Goal: Task Accomplishment & Management: Use online tool/utility

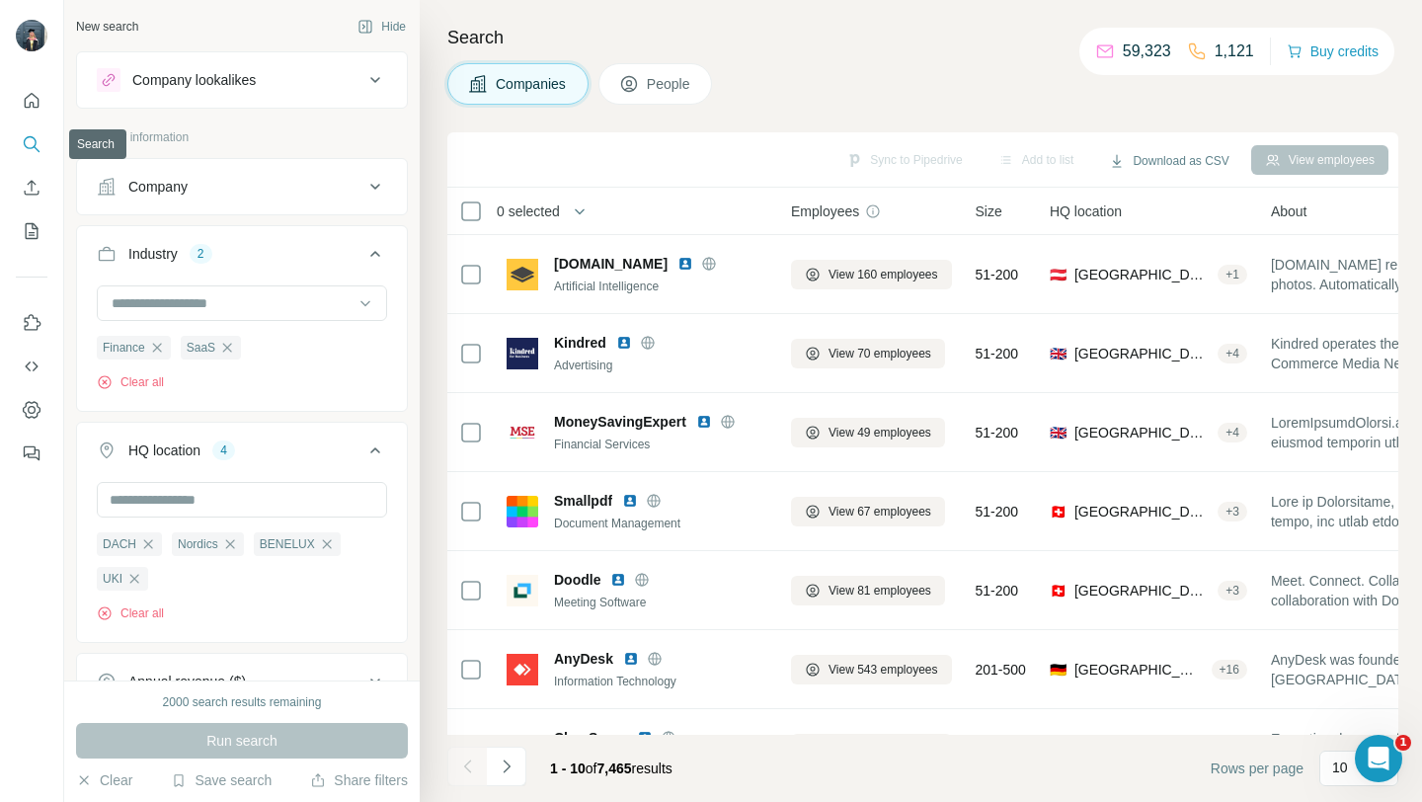
click at [23, 143] on icon "Search" at bounding box center [32, 144] width 20 height 20
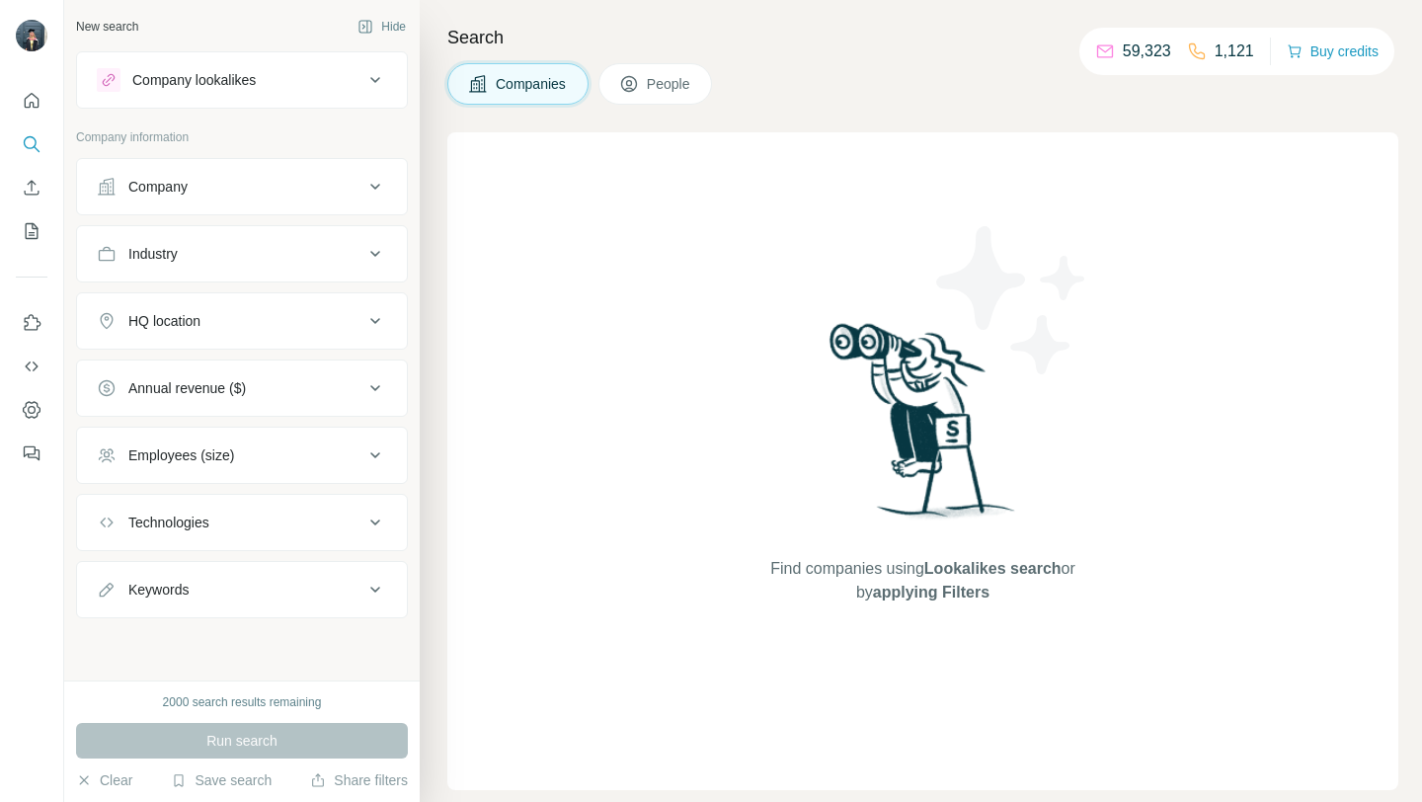
click at [363, 184] on icon at bounding box center [375, 187] width 24 height 24
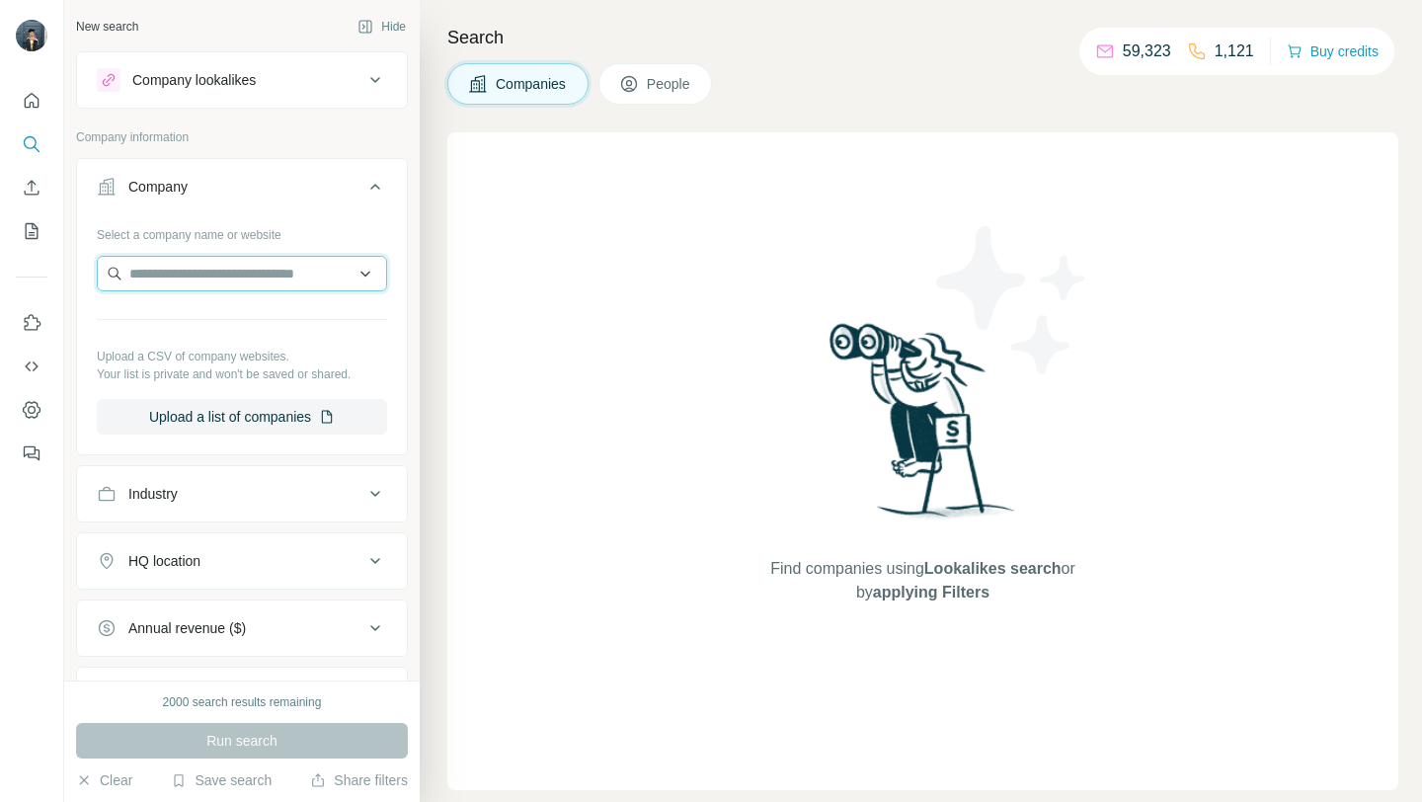
click at [215, 286] on input "text" at bounding box center [242, 274] width 290 height 36
paste input "**********"
drag, startPoint x: 180, startPoint y: 278, endPoint x: 104, endPoint y: 279, distance: 76.1
click at [104, 279] on input "**********" at bounding box center [242, 274] width 290 height 36
click at [254, 269] on input "**********" at bounding box center [242, 274] width 290 height 36
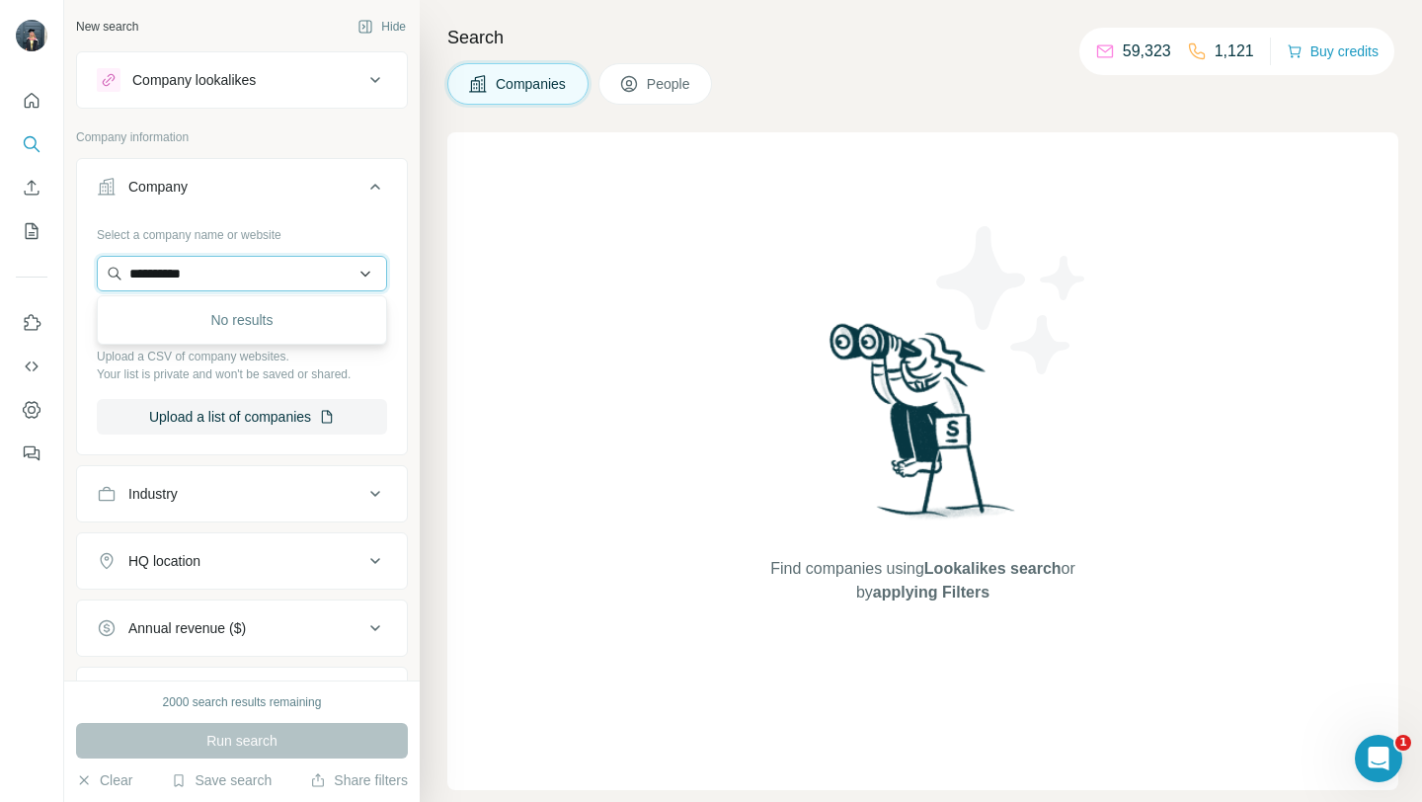
click at [215, 279] on input "**********" at bounding box center [242, 274] width 290 height 36
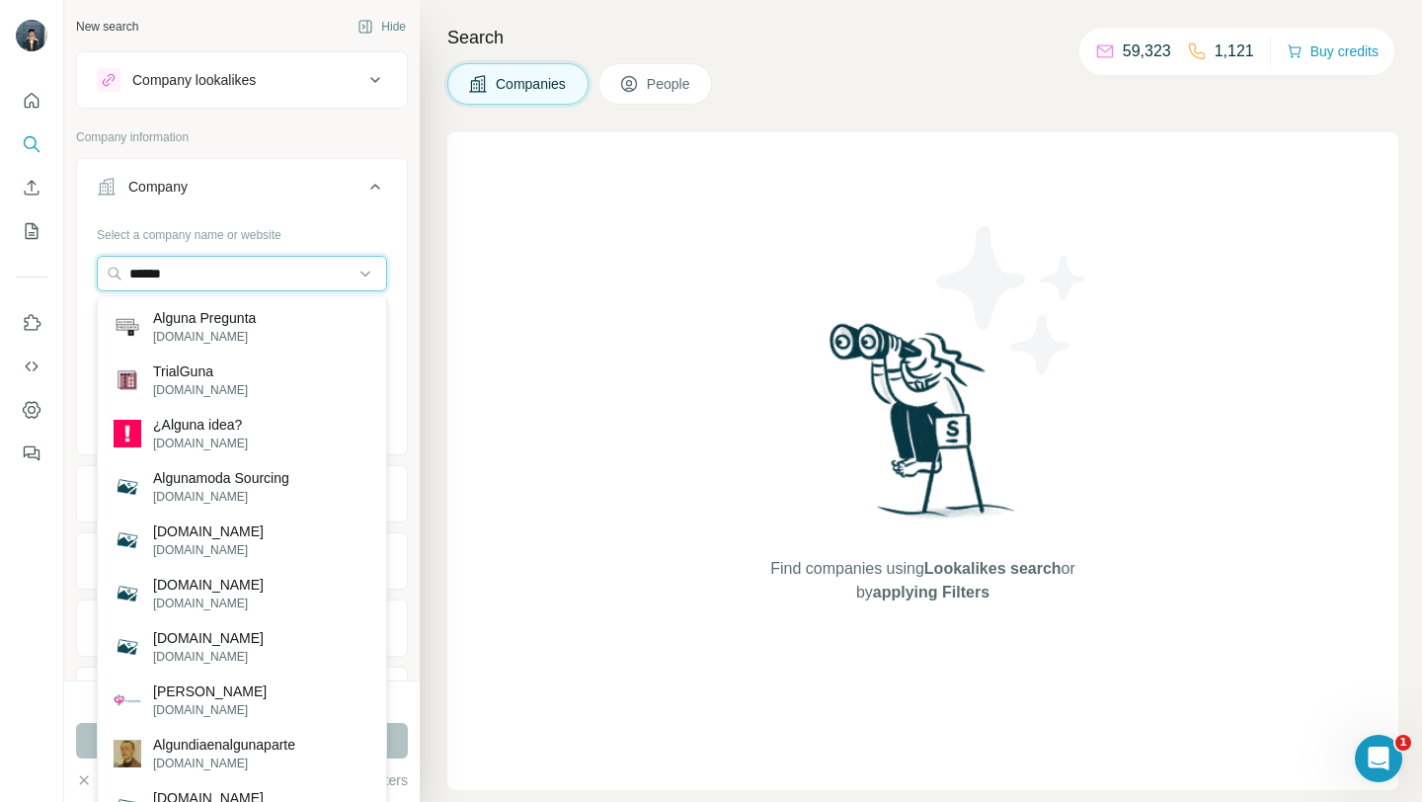
type input "******"
drag, startPoint x: 247, startPoint y: 283, endPoint x: 99, endPoint y: 274, distance: 148.5
click at [99, 274] on input "******" at bounding box center [242, 274] width 290 height 36
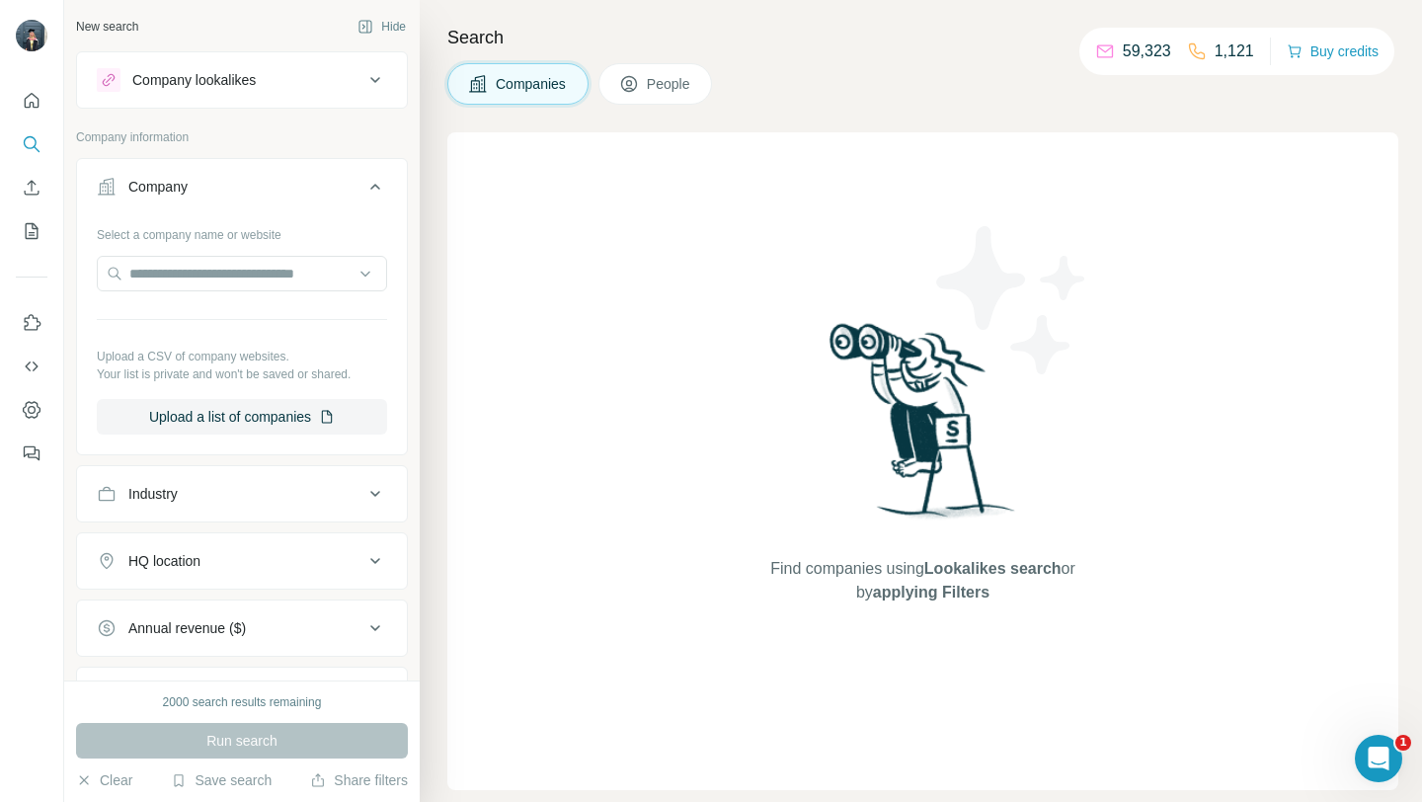
click at [178, 518] on div "Industry" at bounding box center [242, 493] width 332 height 57
click at [209, 479] on button "Industry" at bounding box center [242, 493] width 330 height 47
click at [188, 549] on input at bounding box center [232, 543] width 244 height 22
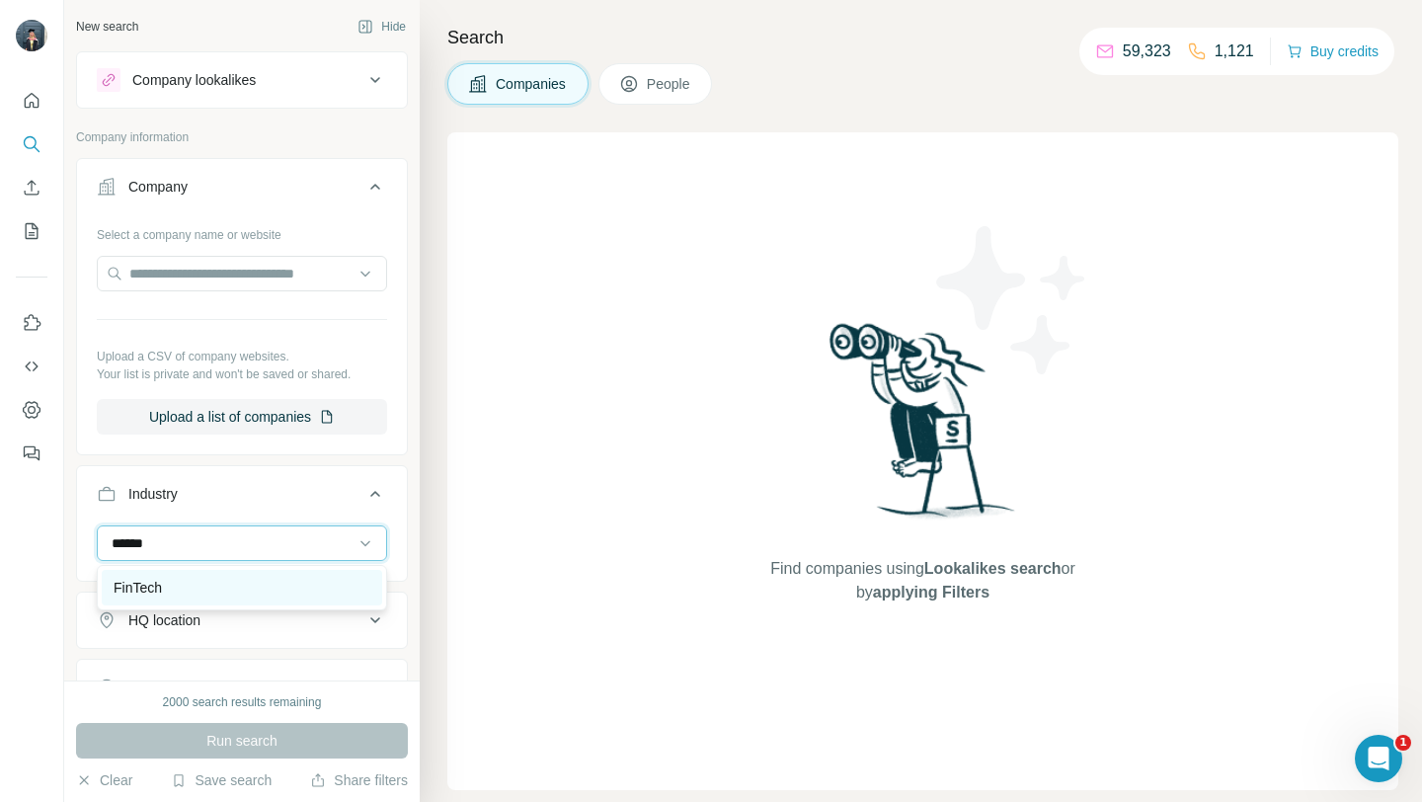
type input "******"
click at [247, 587] on div "FinTech" at bounding box center [242, 588] width 257 height 20
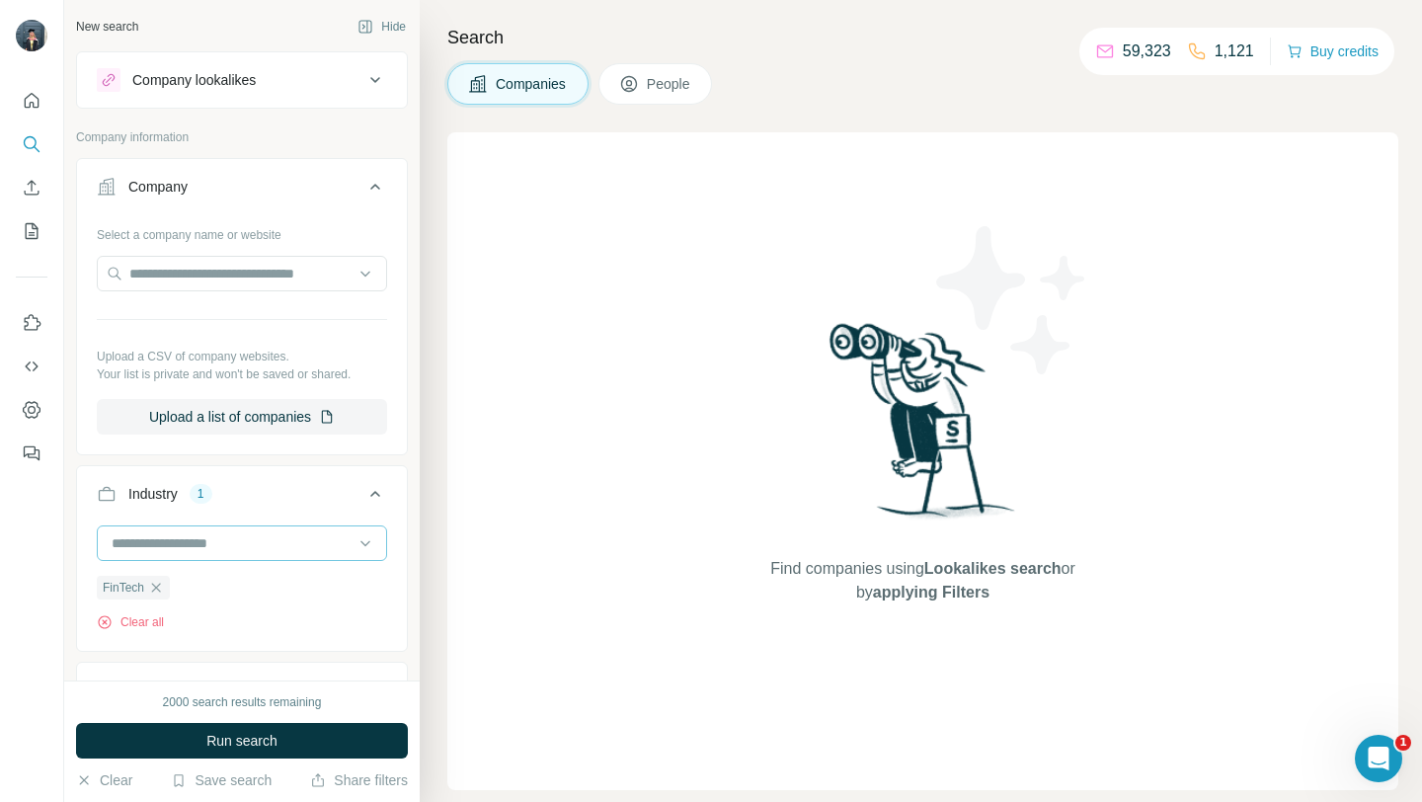
click at [251, 553] on input at bounding box center [232, 543] width 244 height 22
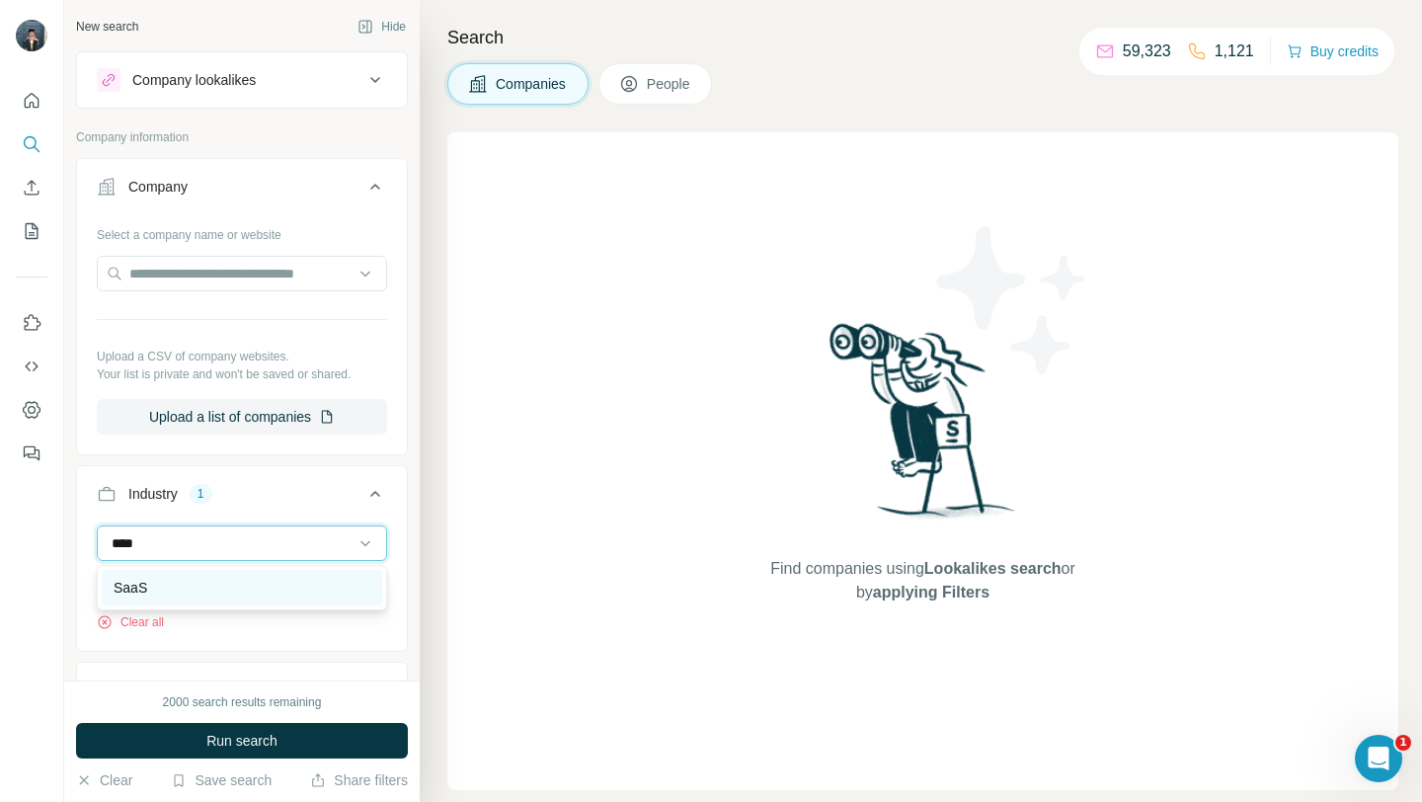
type input "****"
click at [217, 586] on div "SaaS" at bounding box center [242, 588] width 257 height 20
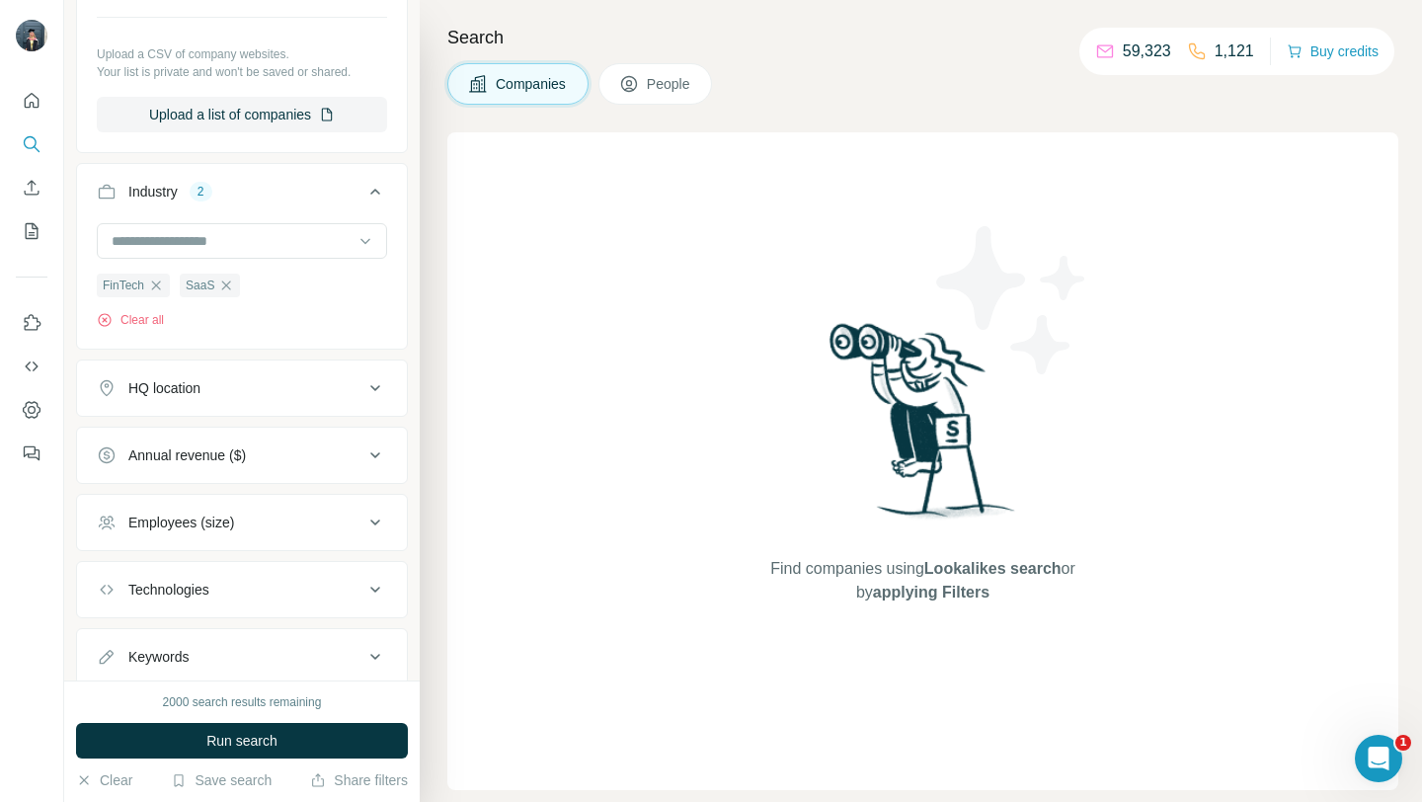
scroll to position [305, 0]
click at [357, 394] on div "HQ location" at bounding box center [230, 385] width 267 height 20
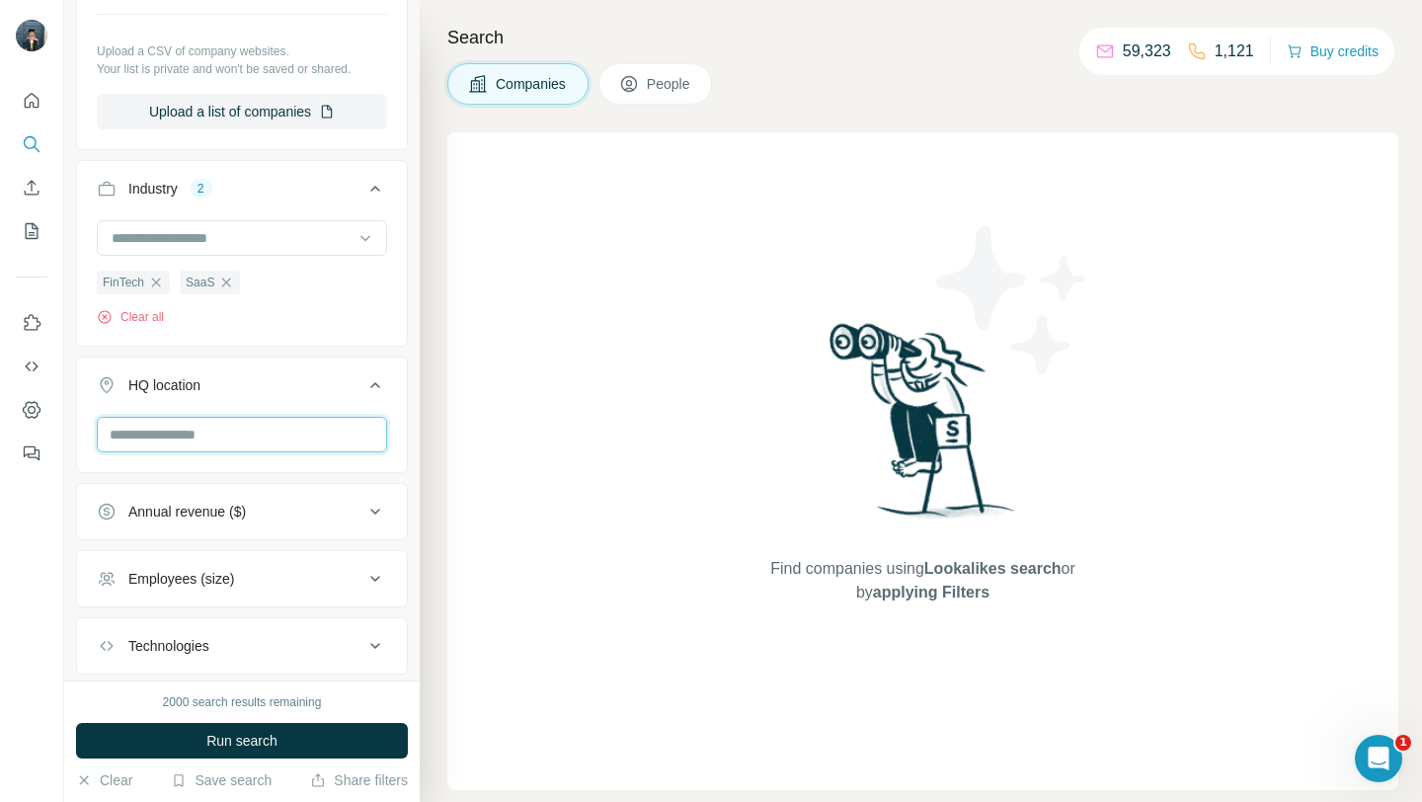
click at [269, 418] on input "text" at bounding box center [242, 435] width 290 height 36
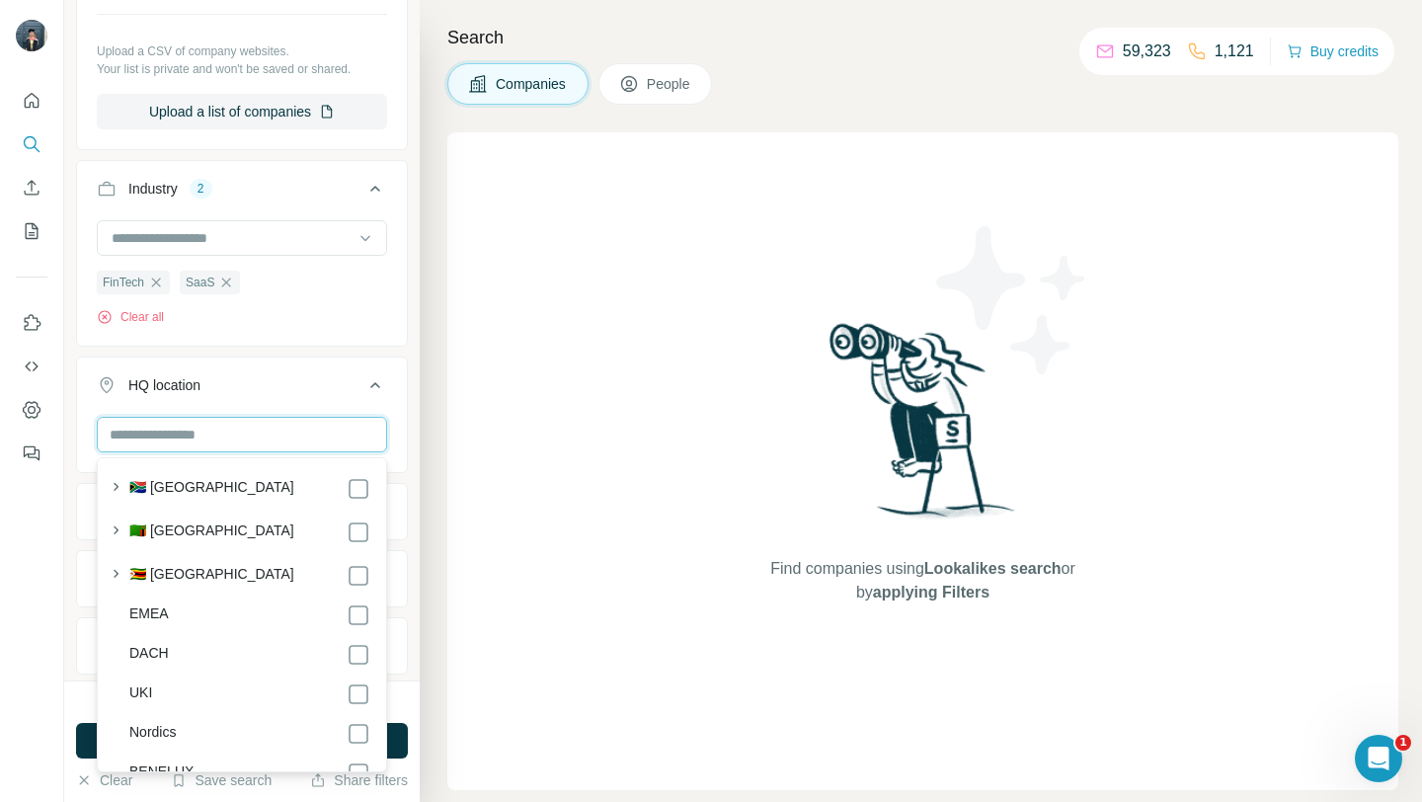
scroll to position [10626, 0]
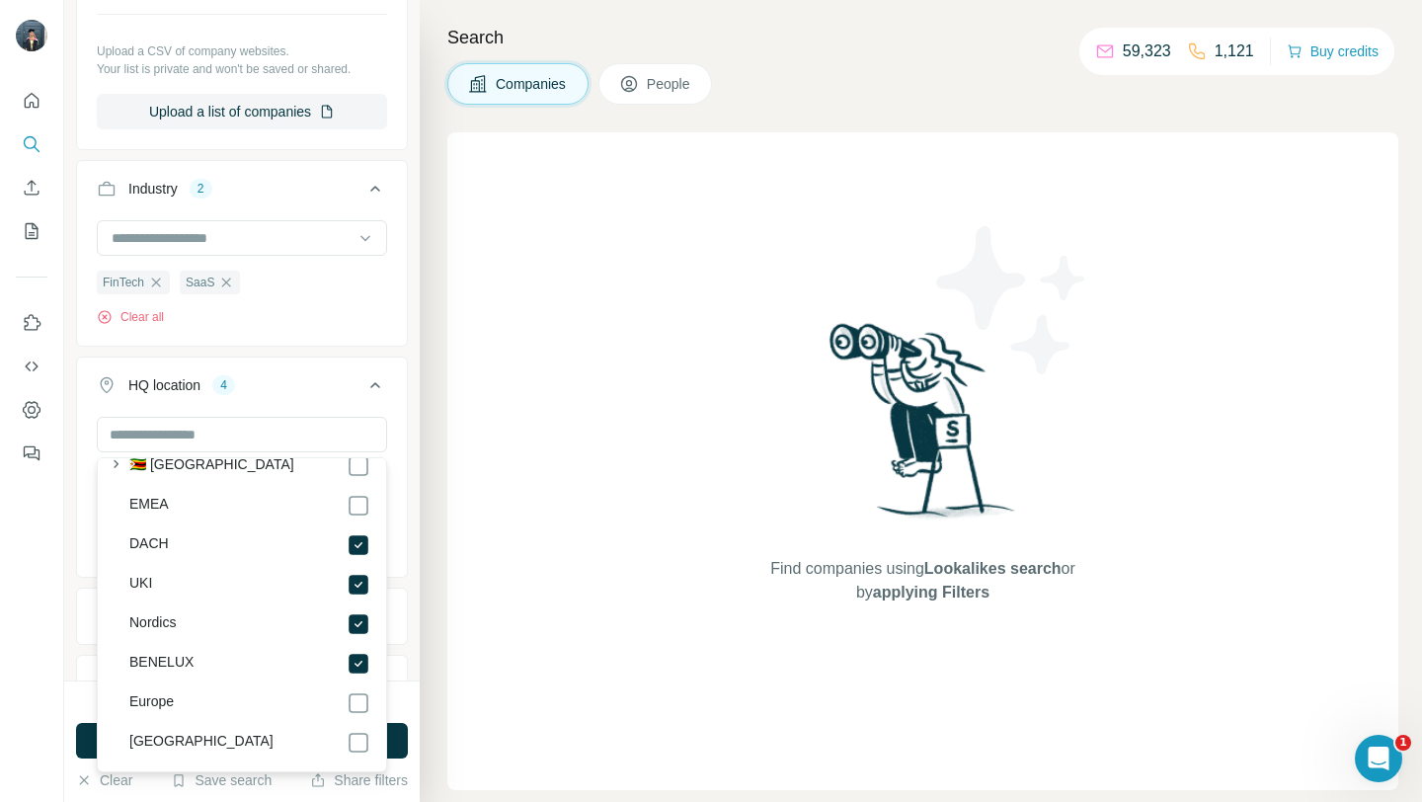
click at [405, 482] on div "Nordics UKI BENELUX DACH Clear all" at bounding box center [242, 495] width 330 height 156
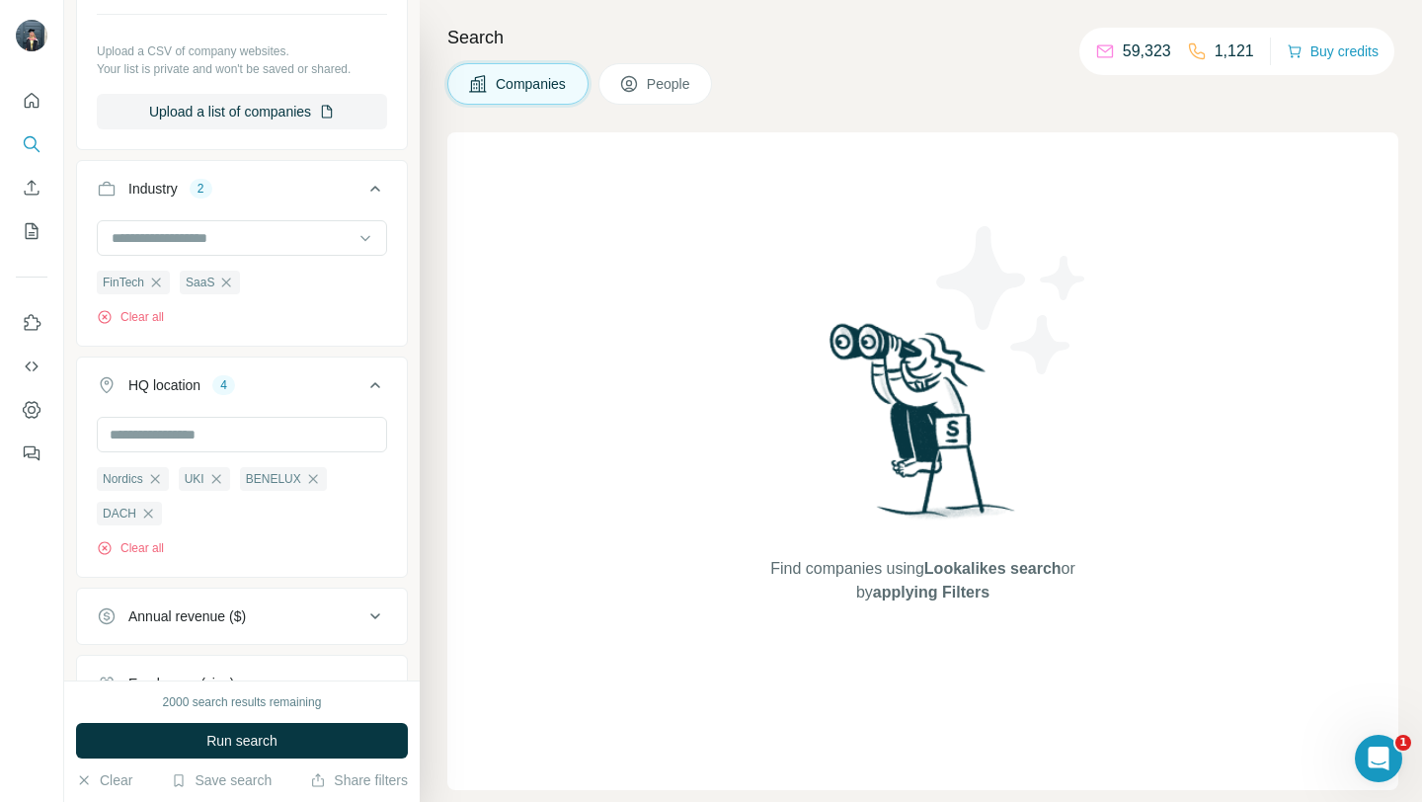
scroll to position [10647, 0]
click at [266, 751] on button "Run search" at bounding box center [242, 741] width 332 height 36
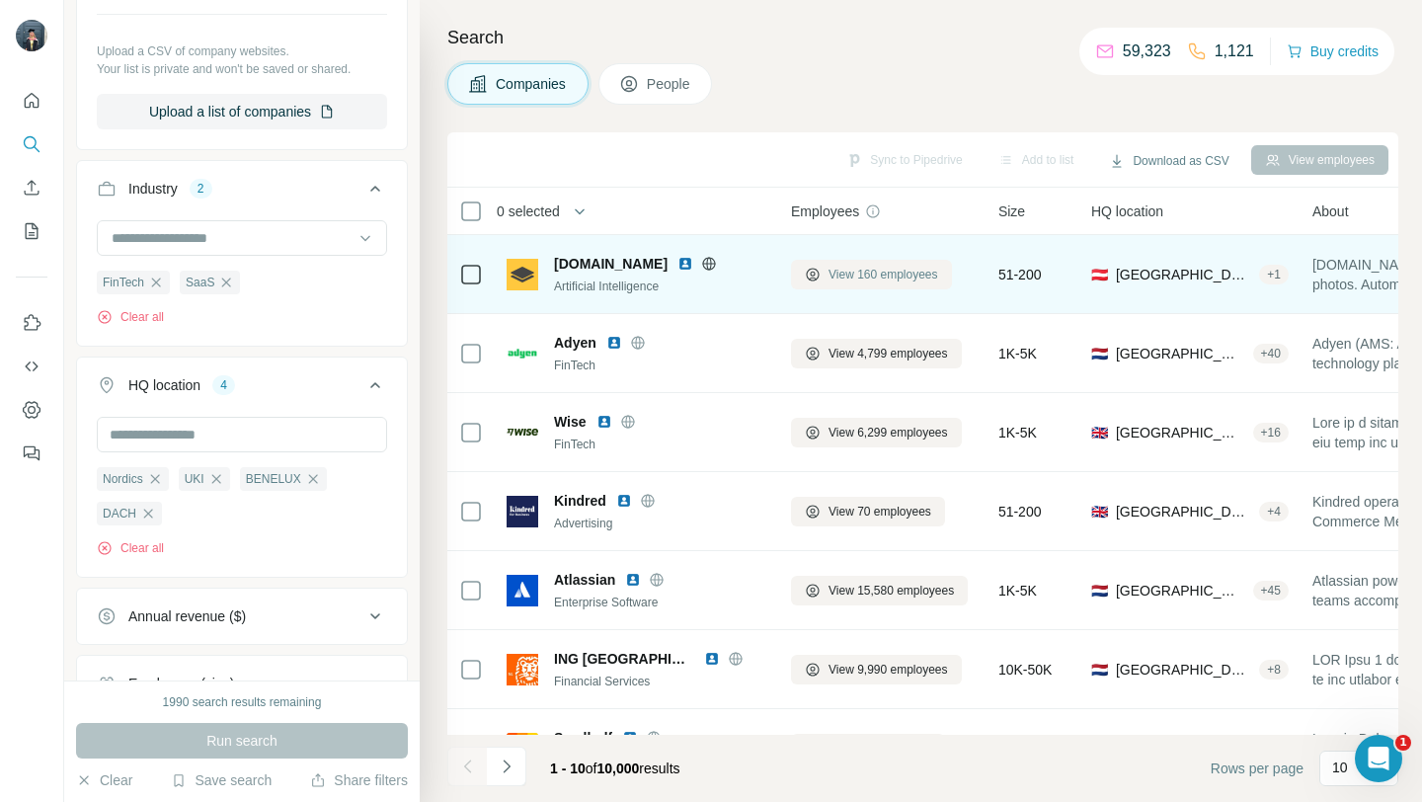
click at [831, 271] on span "View 160 employees" at bounding box center [884, 275] width 110 height 18
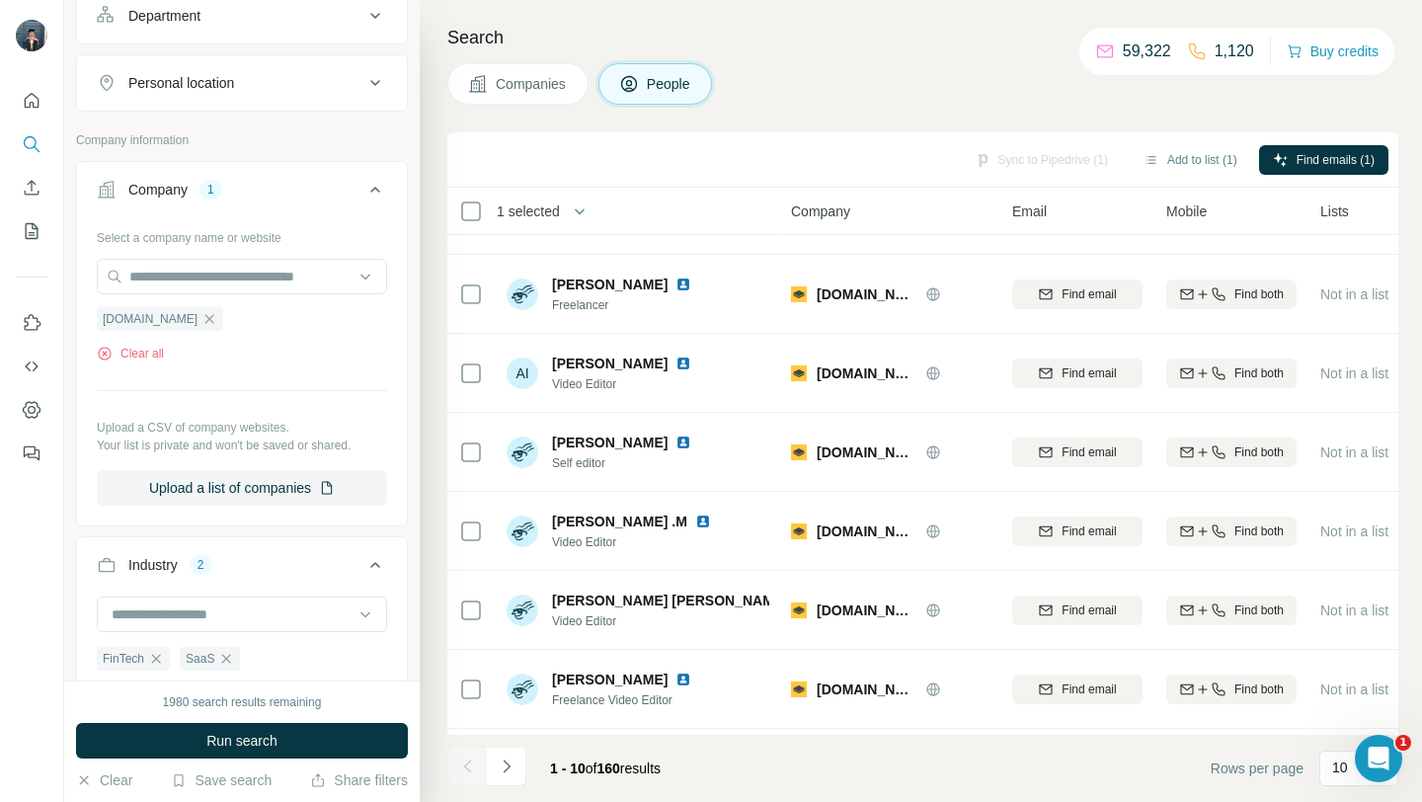
scroll to position [290, 0]
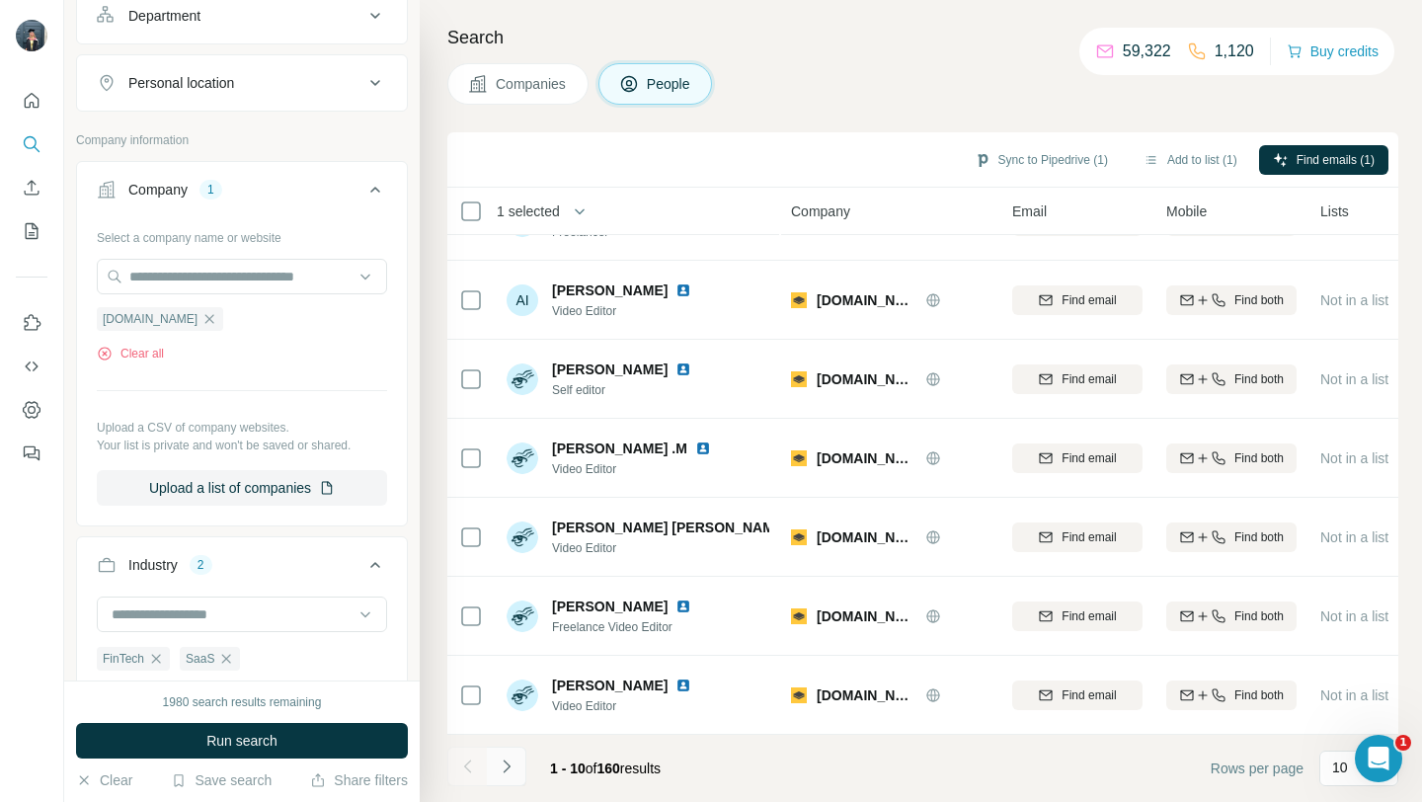
click at [514, 767] on icon "Navigate to next page" at bounding box center [507, 767] width 20 height 20
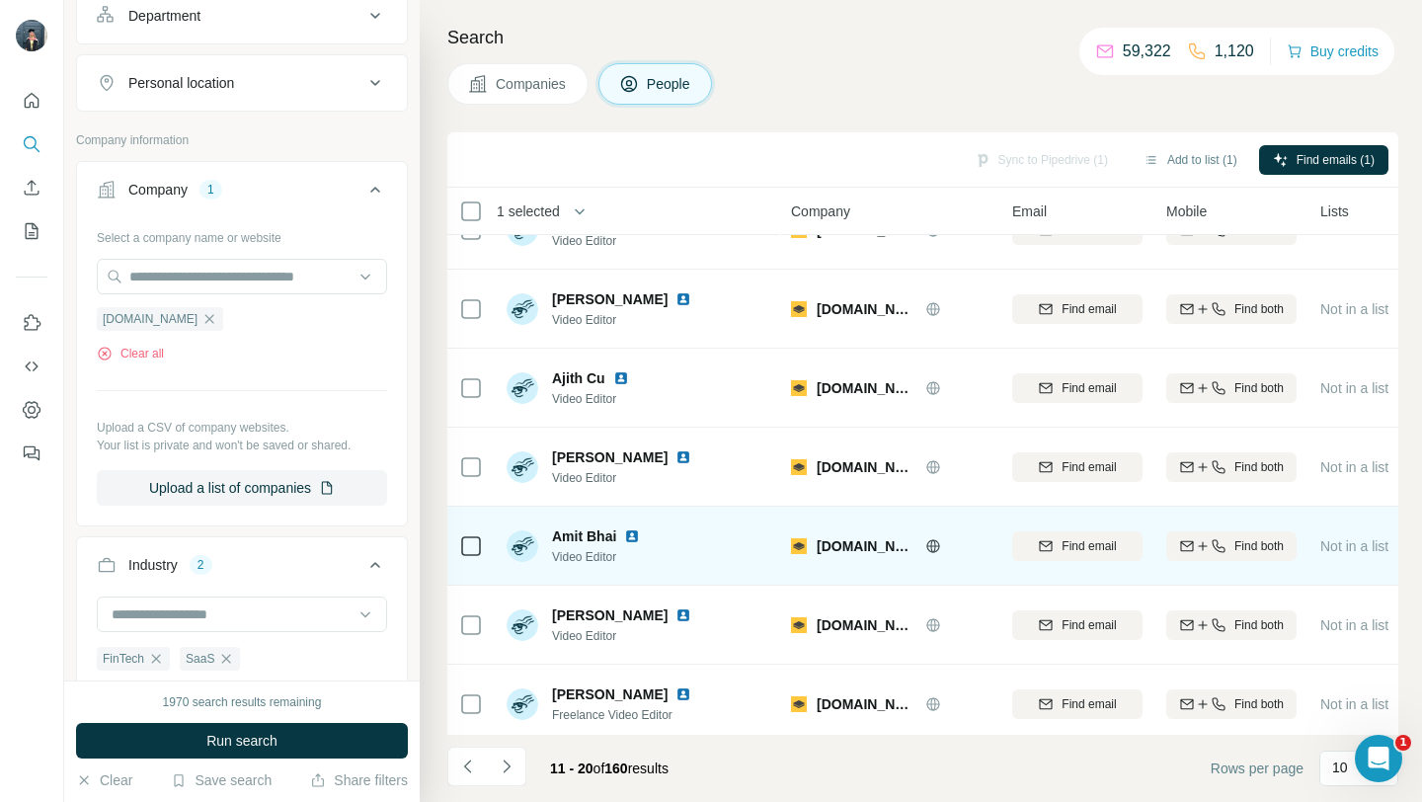
scroll to position [0, 0]
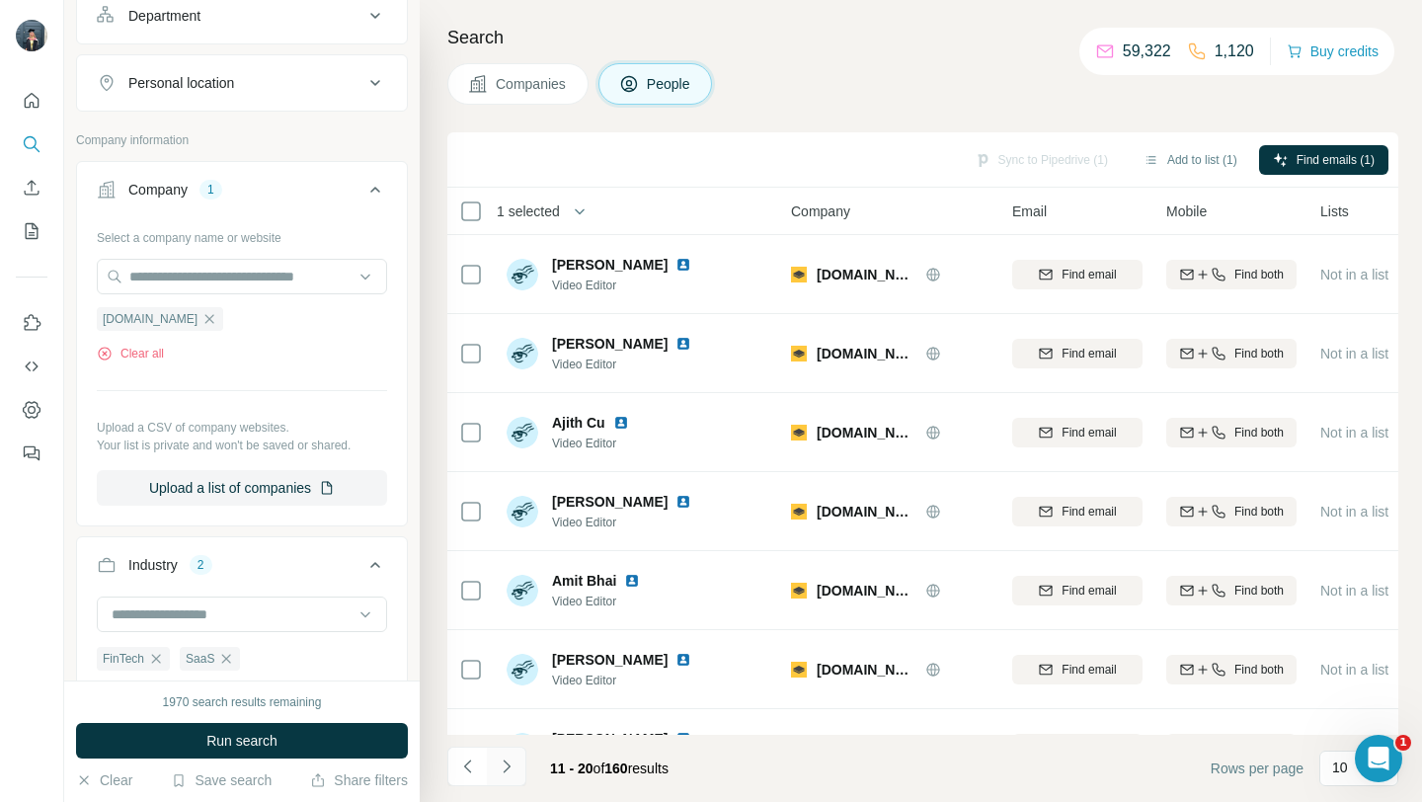
click at [497, 776] on button "Navigate to next page" at bounding box center [507, 767] width 40 height 40
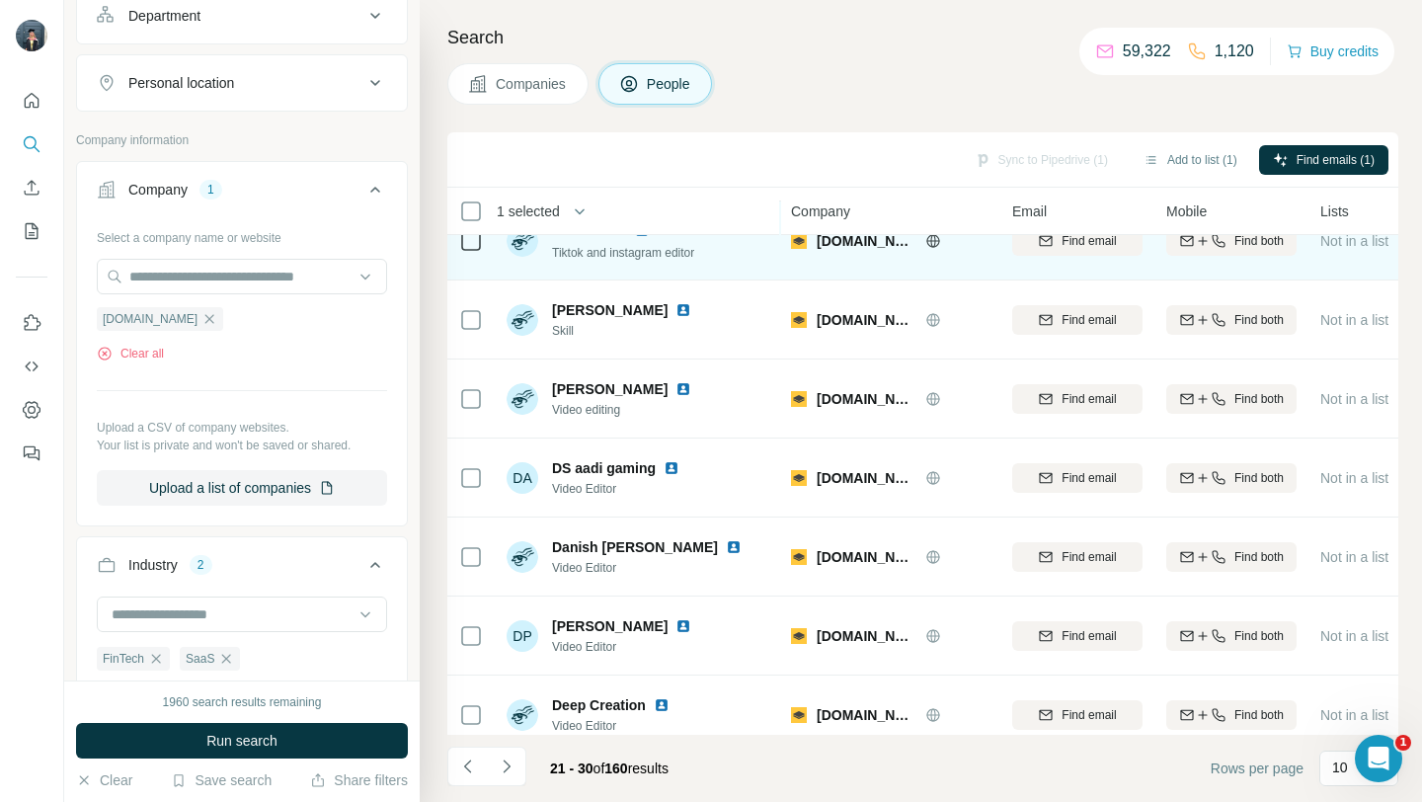
scroll to position [290, 0]
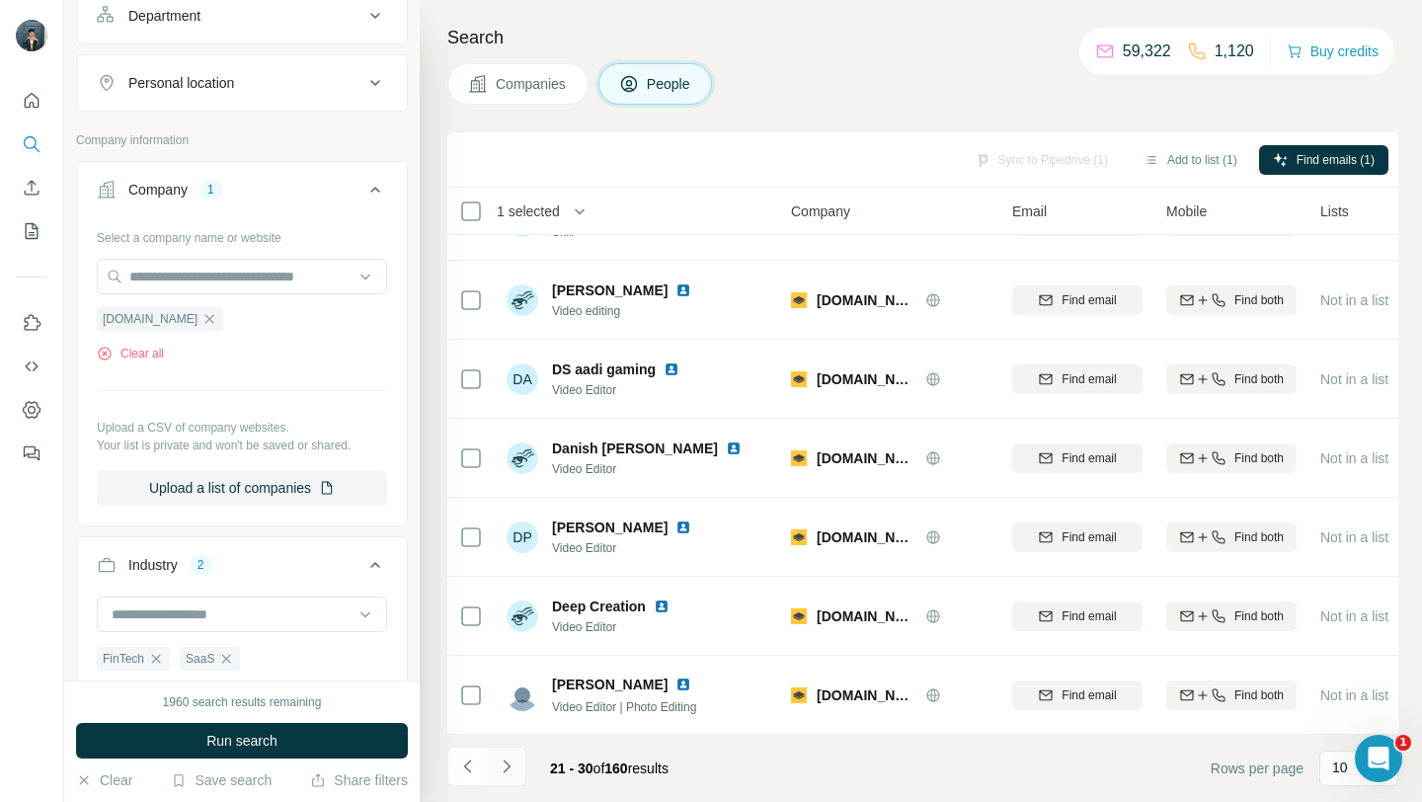
click at [516, 765] on icon "Navigate to next page" at bounding box center [507, 767] width 20 height 20
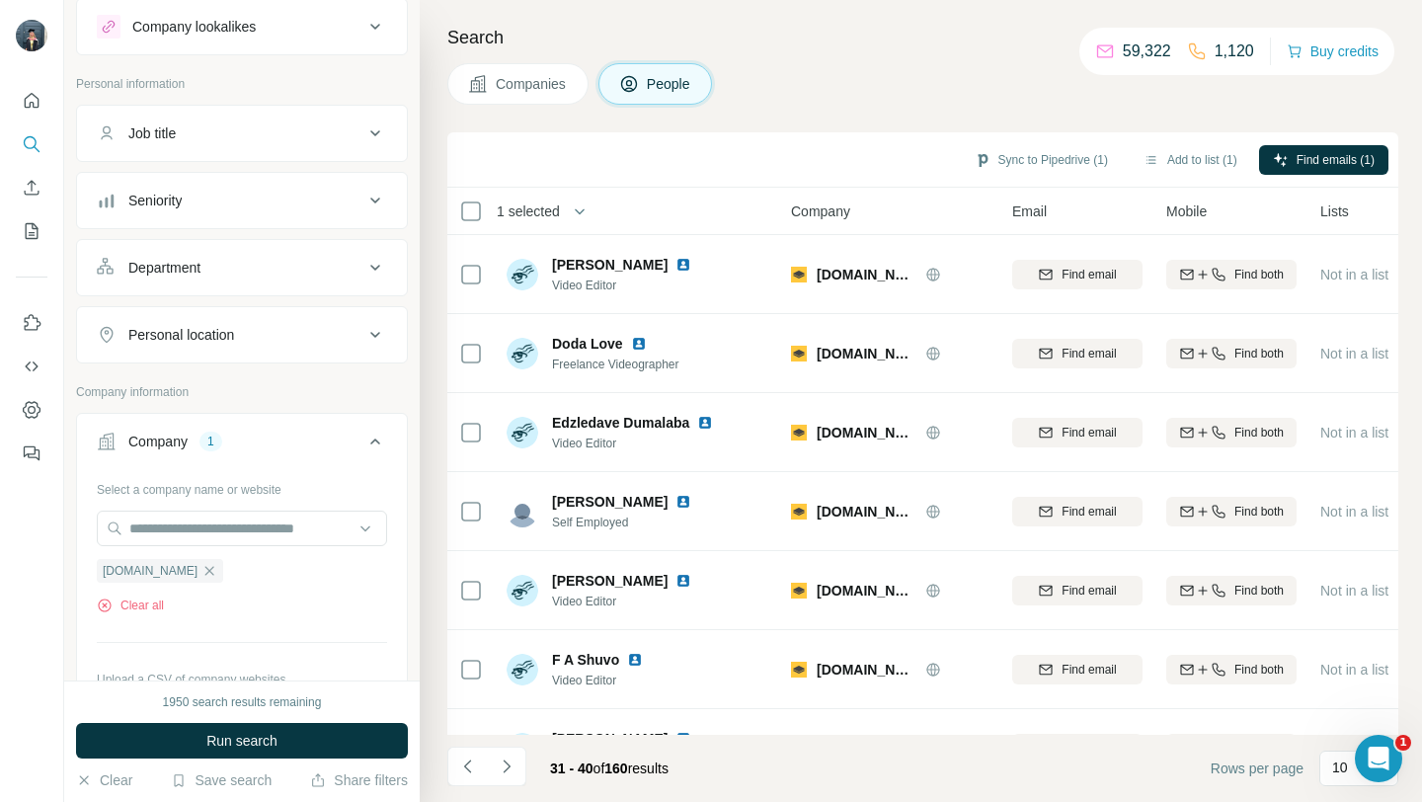
scroll to position [45, 0]
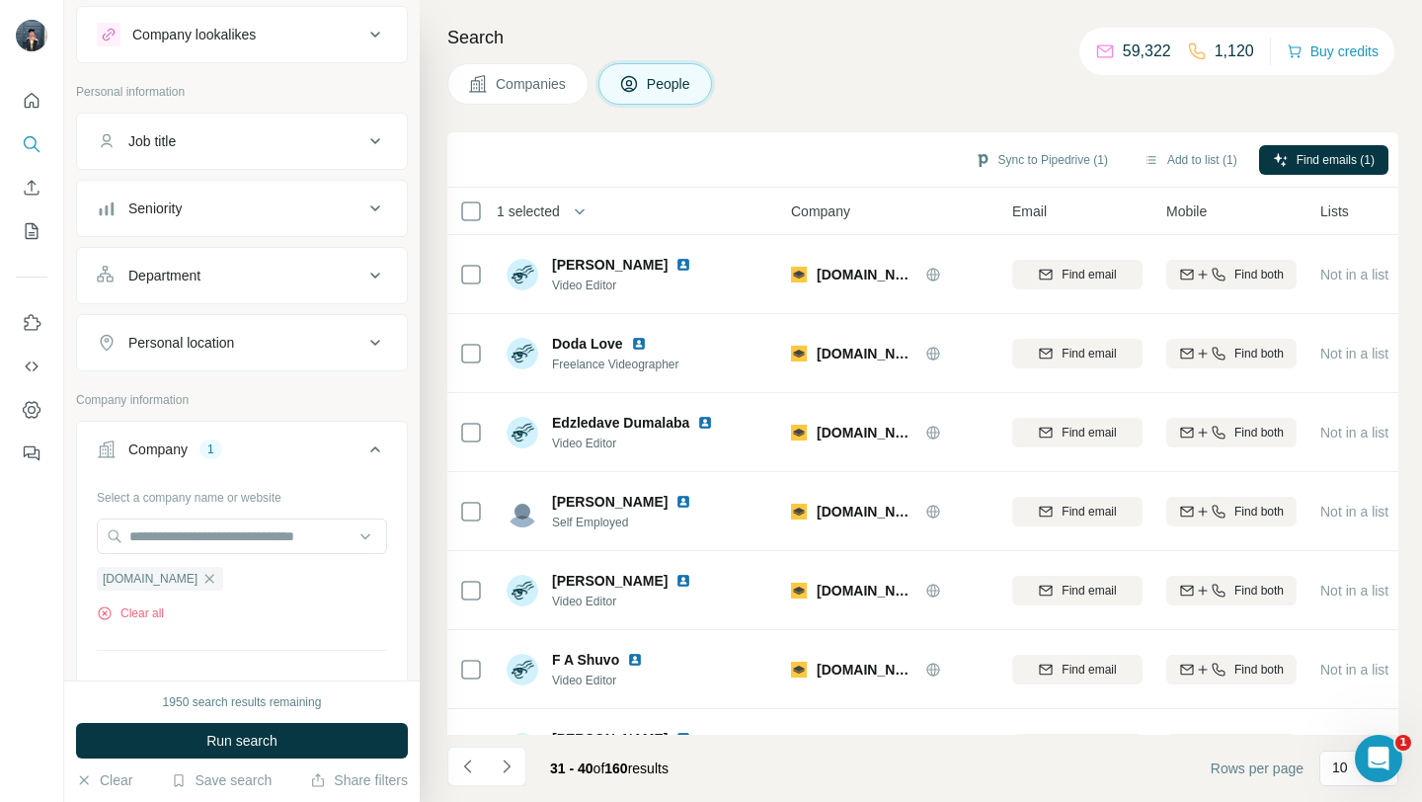
click at [360, 138] on div "Job title" at bounding box center [230, 141] width 267 height 20
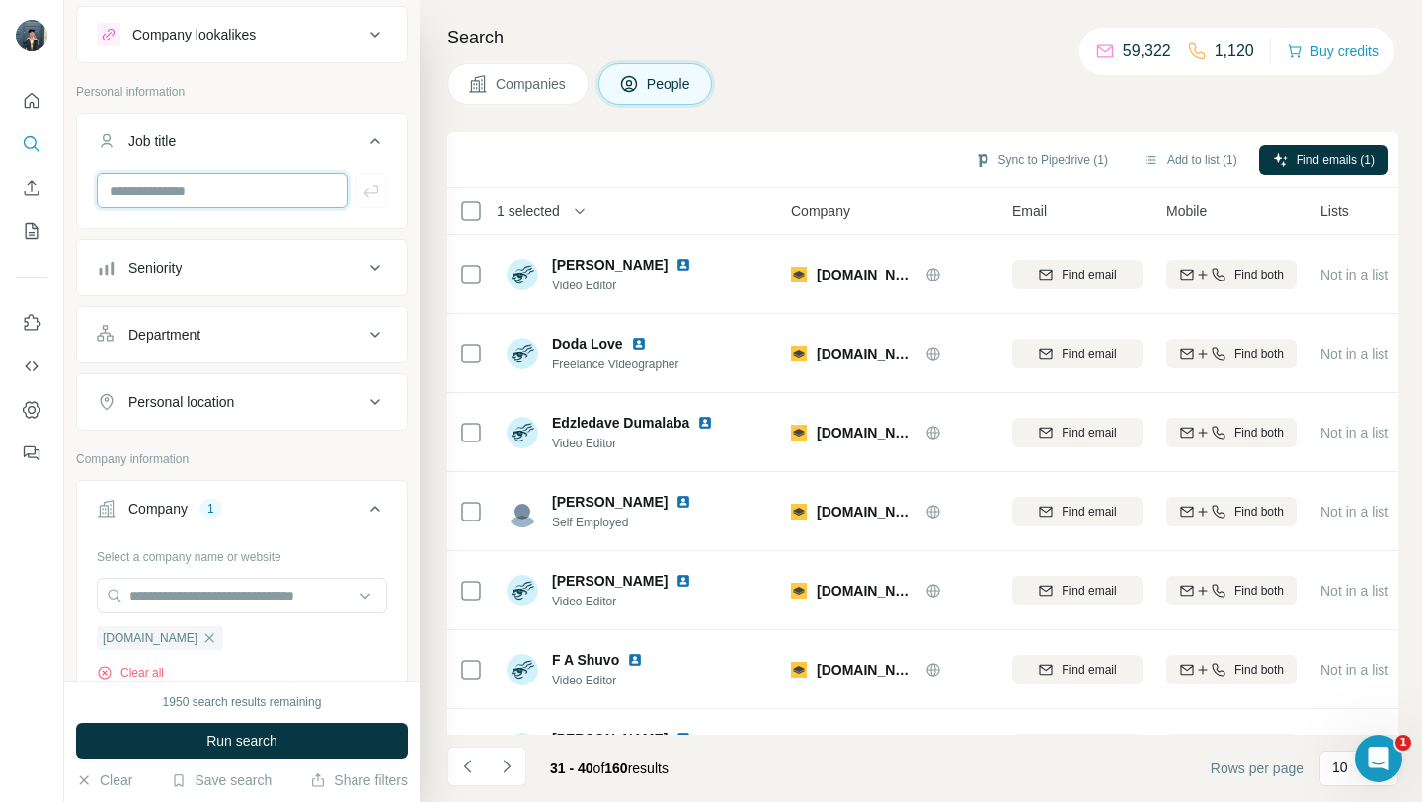
click at [199, 200] on input "text" at bounding box center [222, 191] width 251 height 36
type input "**********"
click at [382, 183] on button "button" at bounding box center [372, 191] width 32 height 36
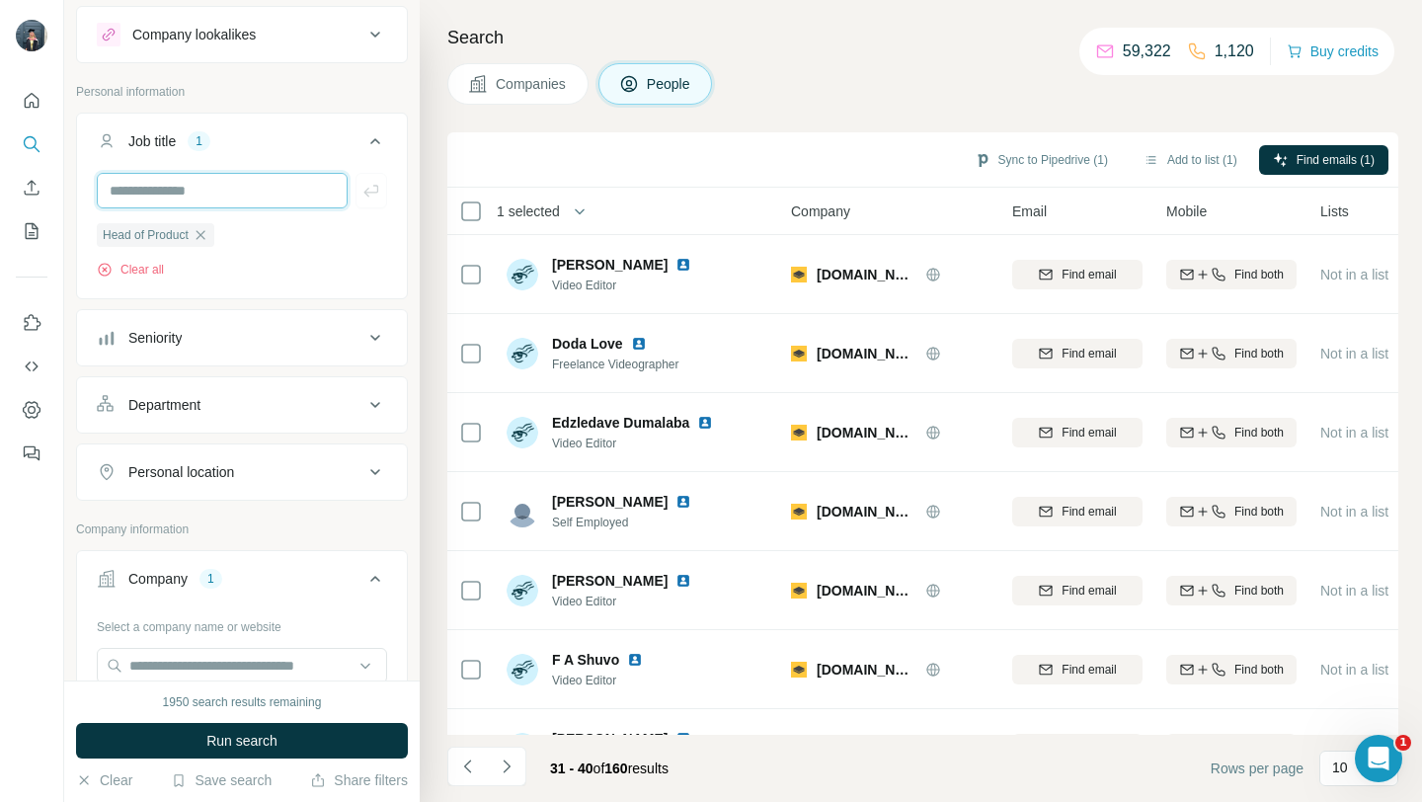
click at [228, 200] on input "text" at bounding box center [222, 191] width 251 height 36
type input "**********"
click at [368, 192] on icon "button" at bounding box center [370, 191] width 15 height 12
click at [231, 189] on input "text" at bounding box center [222, 191] width 251 height 36
type input "*"
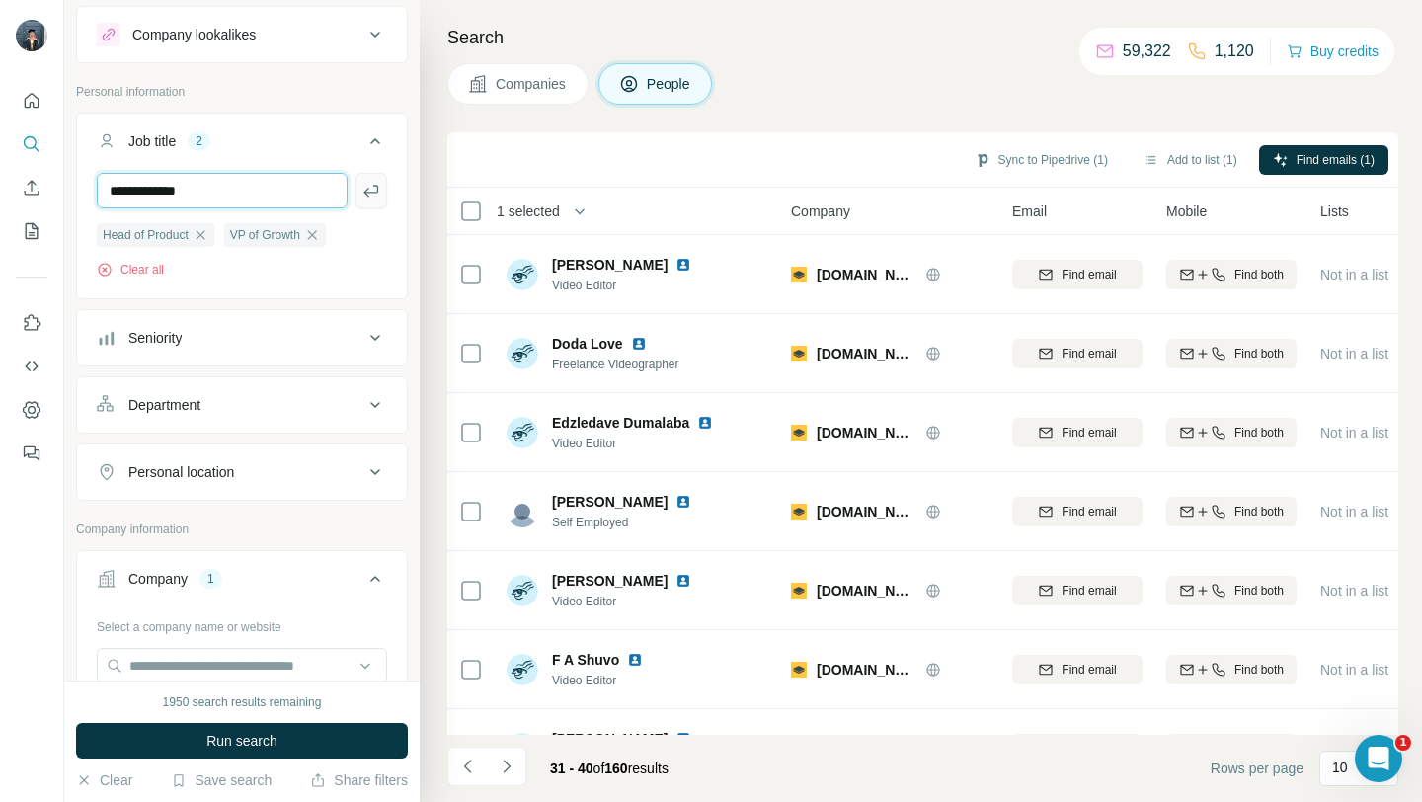
type input "**********"
click at [380, 198] on button "button" at bounding box center [372, 191] width 32 height 36
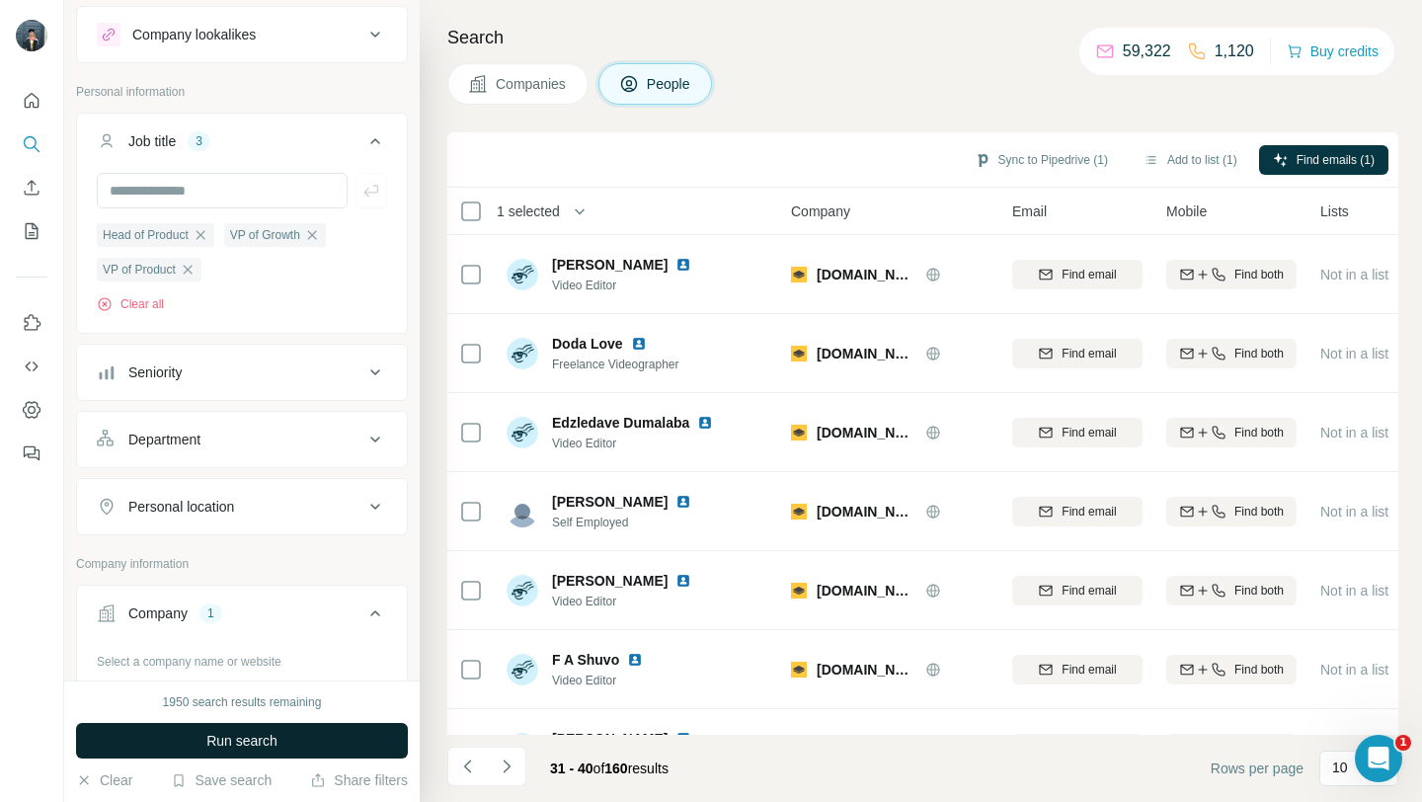
click at [240, 724] on button "Run search" at bounding box center [242, 741] width 332 height 36
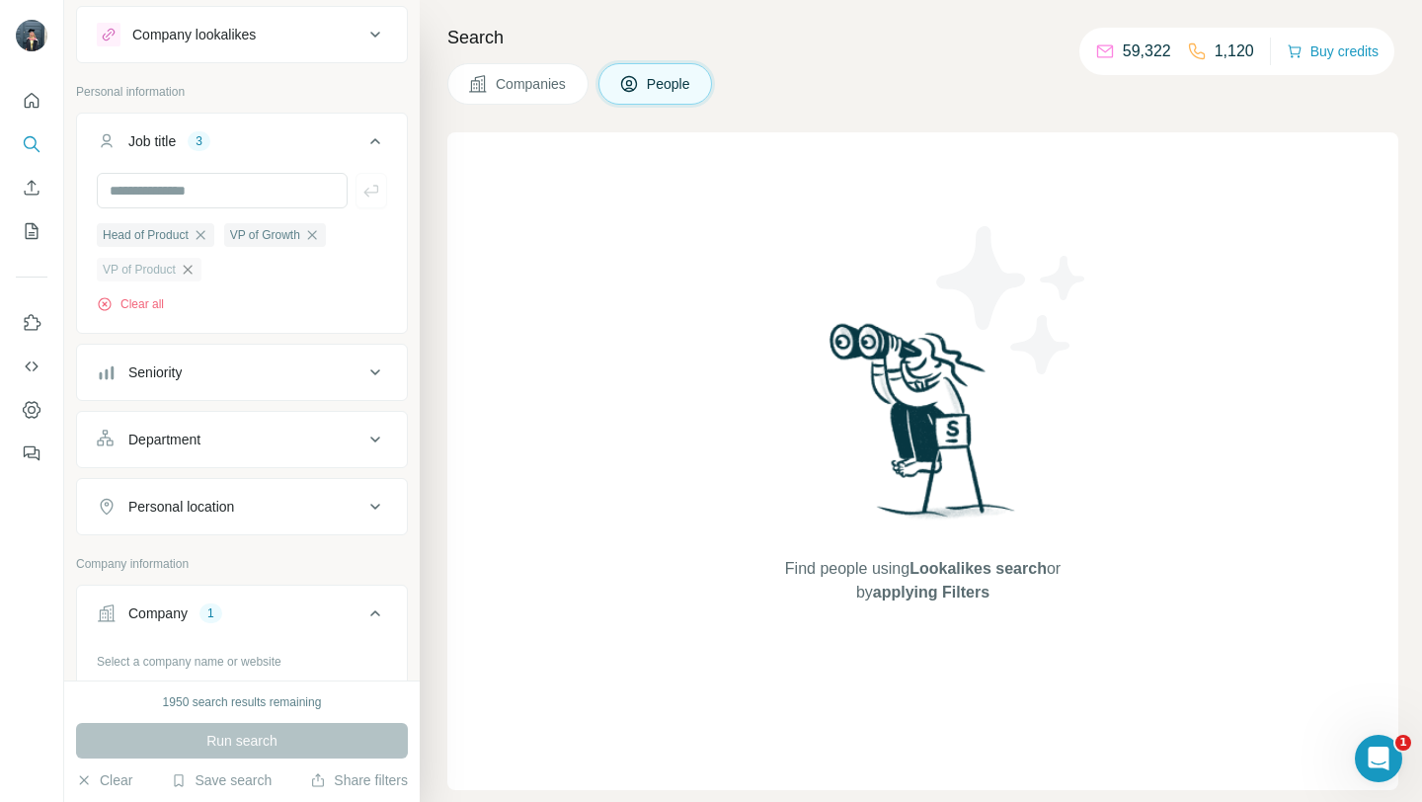
click at [194, 273] on icon "button" at bounding box center [188, 270] width 16 height 16
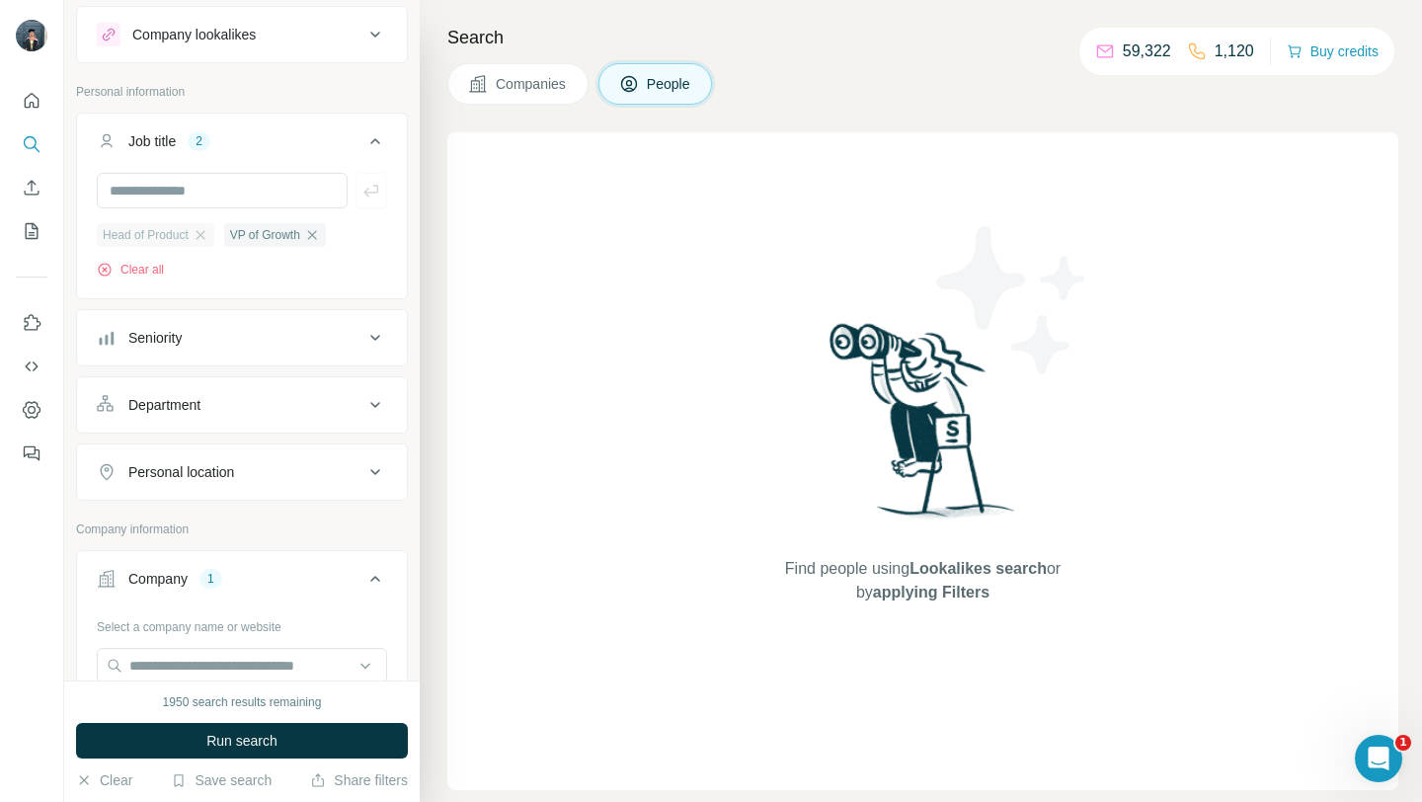
click at [203, 243] on div "Head of Product" at bounding box center [156, 235] width 118 height 24
click at [318, 234] on icon "button" at bounding box center [312, 235] width 16 height 16
click at [207, 238] on icon "button" at bounding box center [201, 235] width 16 height 16
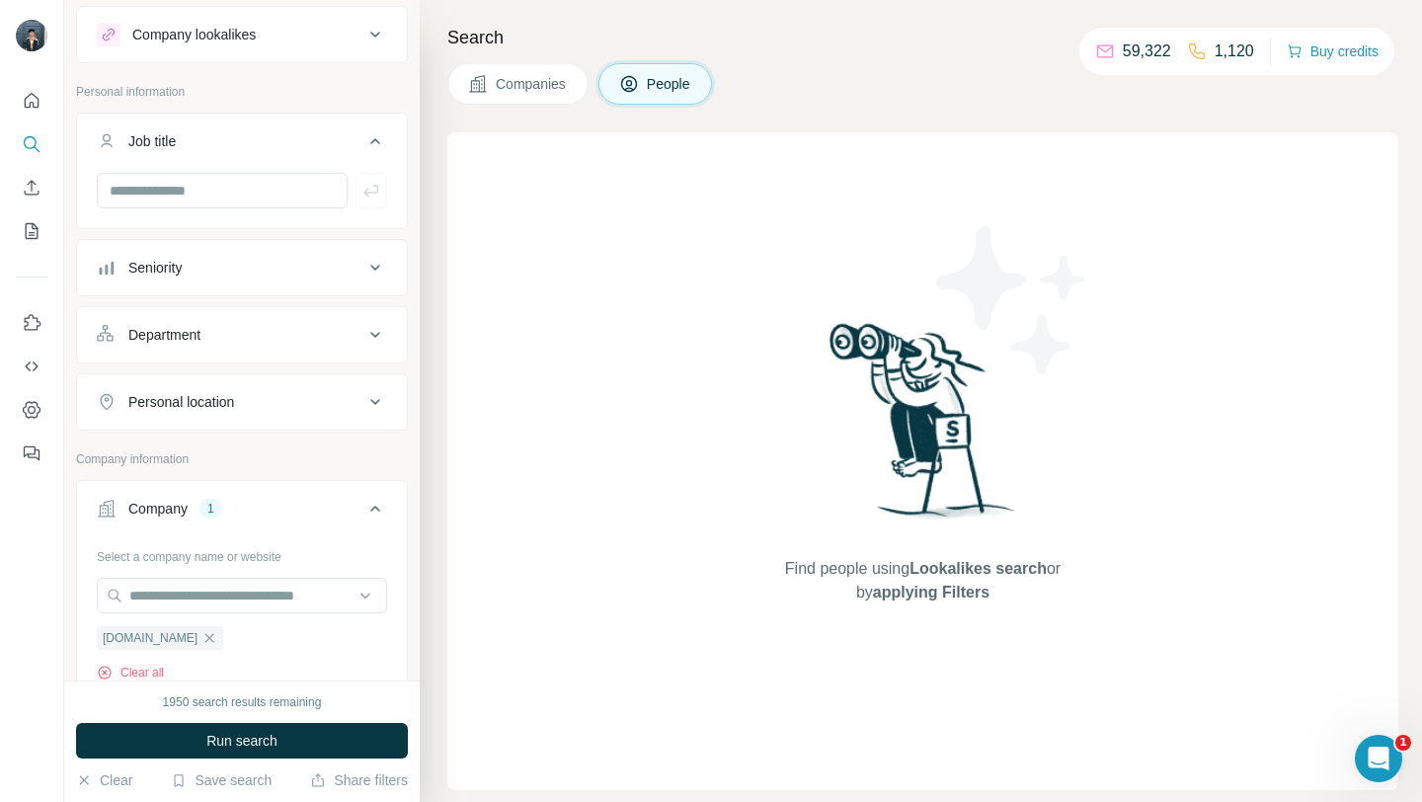
click at [381, 269] on icon at bounding box center [375, 268] width 24 height 24
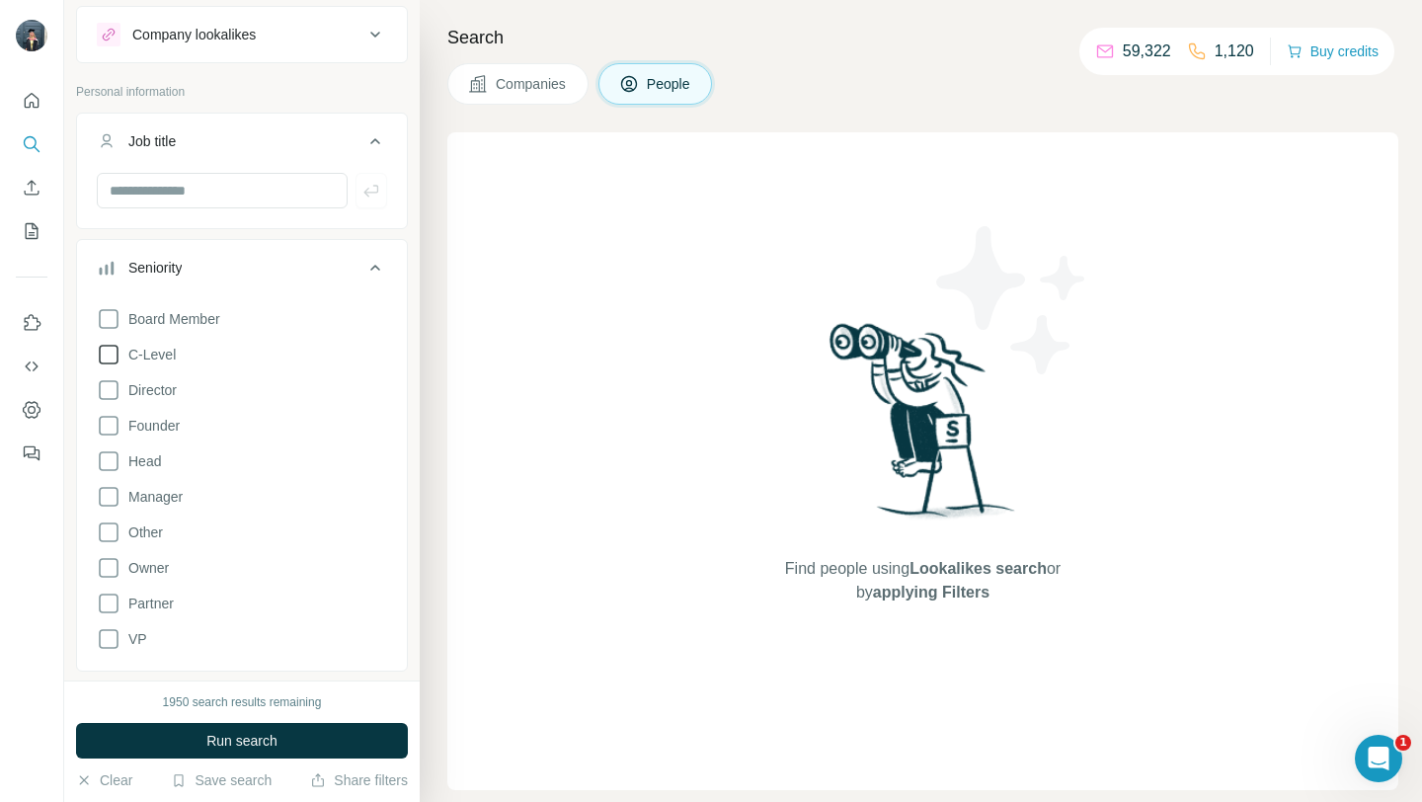
click at [109, 350] on icon at bounding box center [109, 355] width 24 height 24
click at [106, 387] on icon at bounding box center [109, 390] width 24 height 24
click at [103, 428] on icon at bounding box center [109, 426] width 24 height 24
click at [116, 457] on icon at bounding box center [109, 461] width 24 height 24
click at [103, 638] on icon at bounding box center [109, 639] width 24 height 24
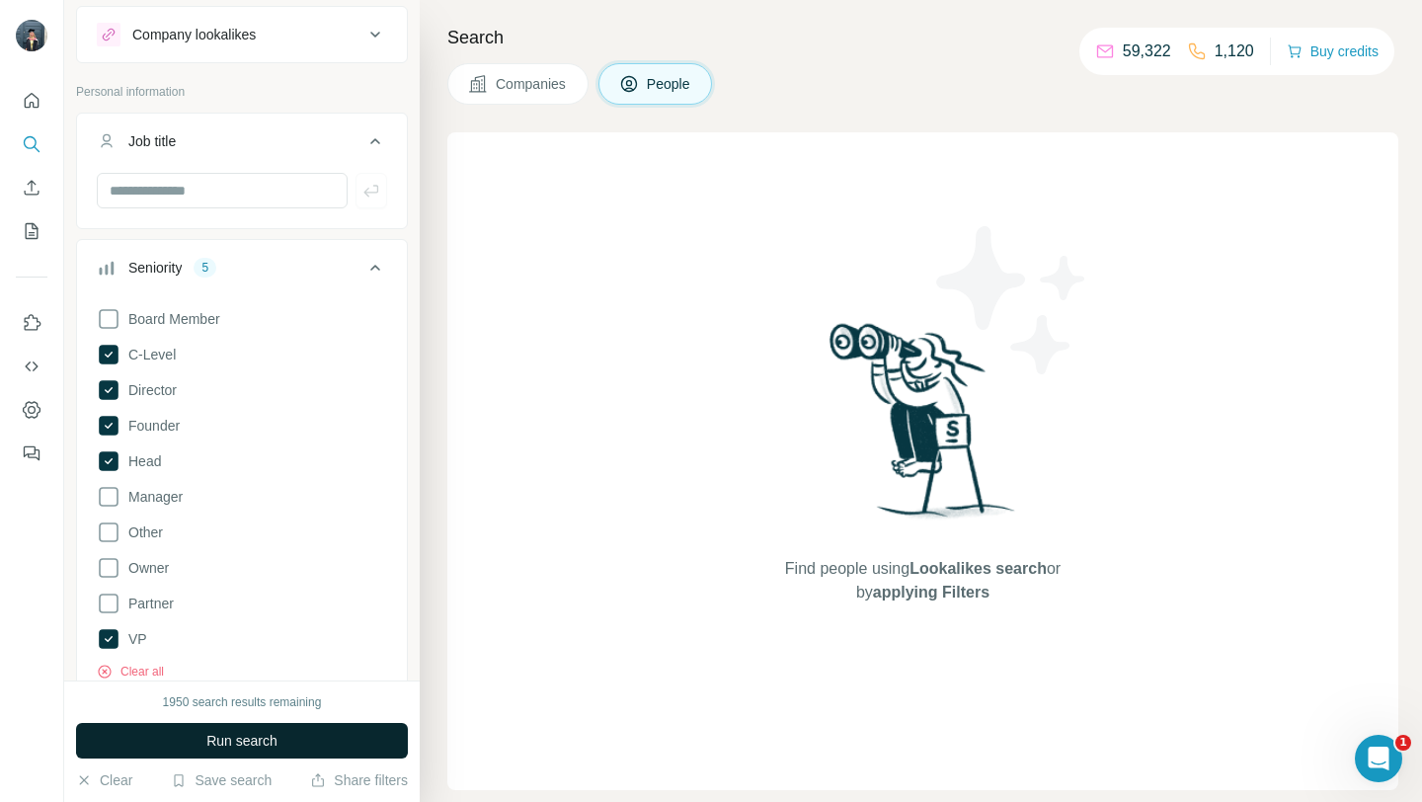
click at [253, 744] on span "Run search" at bounding box center [241, 741] width 71 height 20
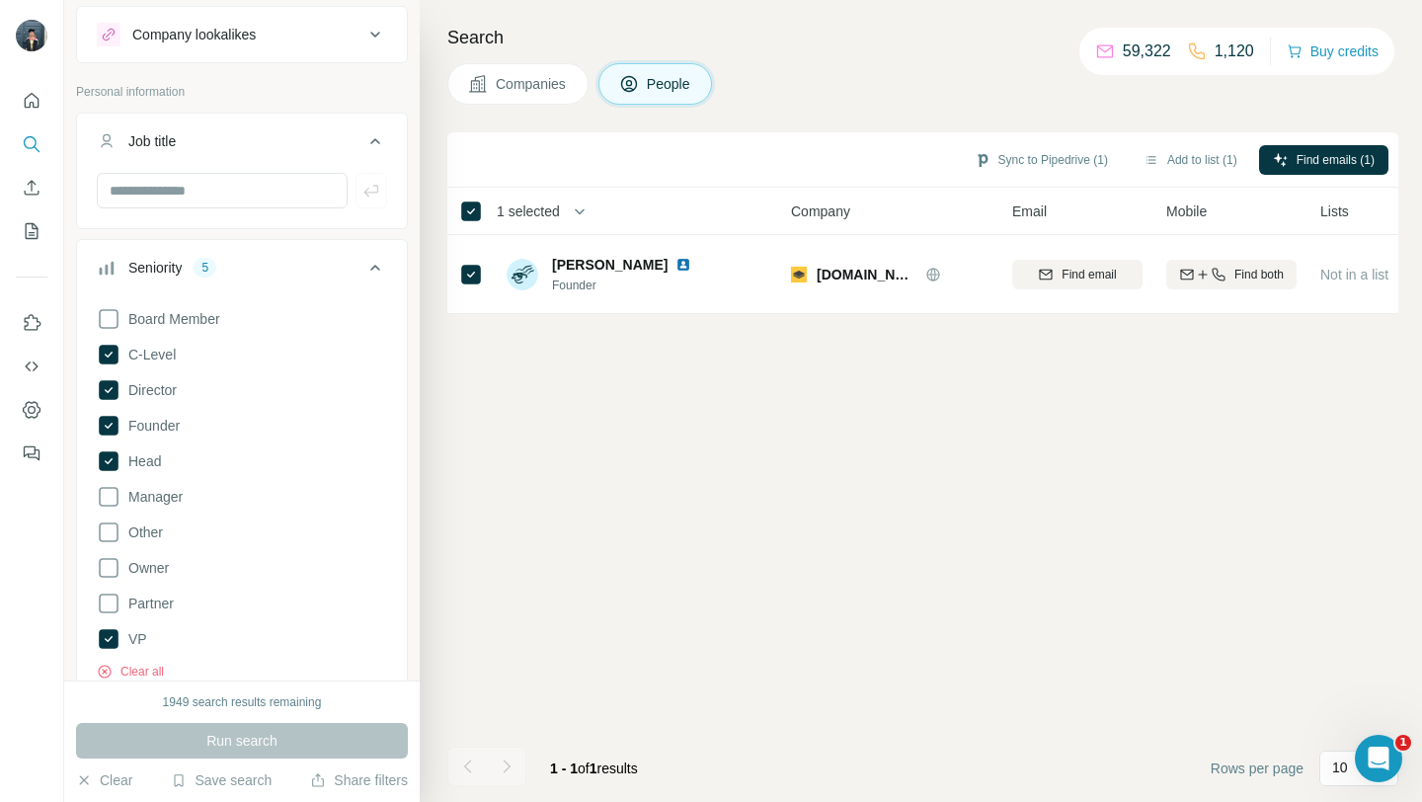
click at [378, 275] on icon at bounding box center [375, 268] width 24 height 24
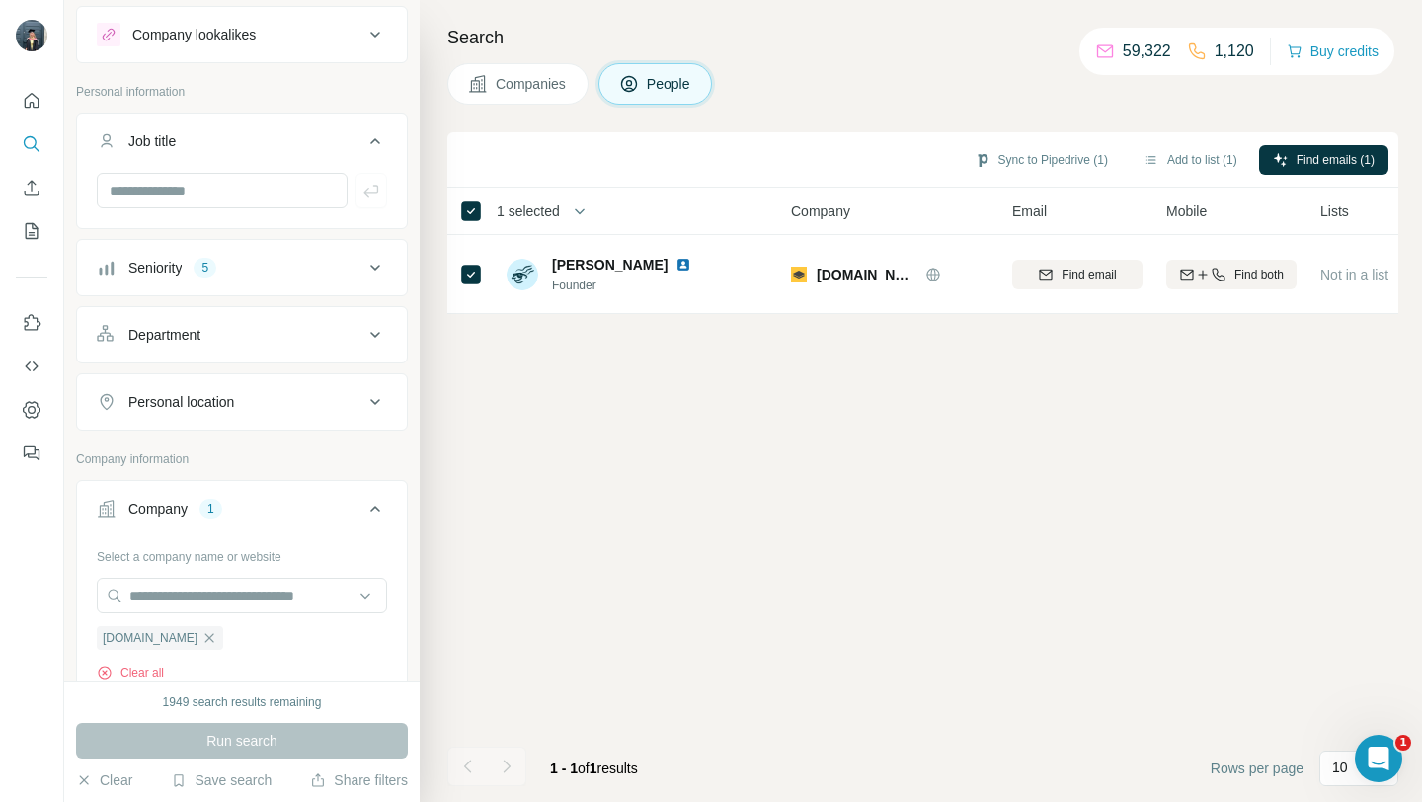
click at [523, 72] on button "Companies" at bounding box center [517, 83] width 141 height 41
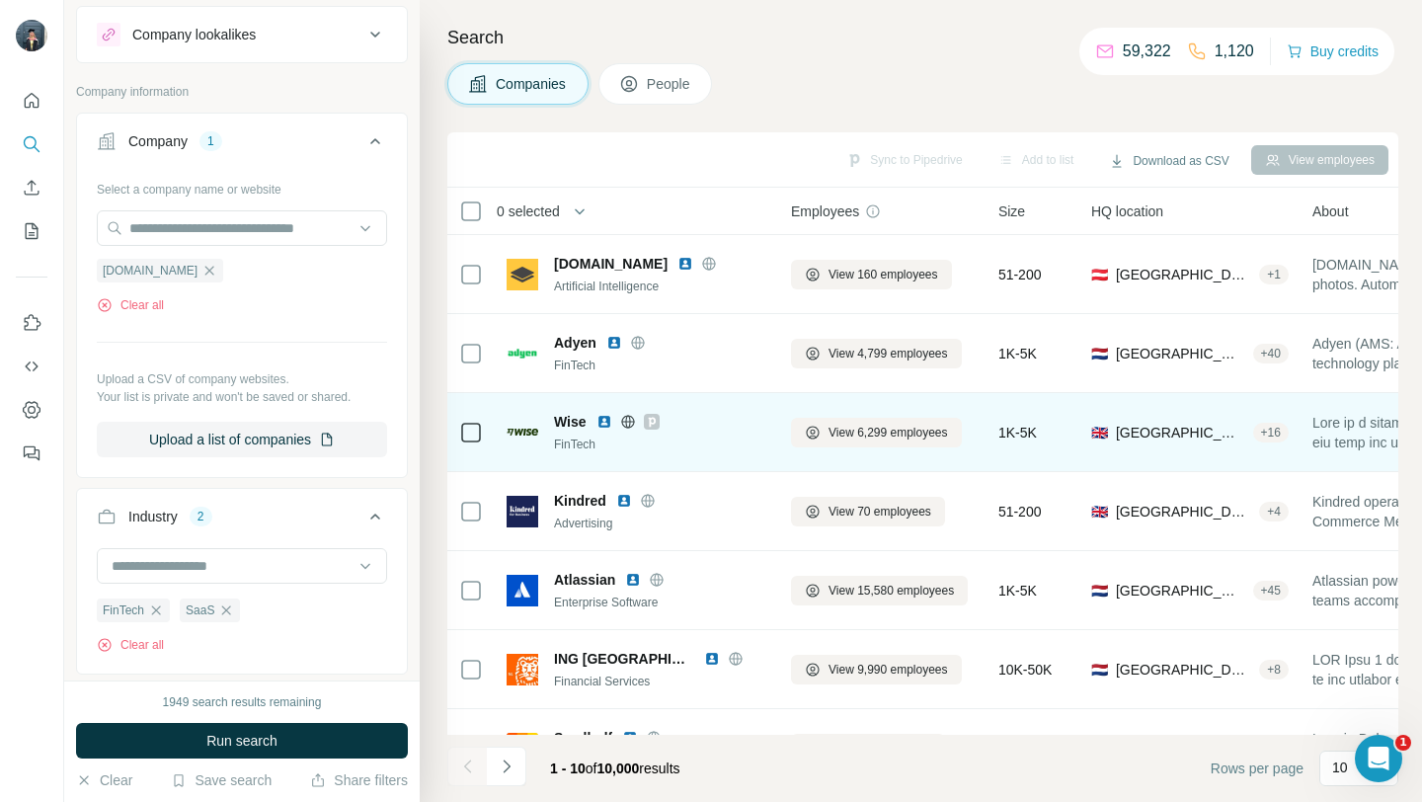
scroll to position [56, 0]
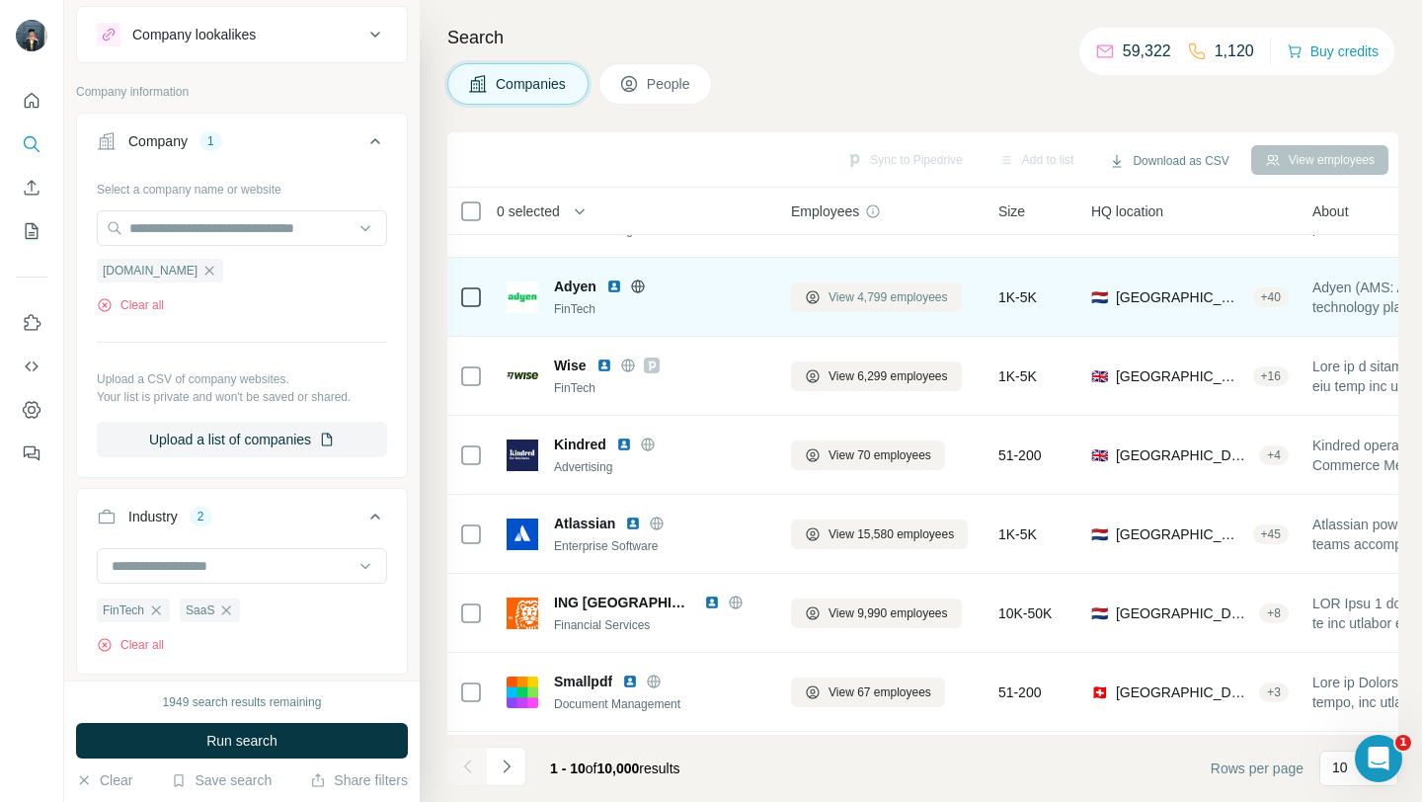
click at [899, 303] on span "View 4,799 employees" at bounding box center [889, 297] width 120 height 18
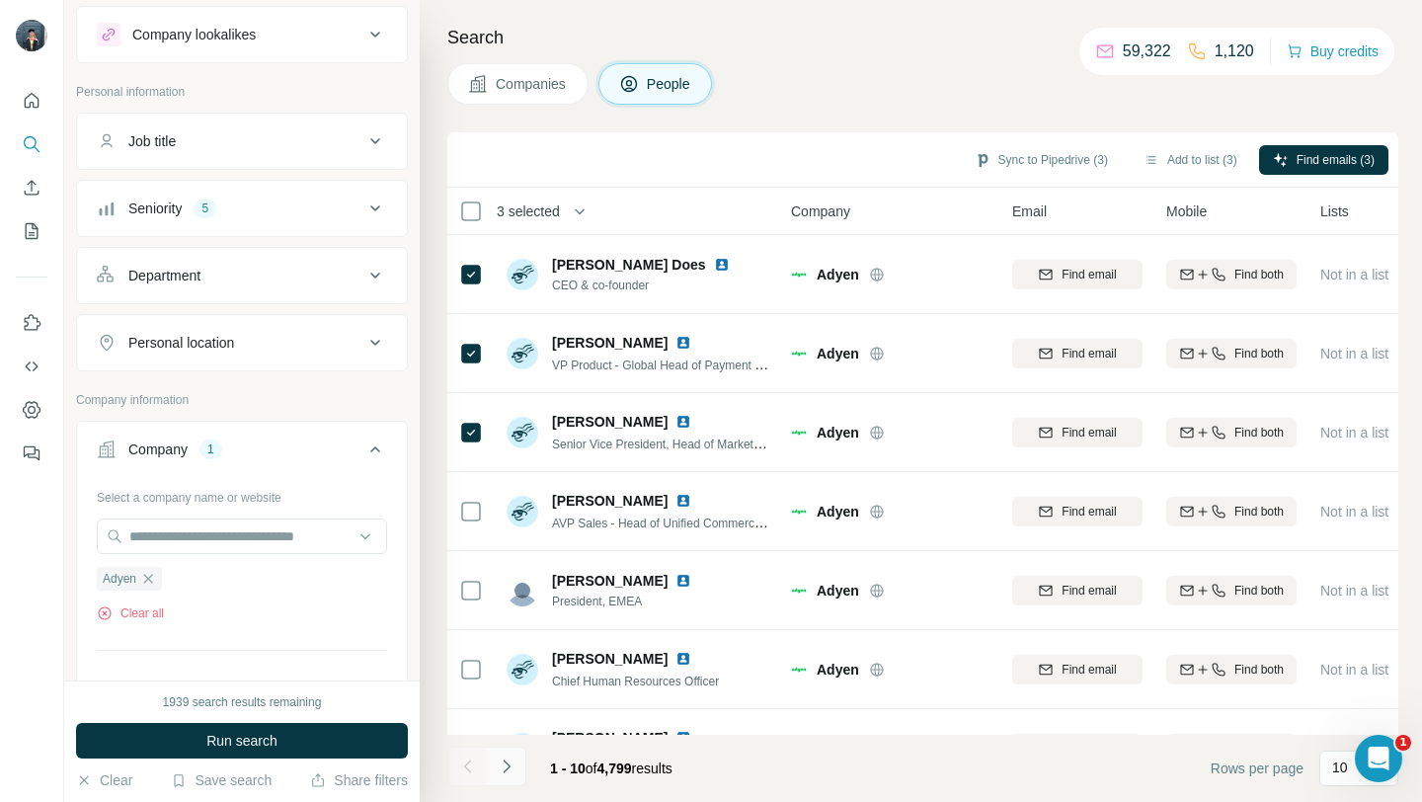
click at [505, 764] on icon "Navigate to next page" at bounding box center [507, 767] width 20 height 20
click at [1207, 162] on button "Add to list (7)" at bounding box center [1190, 160] width 121 height 30
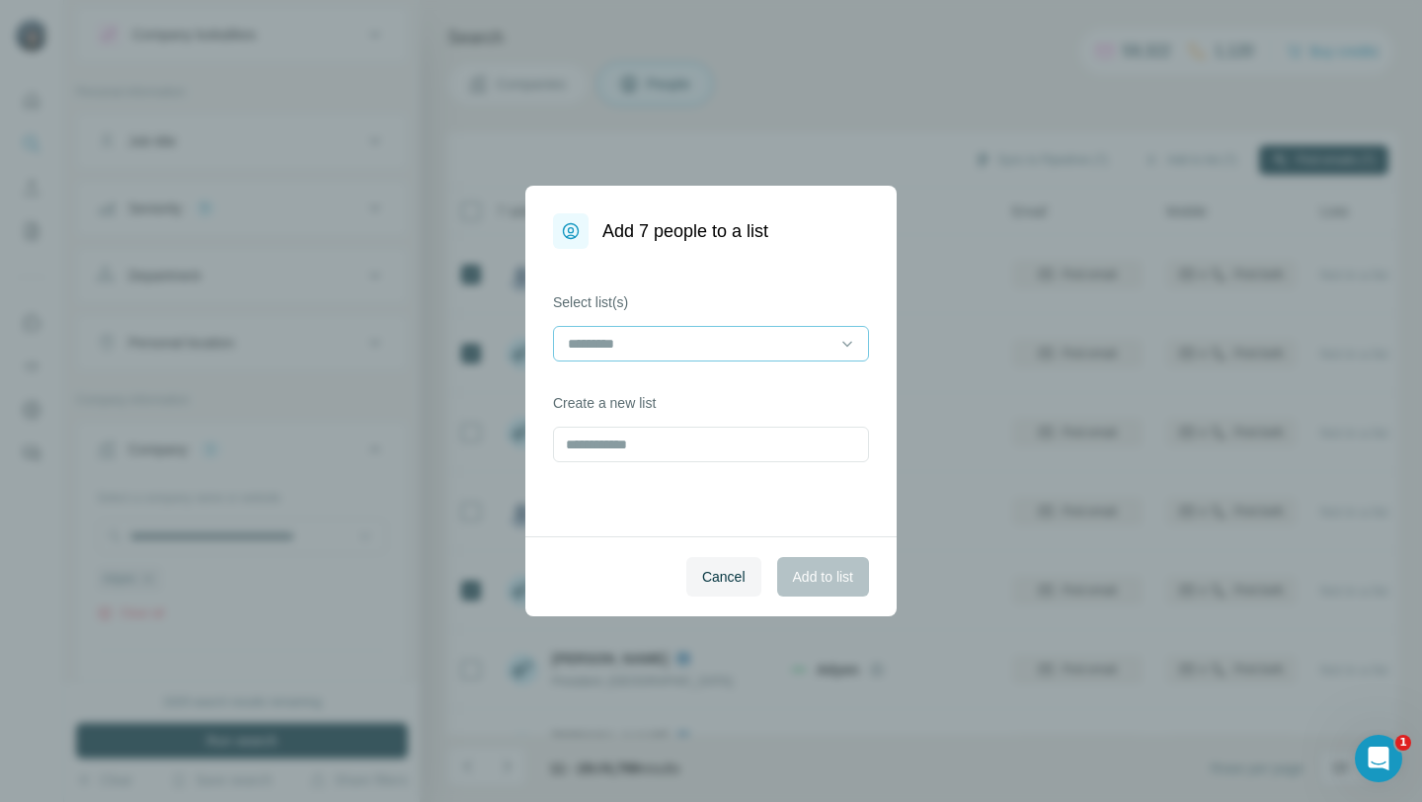
click at [746, 342] on input at bounding box center [699, 344] width 267 height 22
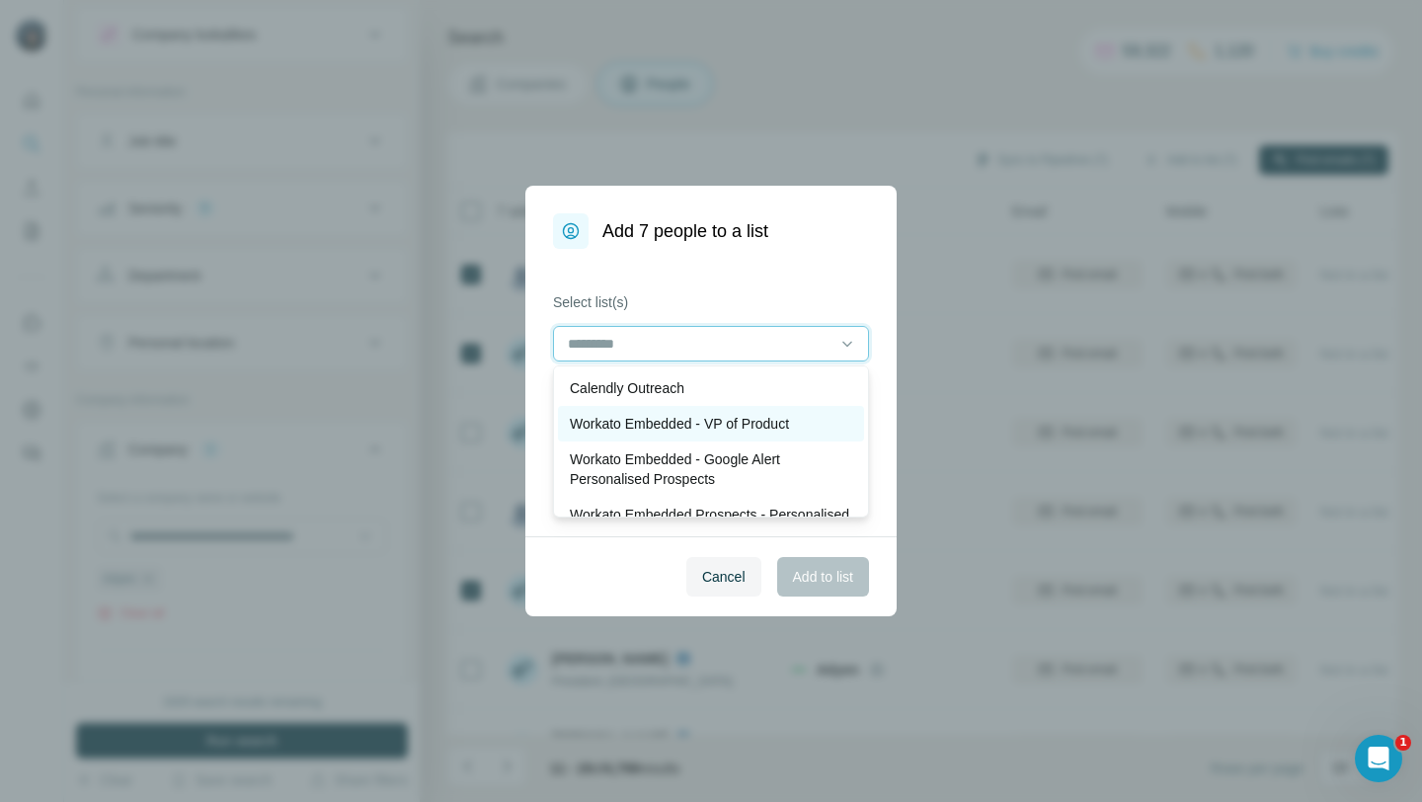
scroll to position [75, 0]
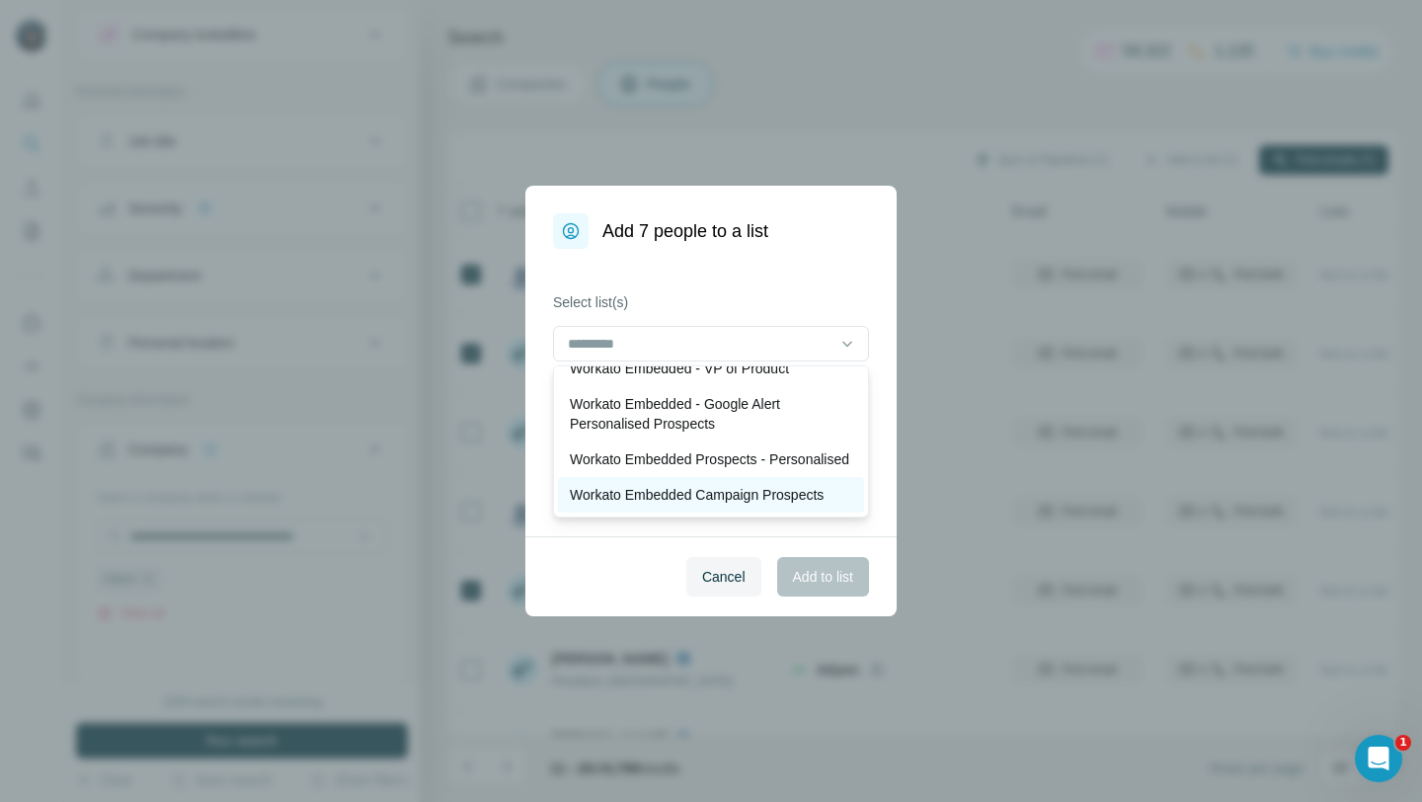
click at [743, 495] on p "Workato Embedded Campaign Prospects" at bounding box center [697, 495] width 254 height 20
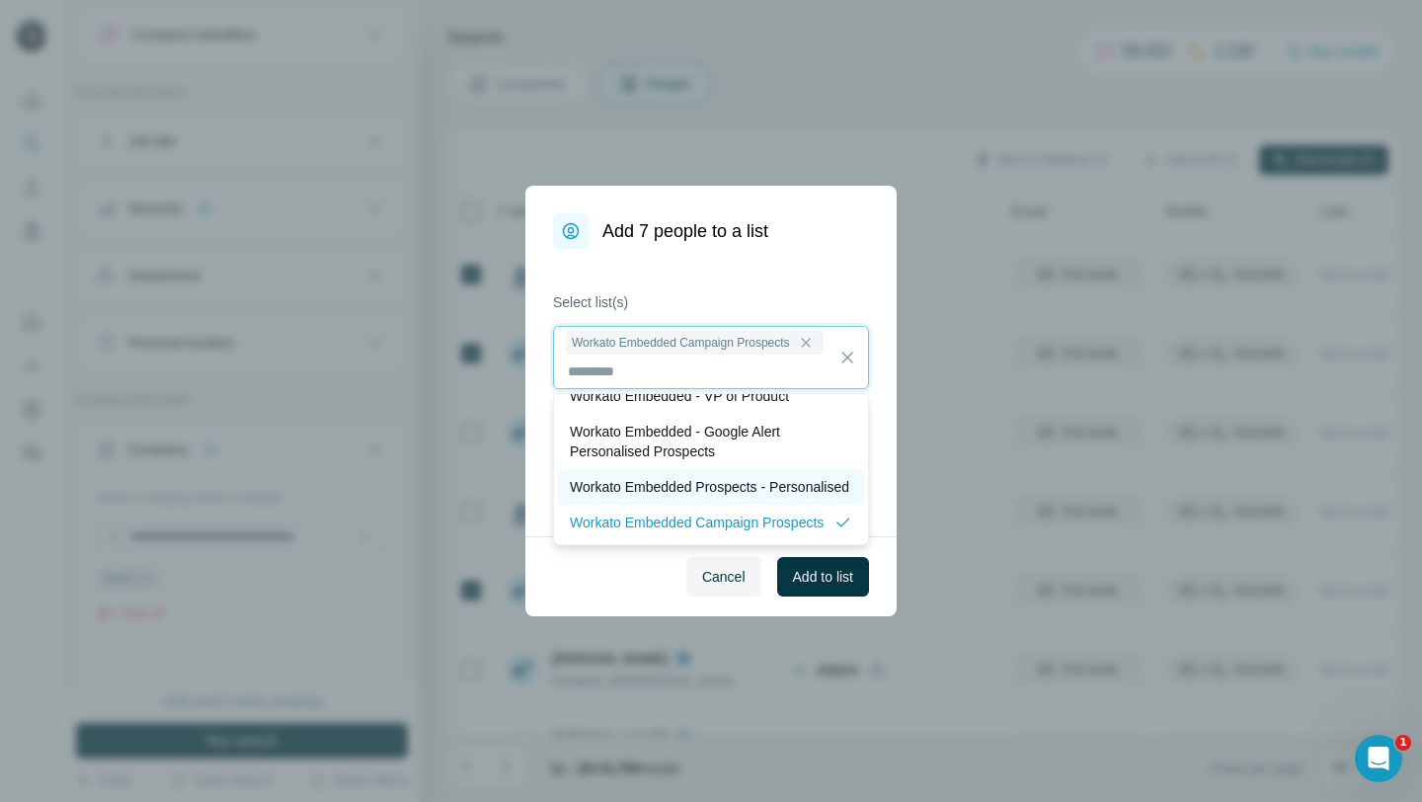
scroll to position [95, 0]
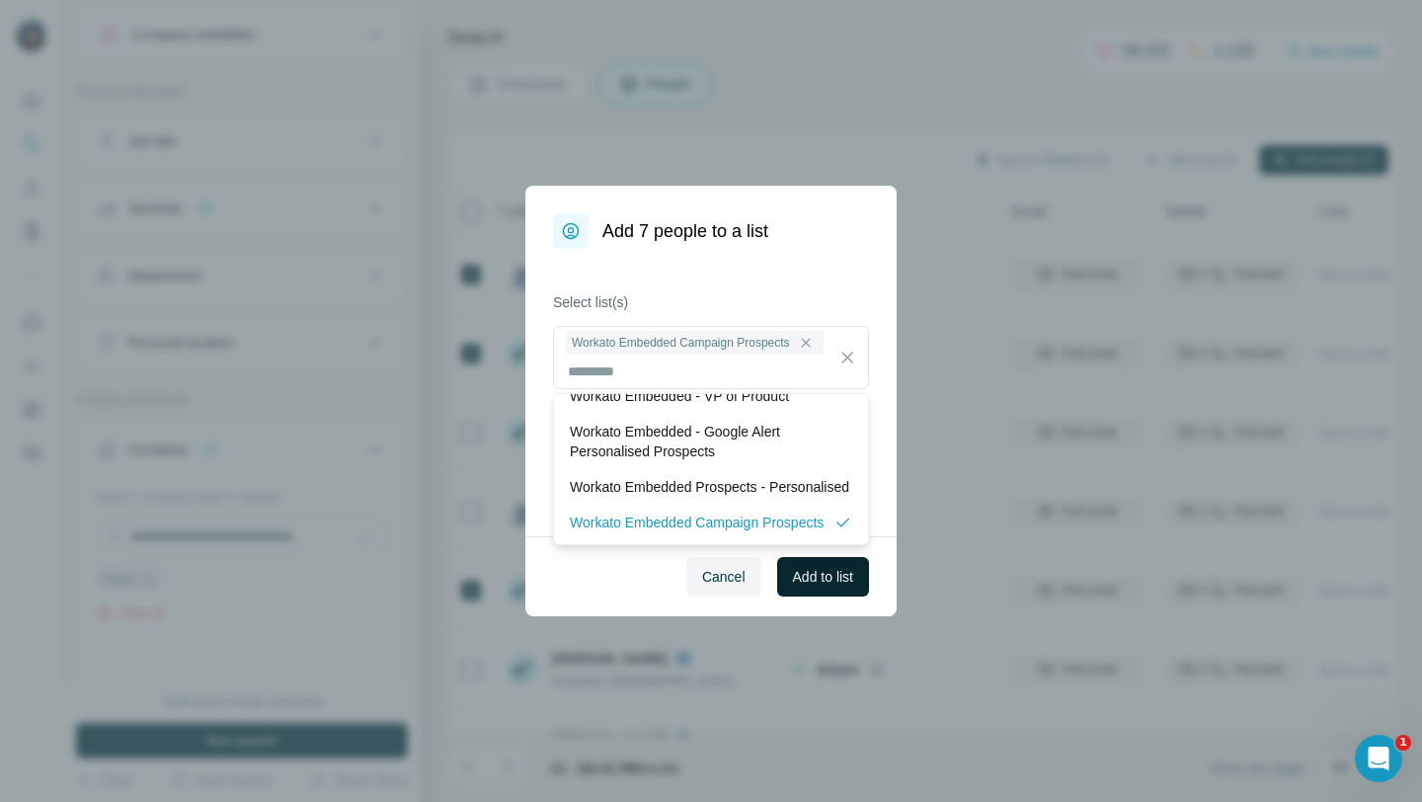
click at [832, 583] on span "Add to list" at bounding box center [823, 577] width 60 height 20
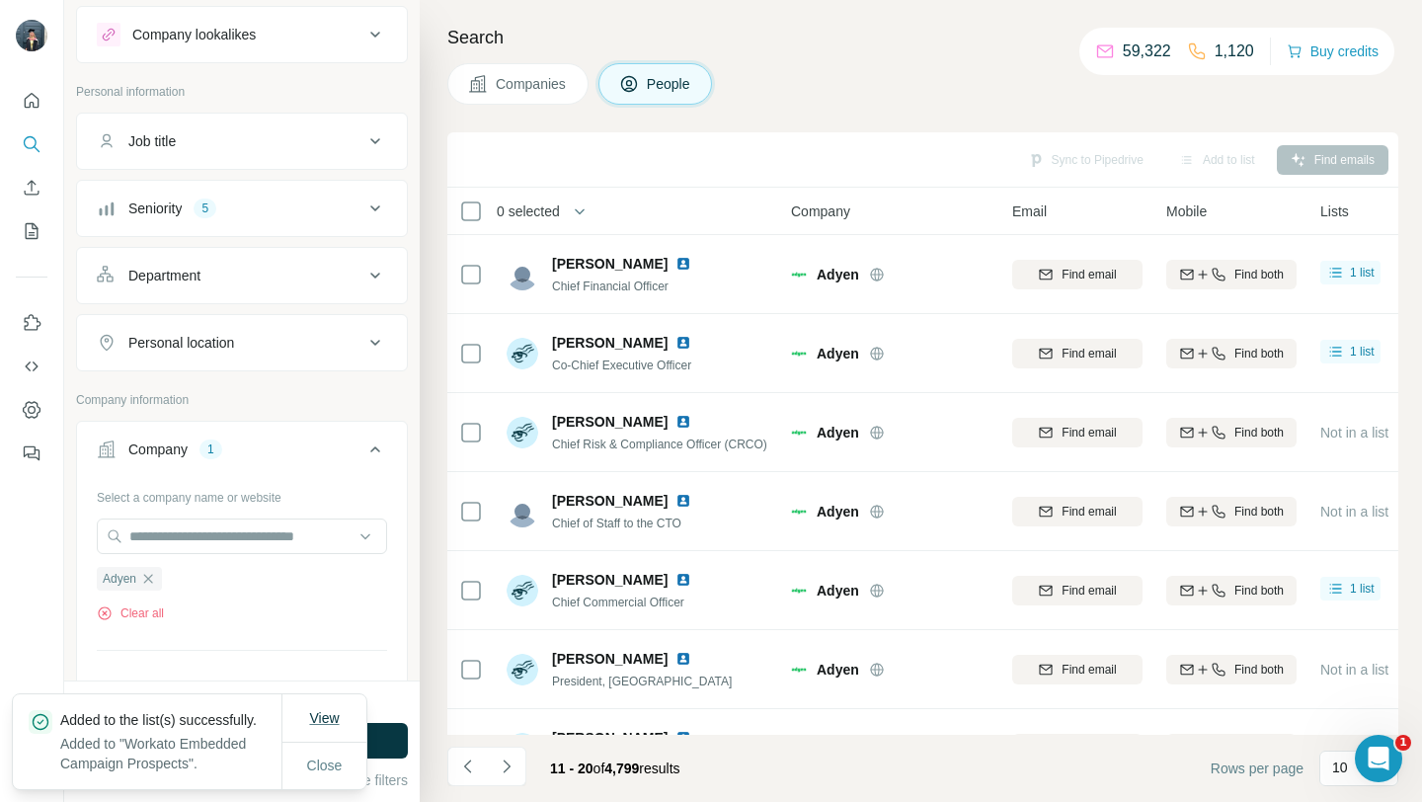
click at [331, 710] on span "View" at bounding box center [324, 718] width 30 height 16
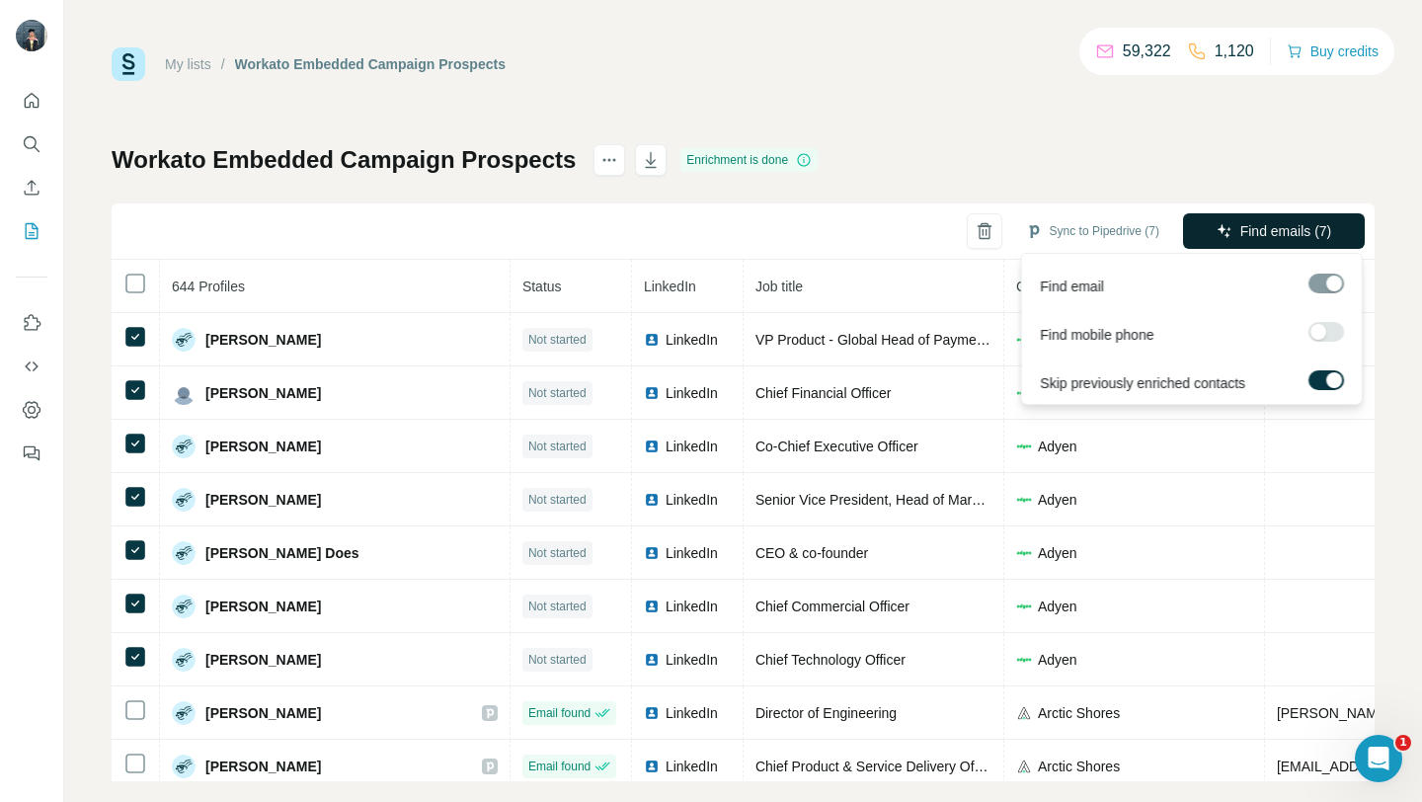
click at [1278, 223] on span "Find emails (7)" at bounding box center [1286, 231] width 92 height 20
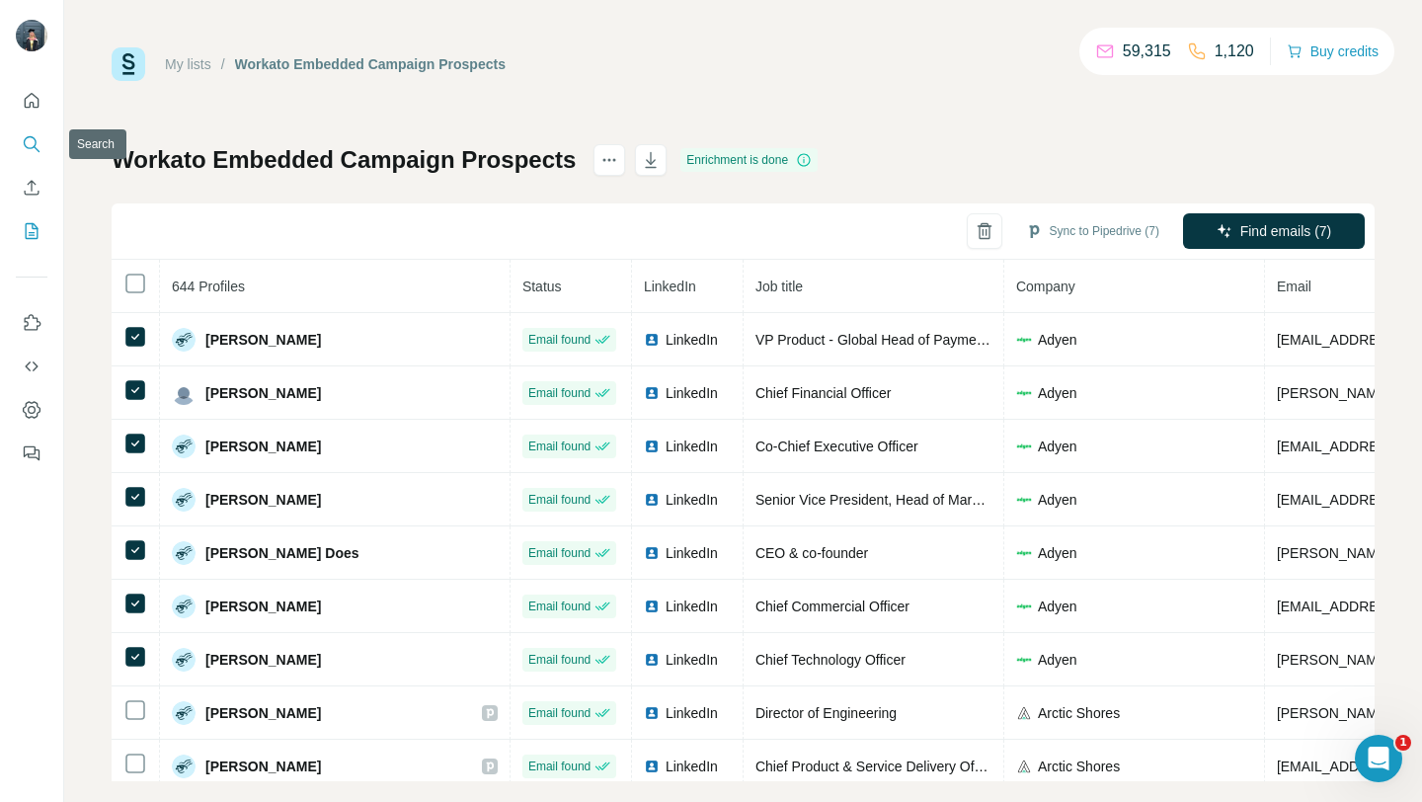
click at [23, 157] on button "Search" at bounding box center [32, 144] width 32 height 36
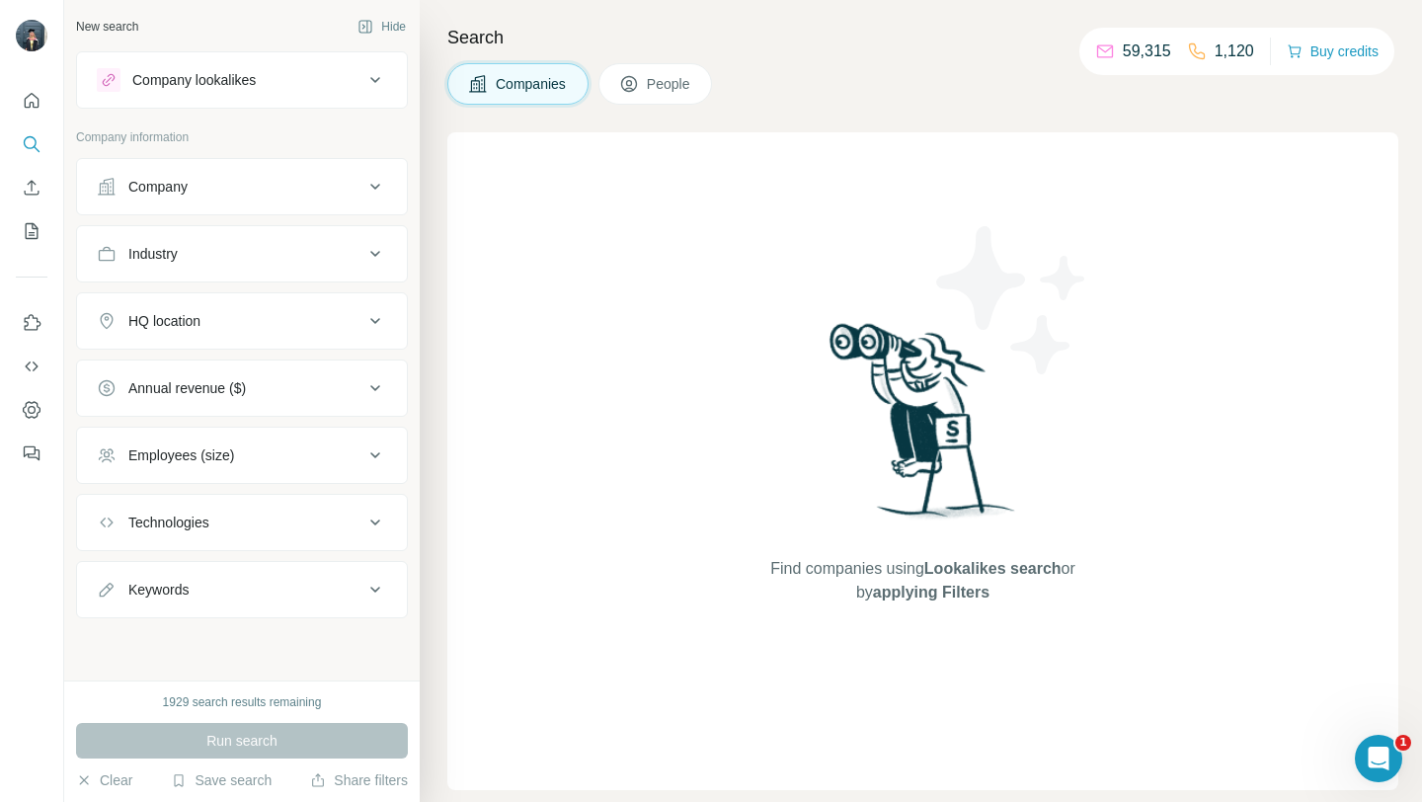
click at [377, 191] on icon at bounding box center [375, 187] width 24 height 24
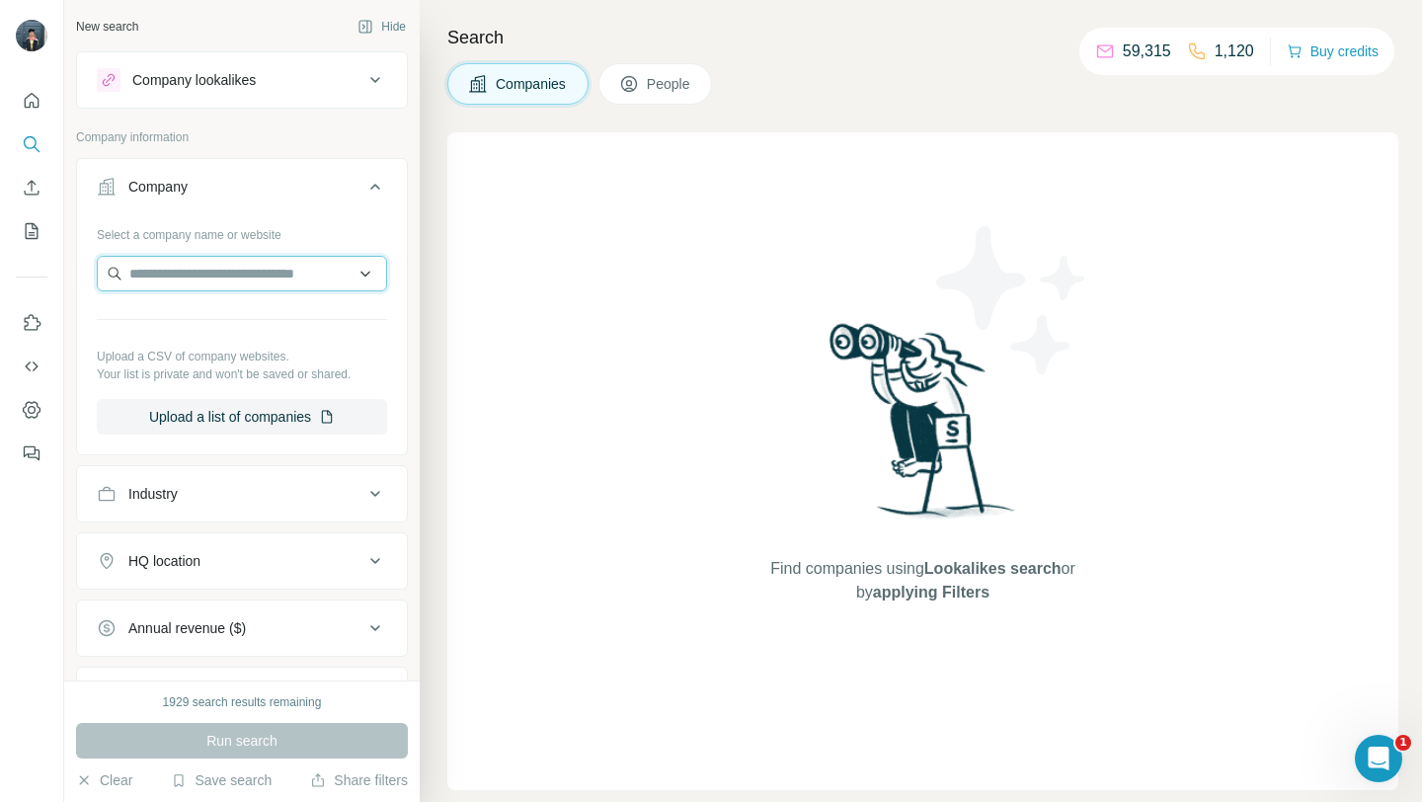
click at [205, 270] on input "text" at bounding box center [242, 274] width 290 height 36
paste input "**********"
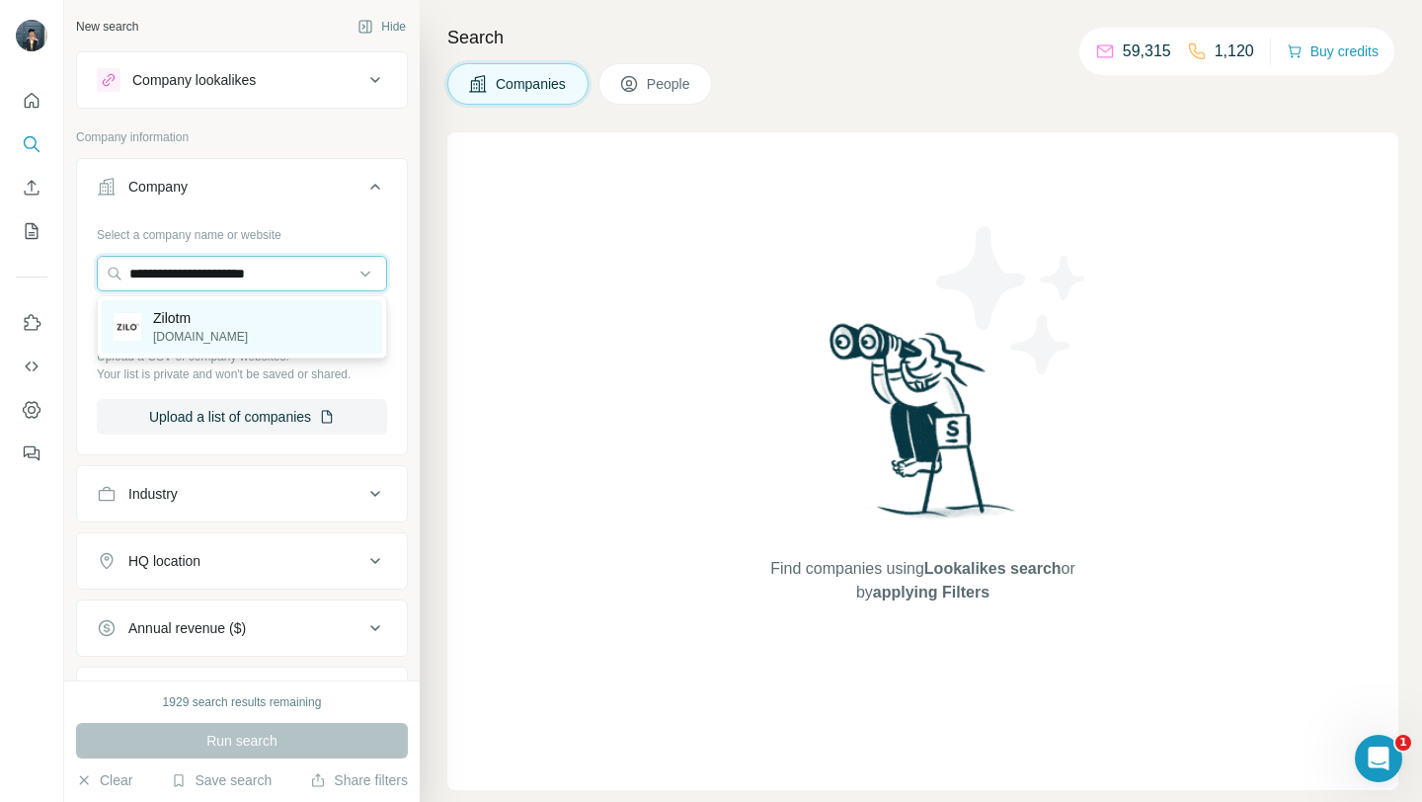
type input "**********"
click at [213, 323] on div "Zilotm zilo.co.uk" at bounding box center [242, 326] width 280 height 53
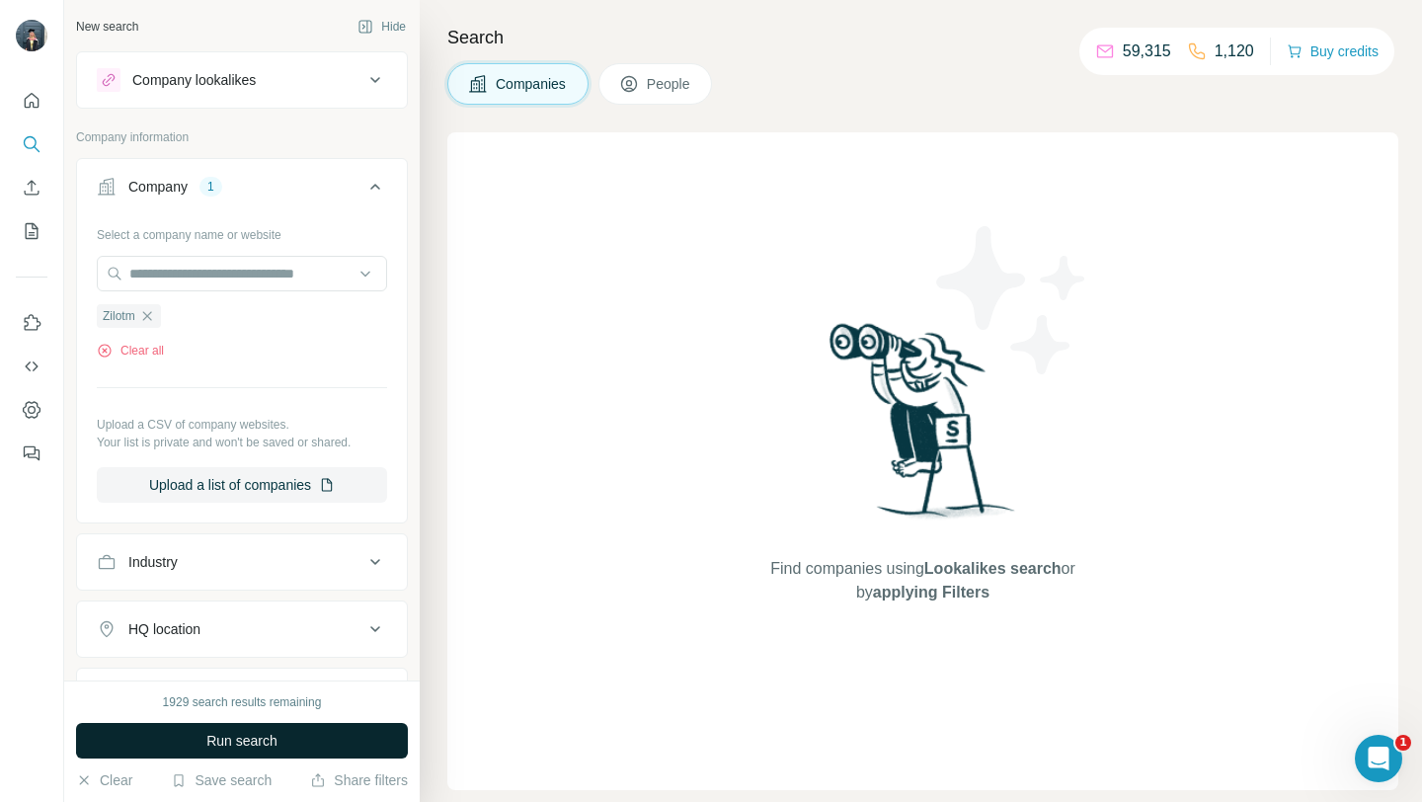
click at [228, 745] on span "Run search" at bounding box center [241, 741] width 71 height 20
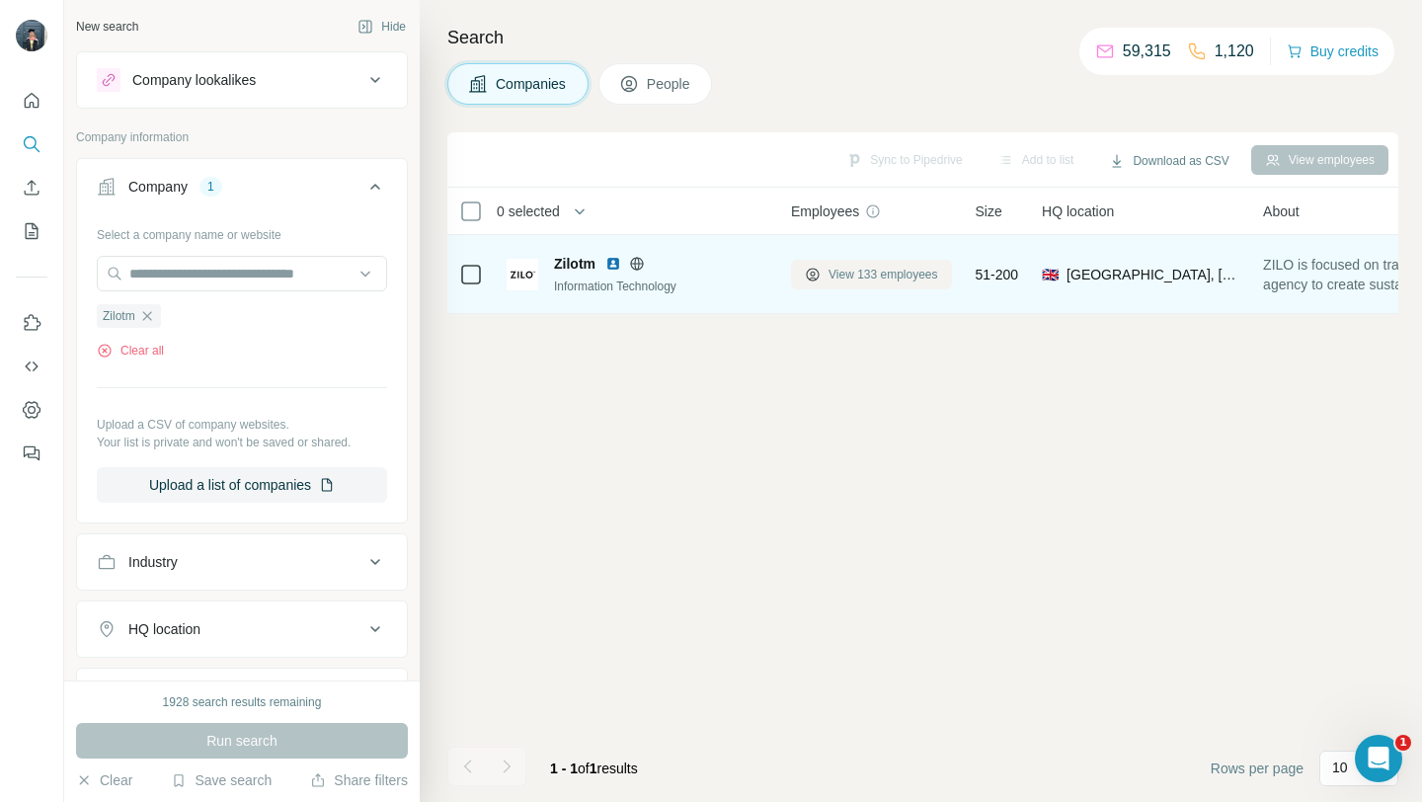
click at [857, 269] on span "View 133 employees" at bounding box center [884, 275] width 110 height 18
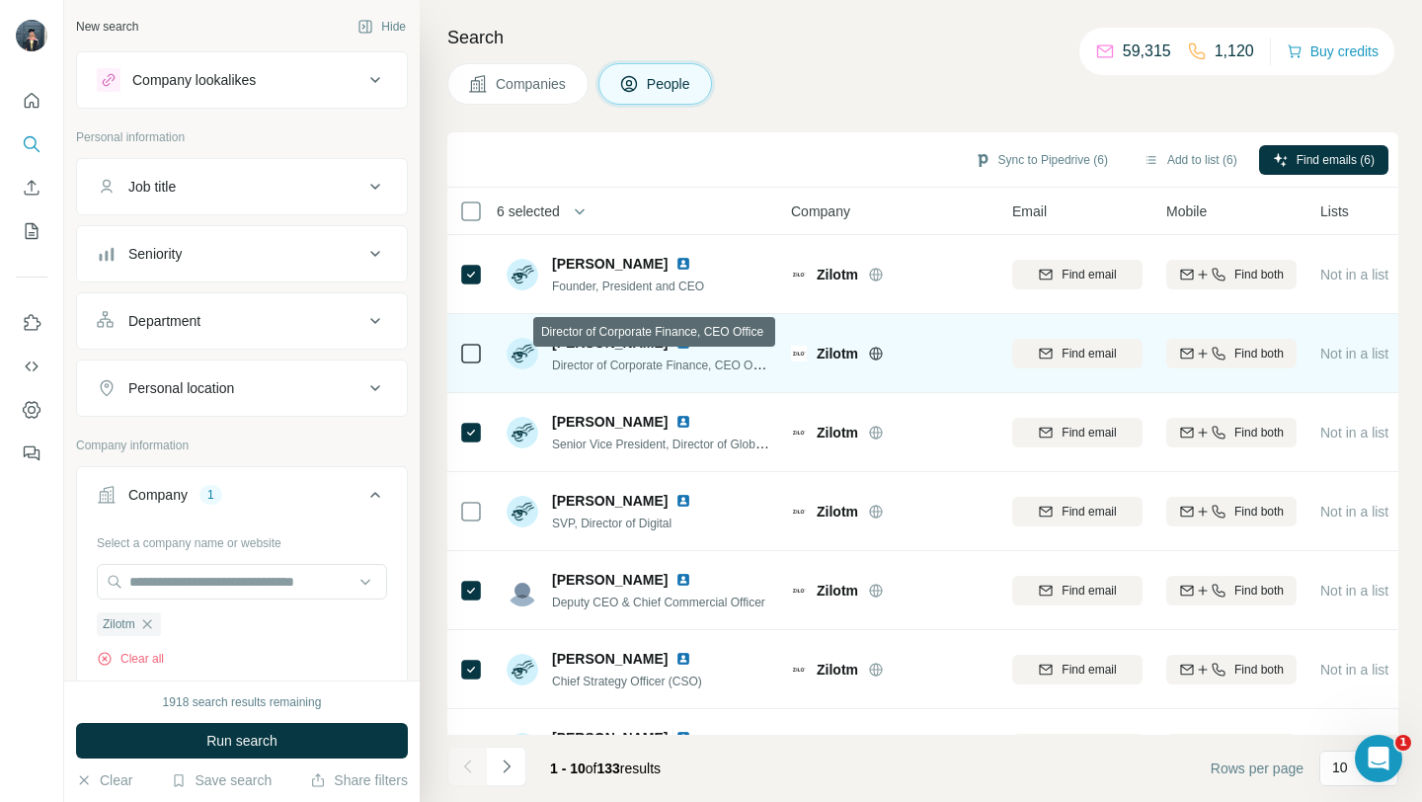
scroll to position [290, 0]
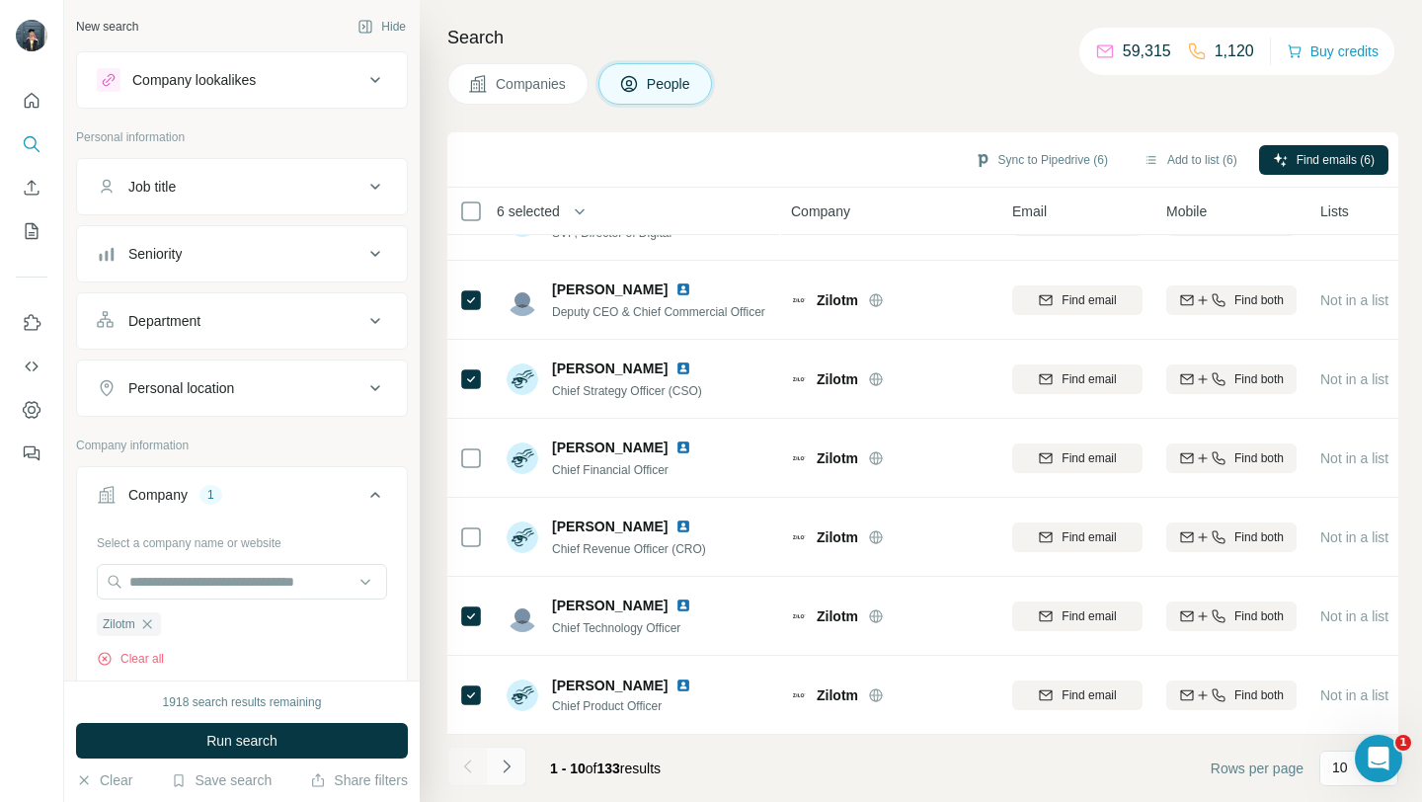
click at [505, 767] on icon "Navigate to next page" at bounding box center [507, 767] width 20 height 20
click at [514, 773] on icon "Navigate to next page" at bounding box center [507, 767] width 20 height 20
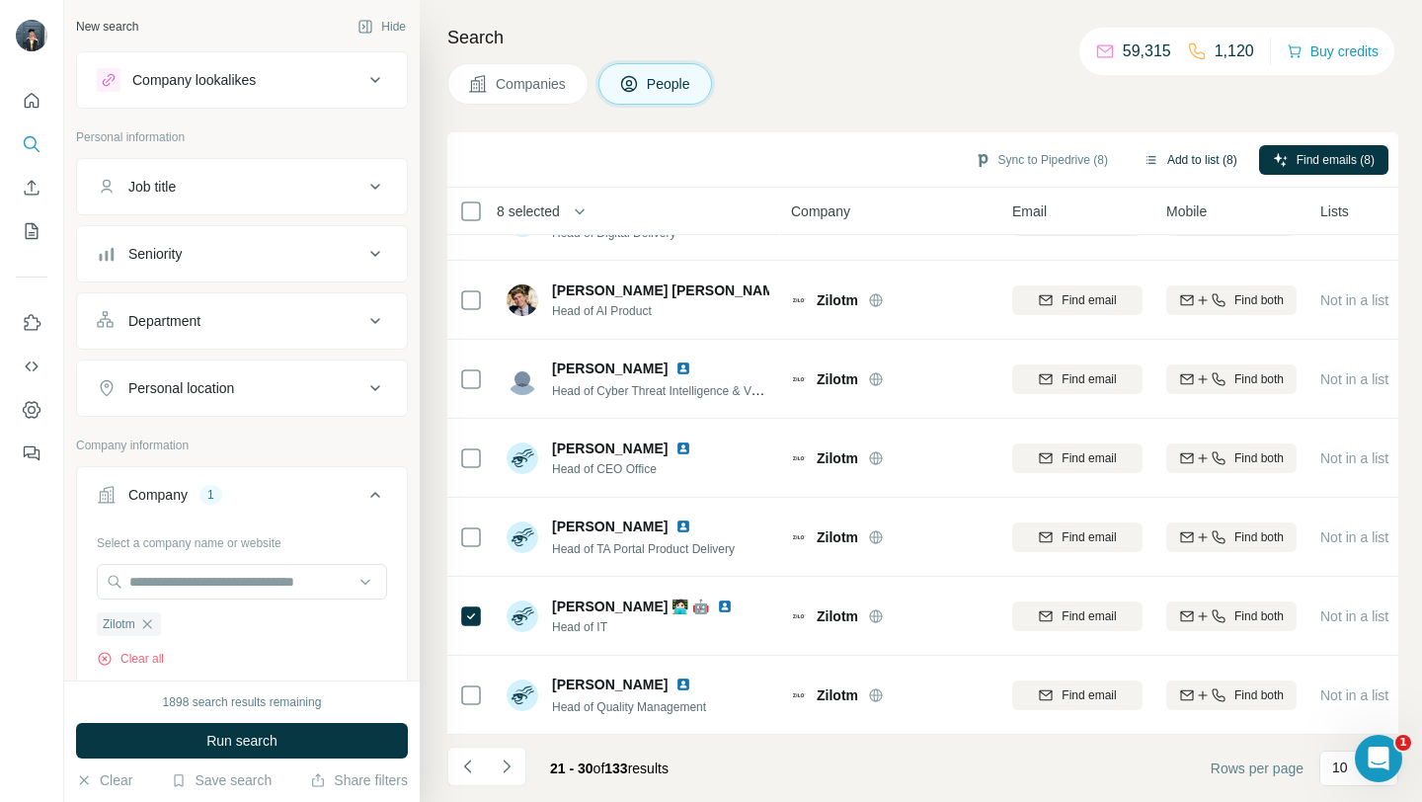
click at [1184, 154] on button "Add to list (8)" at bounding box center [1190, 160] width 121 height 30
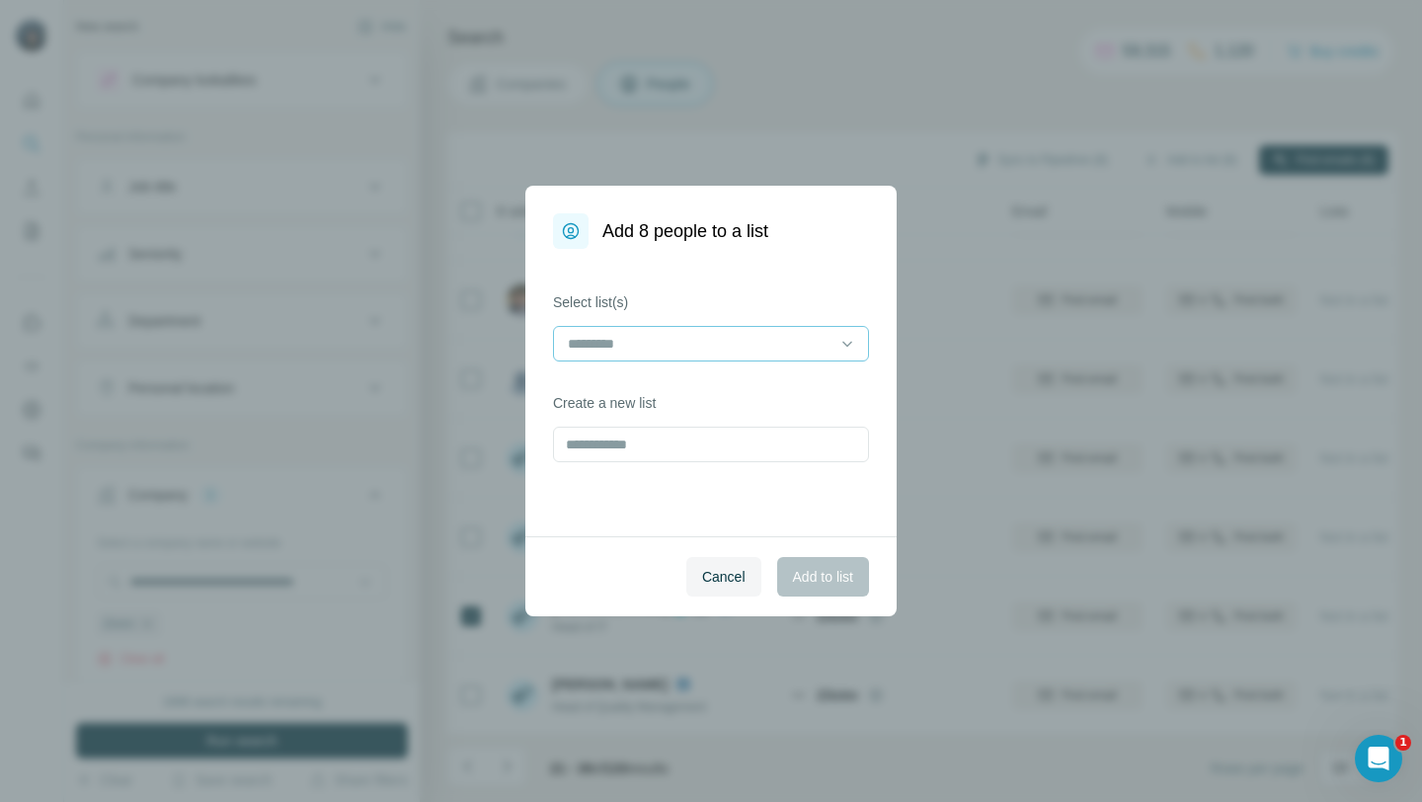
click at [691, 356] on div at bounding box center [699, 344] width 267 height 34
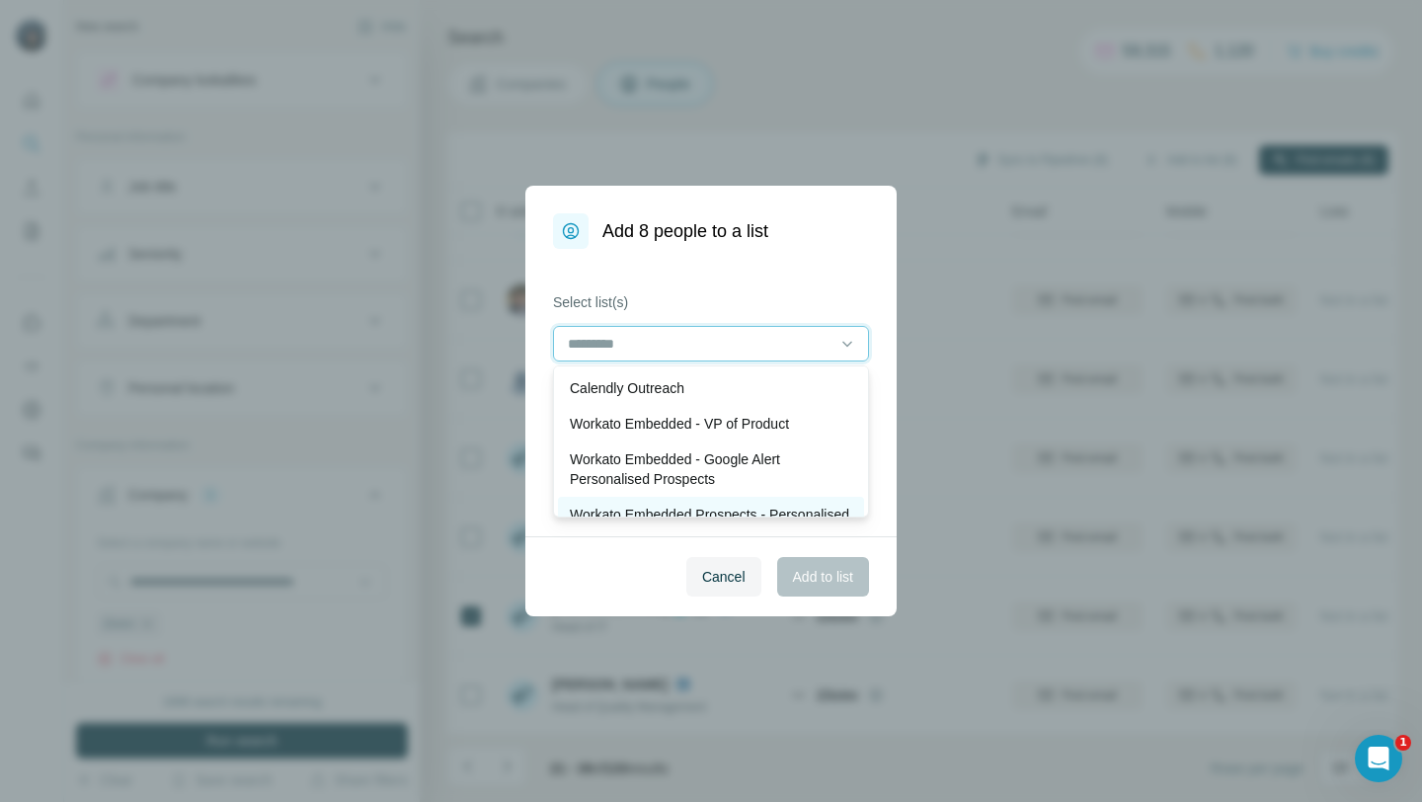
scroll to position [25, 0]
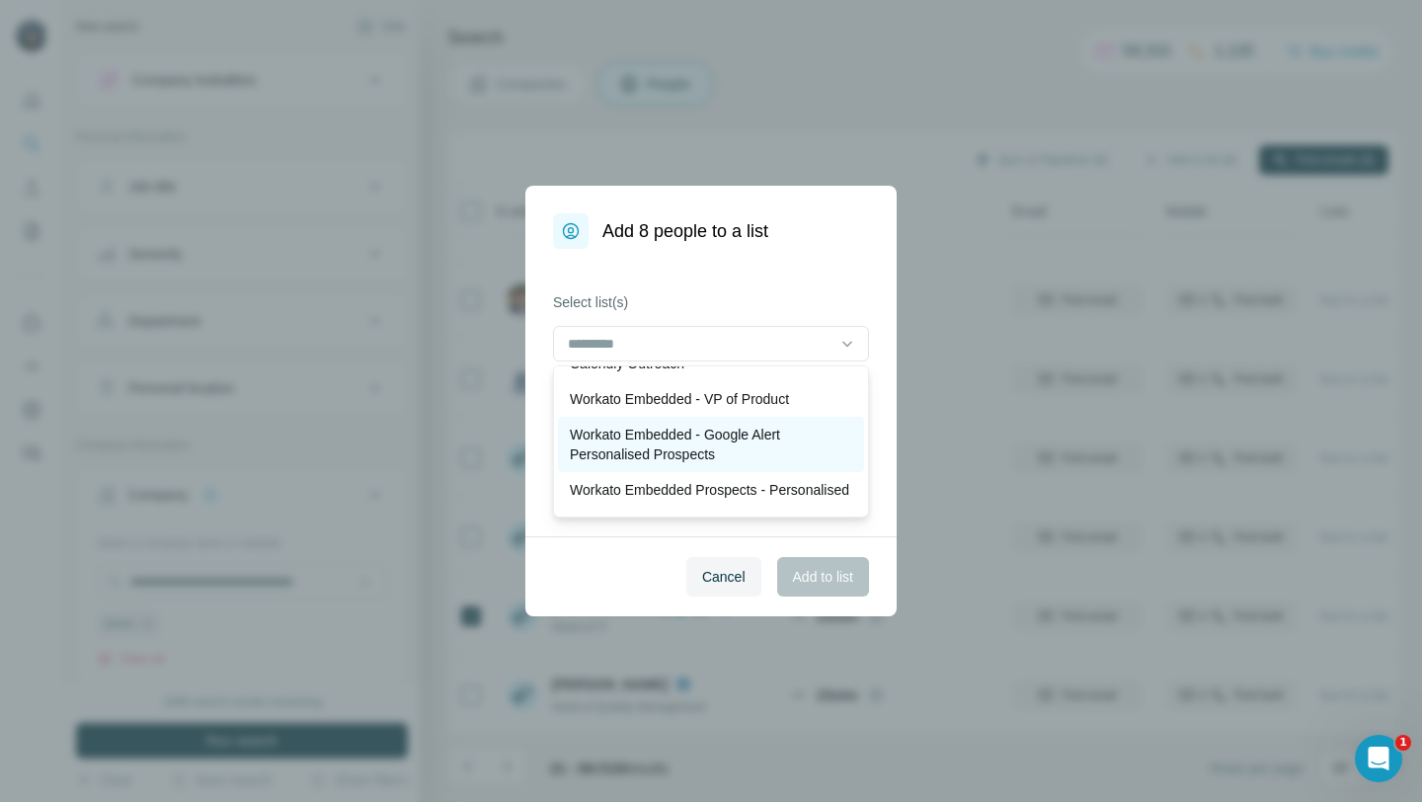
click at [665, 448] on p "Workato Embedded - Google Alert Personalised Prospects" at bounding box center [711, 445] width 282 height 40
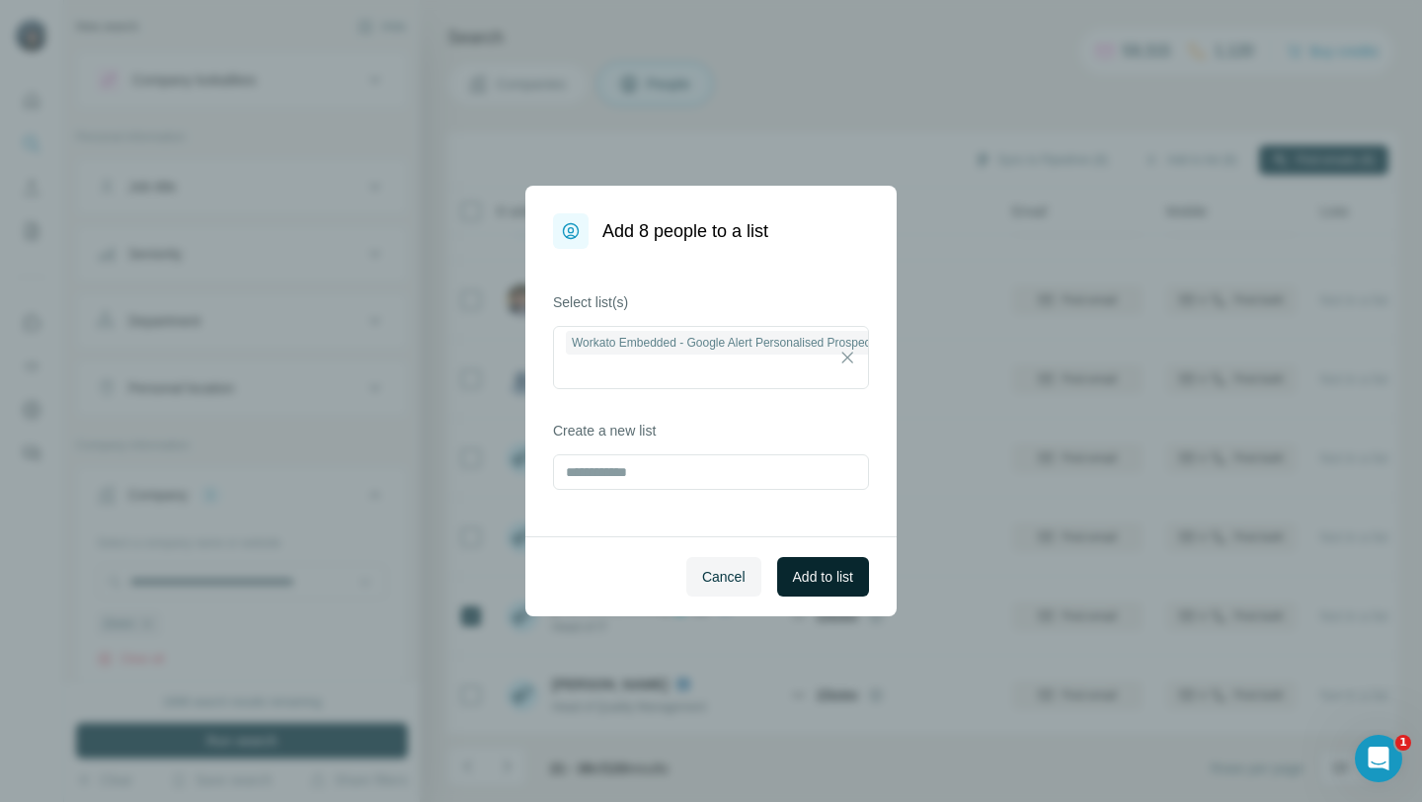
click at [838, 587] on button "Add to list" at bounding box center [823, 577] width 92 height 40
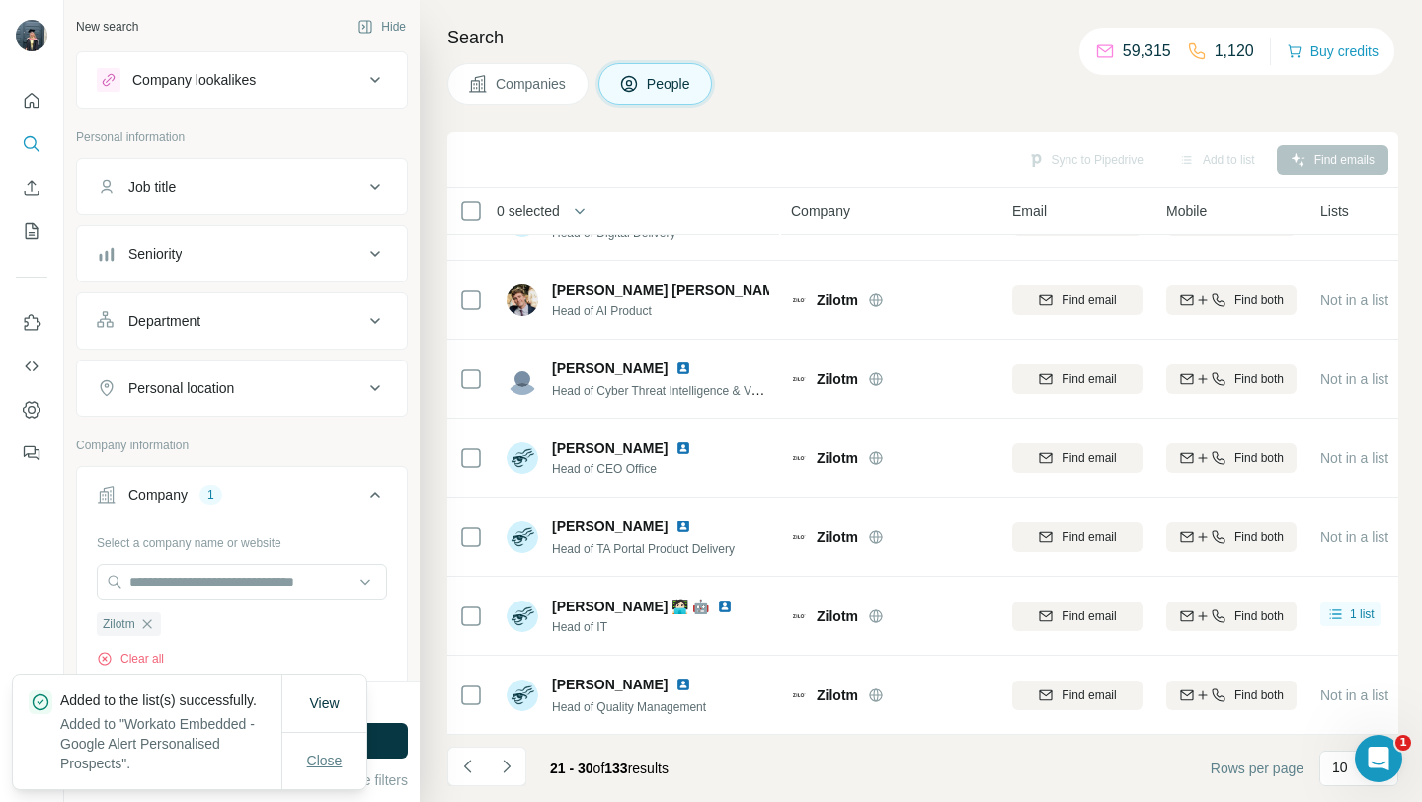
click at [314, 766] on button "Close" at bounding box center [324, 761] width 63 height 36
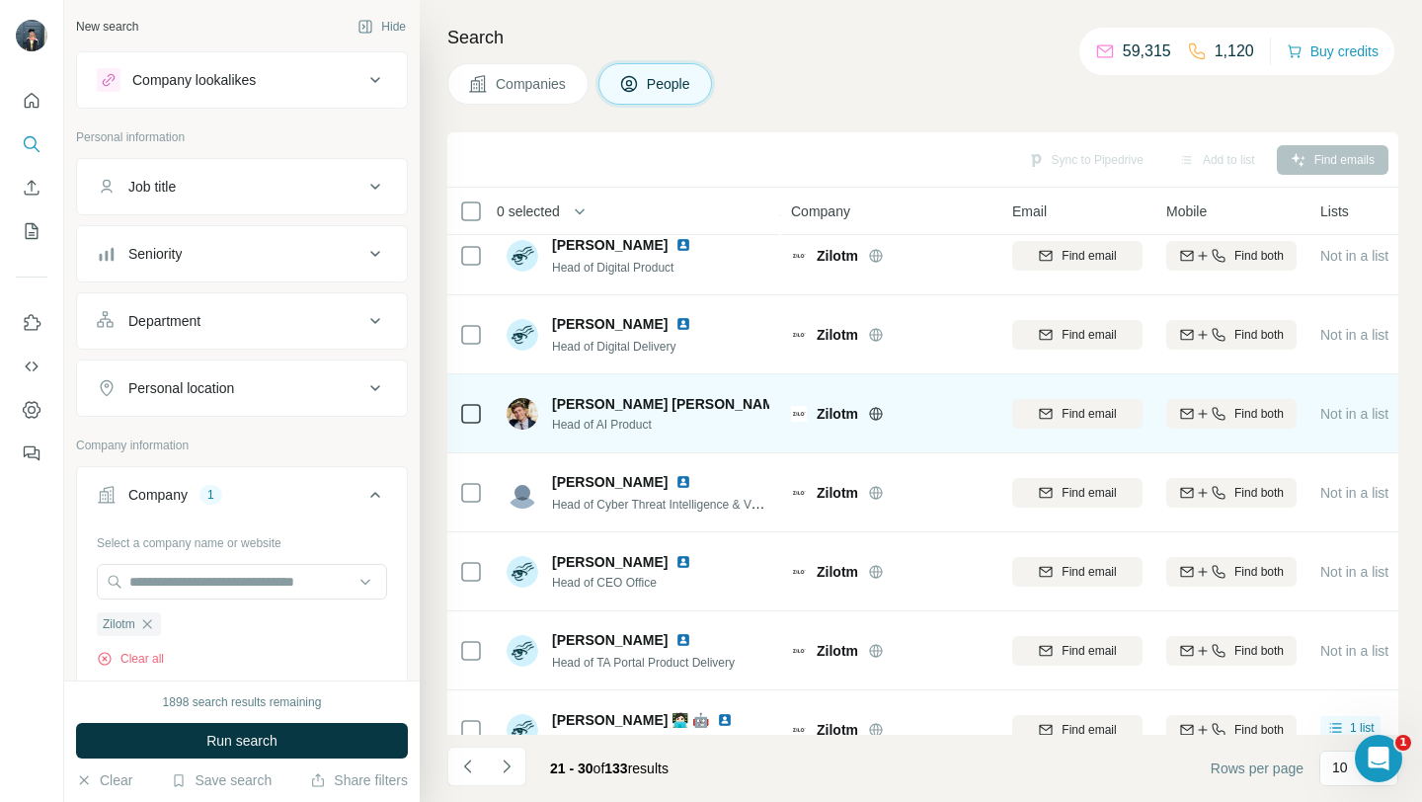
scroll to position [0, 0]
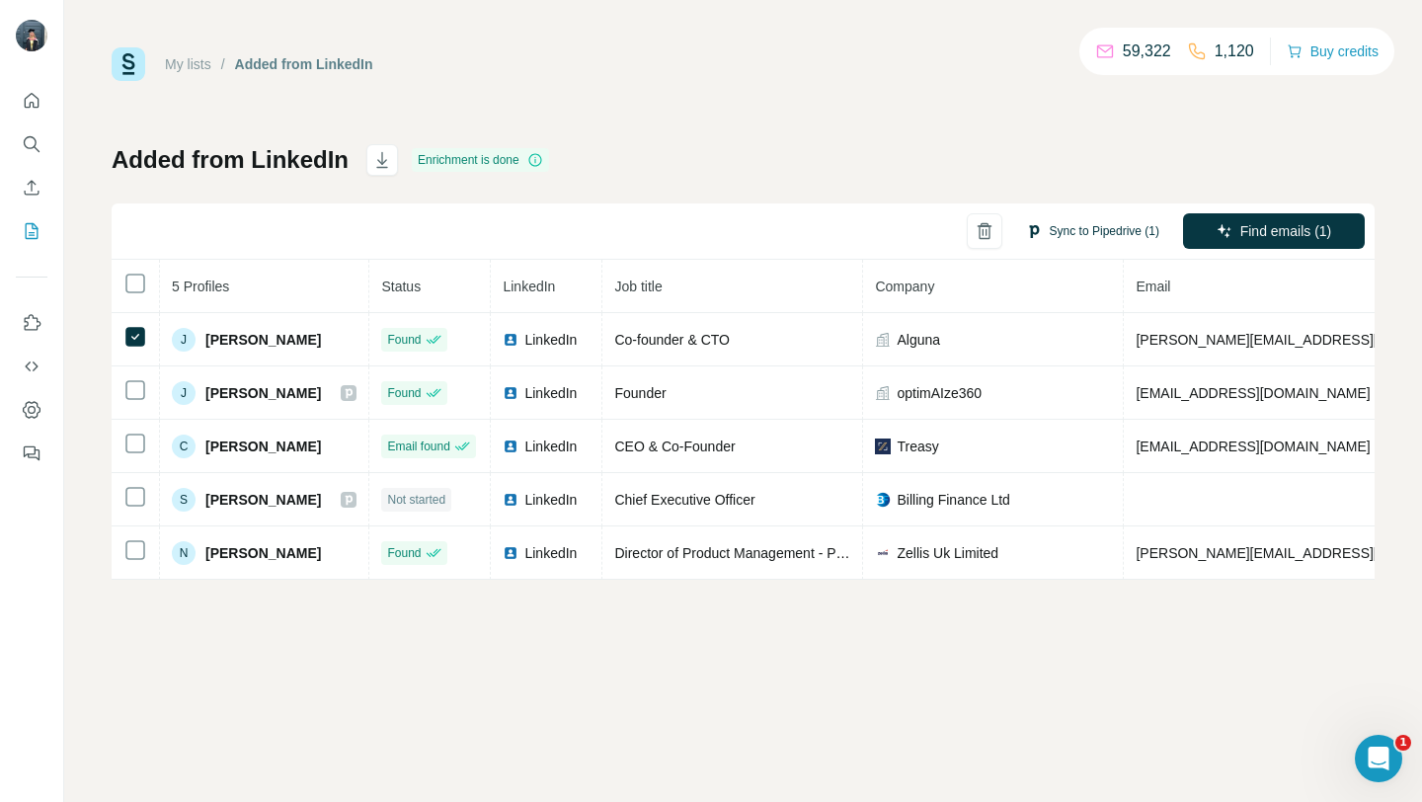
click at [1126, 227] on button "Sync to Pipedrive (1)" at bounding box center [1092, 231] width 161 height 30
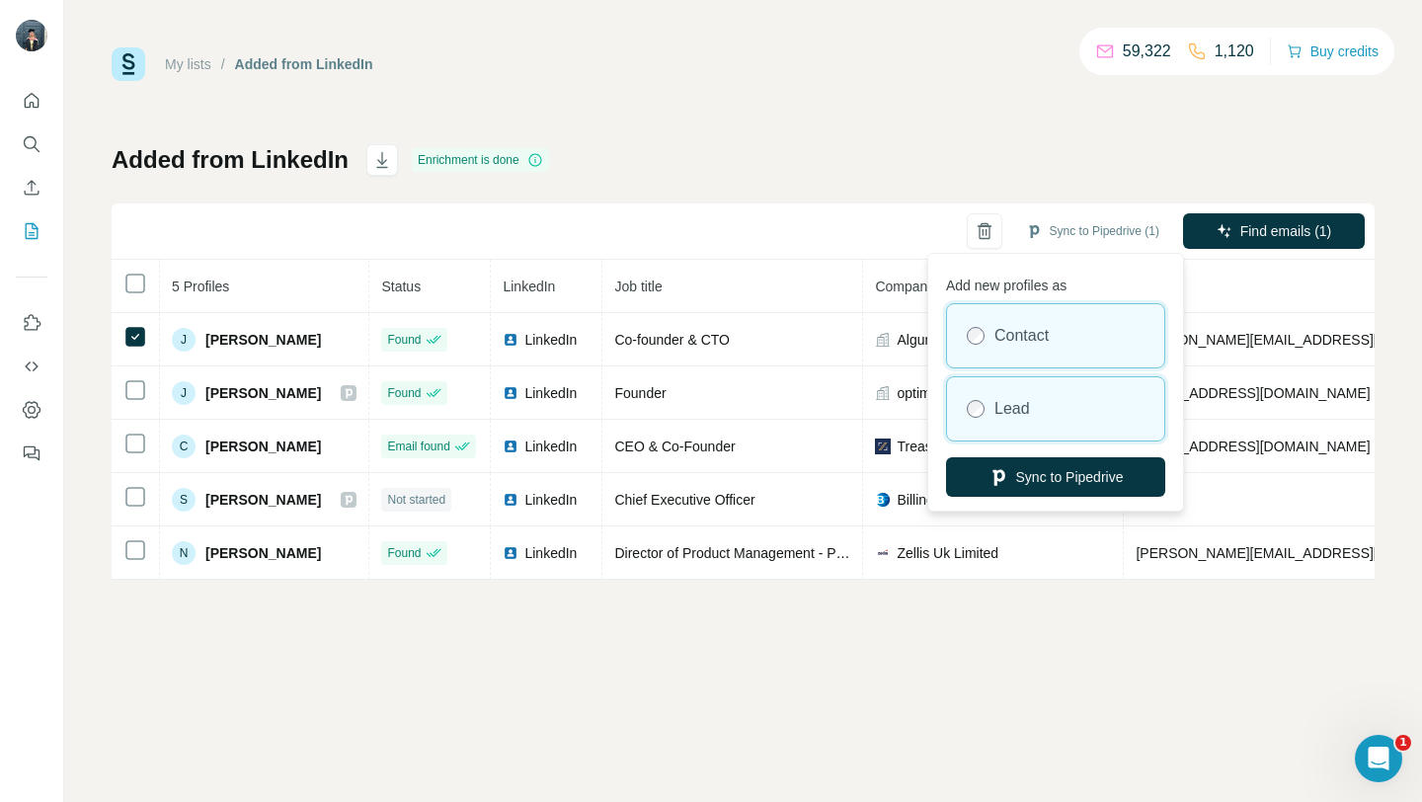
click at [1042, 415] on div "Lead" at bounding box center [1055, 408] width 217 height 63
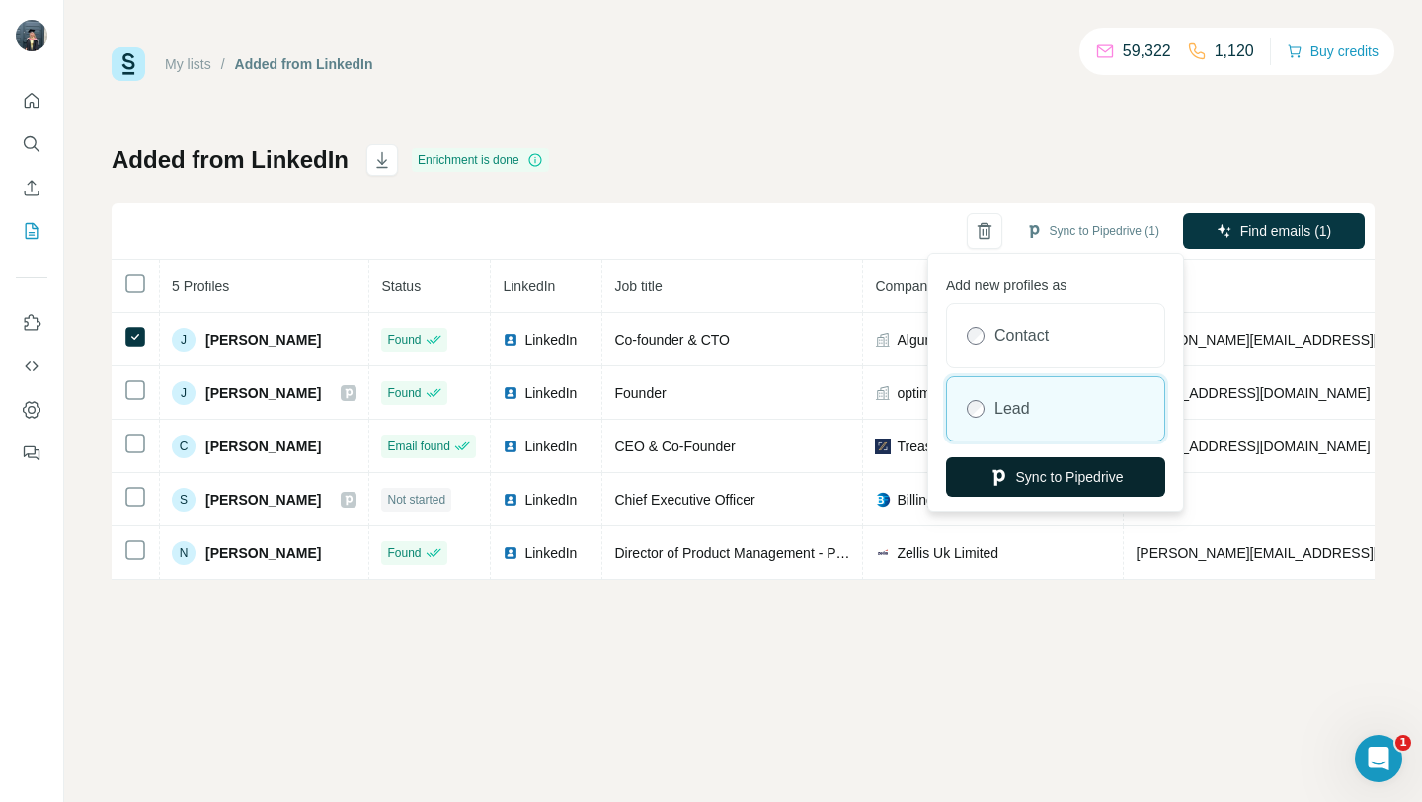
click at [1050, 484] on button "Sync to Pipedrive" at bounding box center [1055, 477] width 219 height 40
